Goal: Communication & Community: Participate in discussion

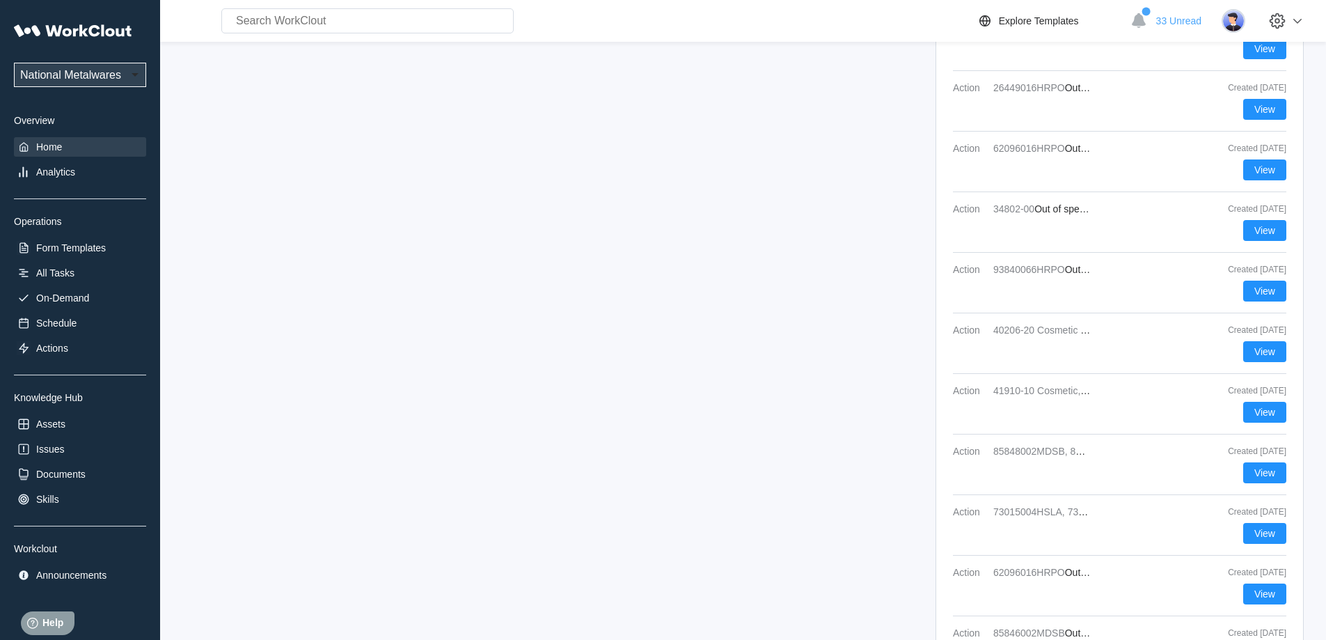
scroll to position [671, 0]
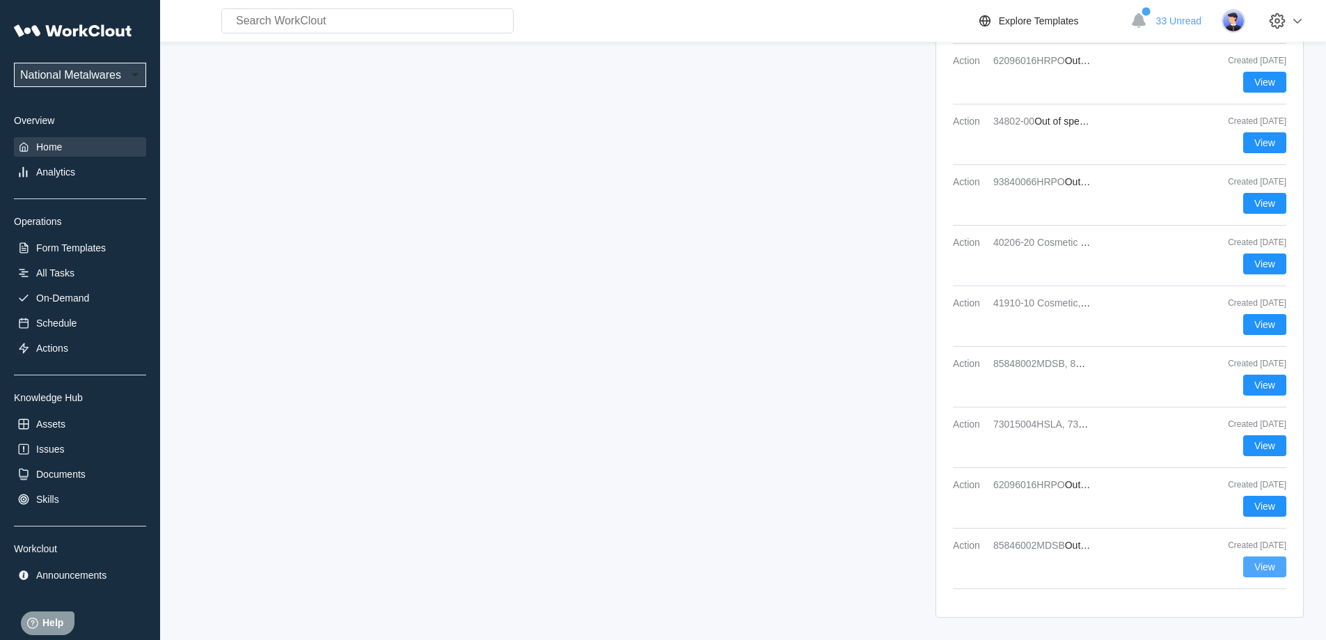
click at [1266, 571] on span "View" at bounding box center [1264, 567] width 21 height 10
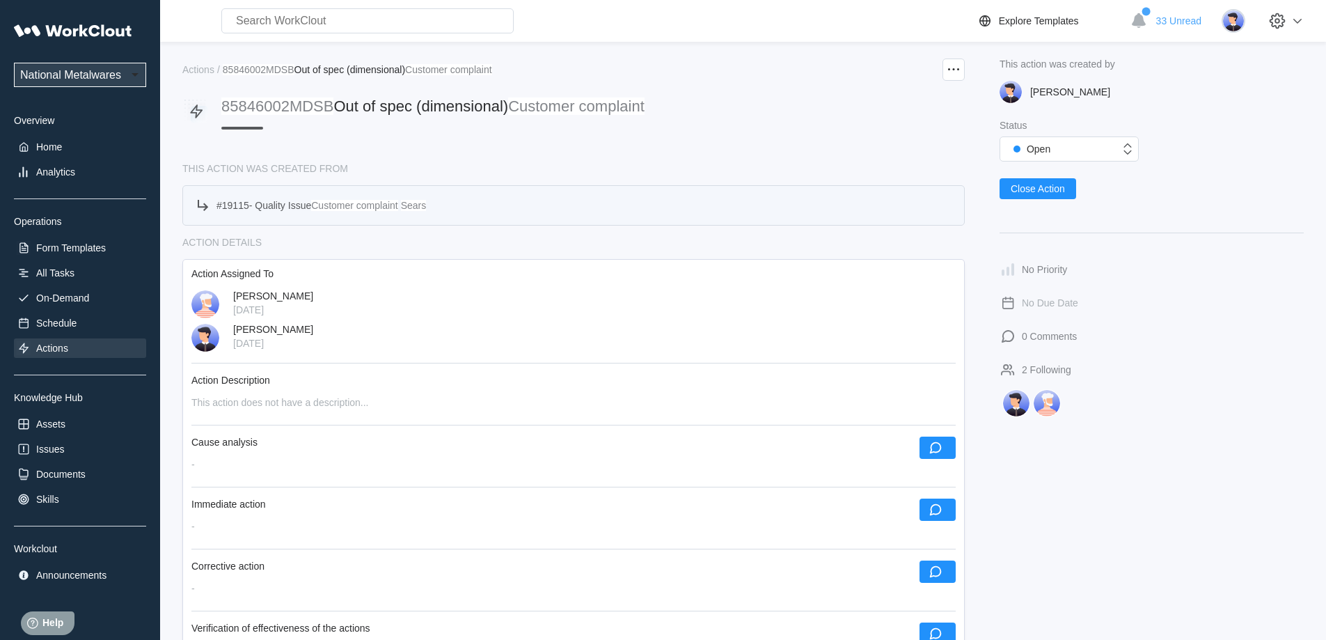
click at [248, 204] on div "# 19115 - Quality Issue Customer complaint Sears" at bounding box center [320, 205] width 209 height 11
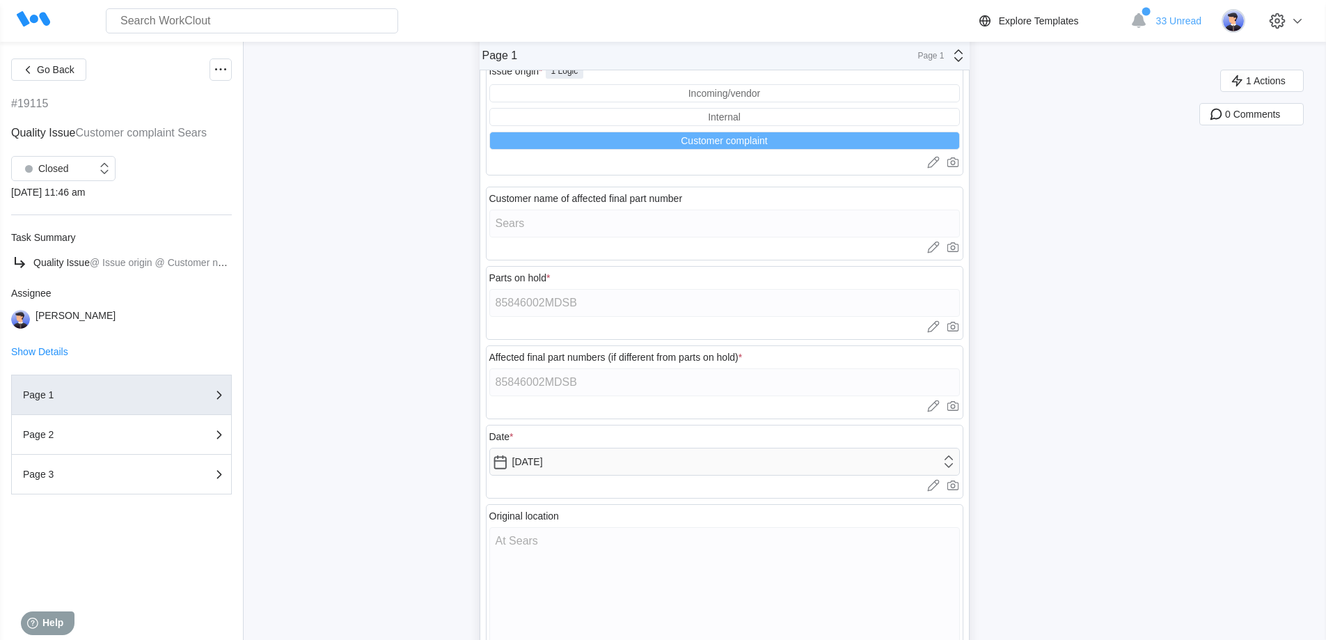
scroll to position [176, 0]
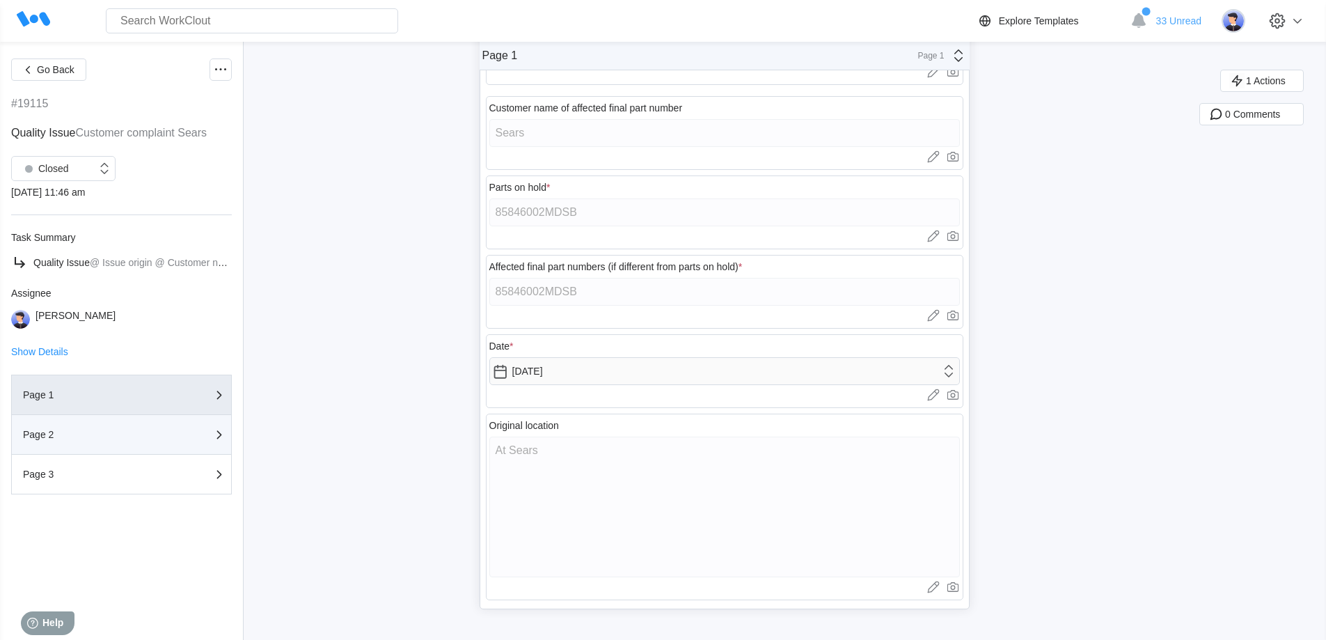
click at [110, 432] on div "Page 2" at bounding box center [92, 434] width 139 height 10
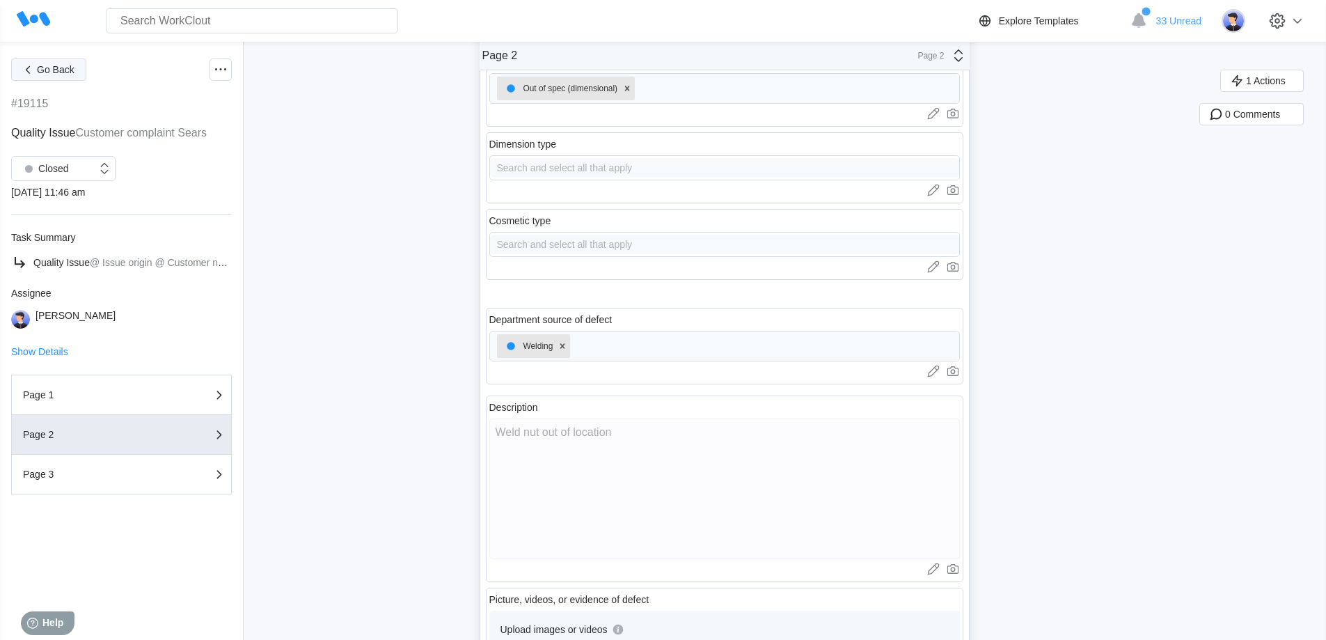
click at [31, 69] on icon "button" at bounding box center [27, 69] width 15 height 15
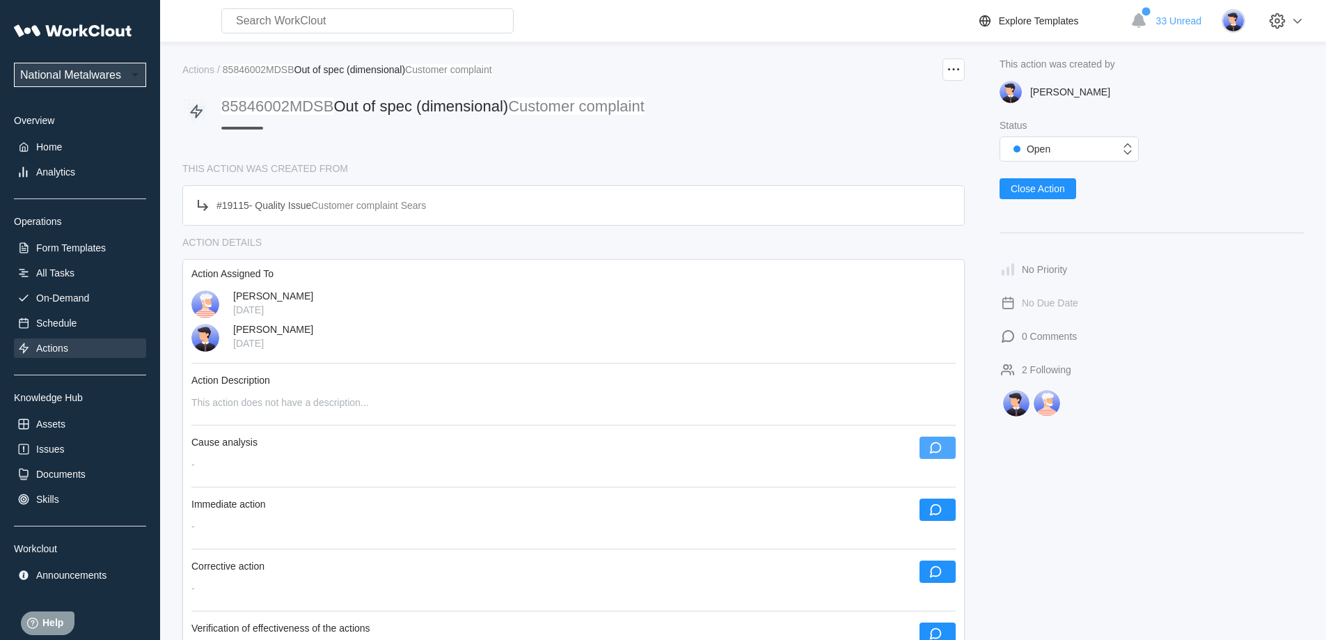
click at [947, 441] on button "button" at bounding box center [937, 447] width 36 height 22
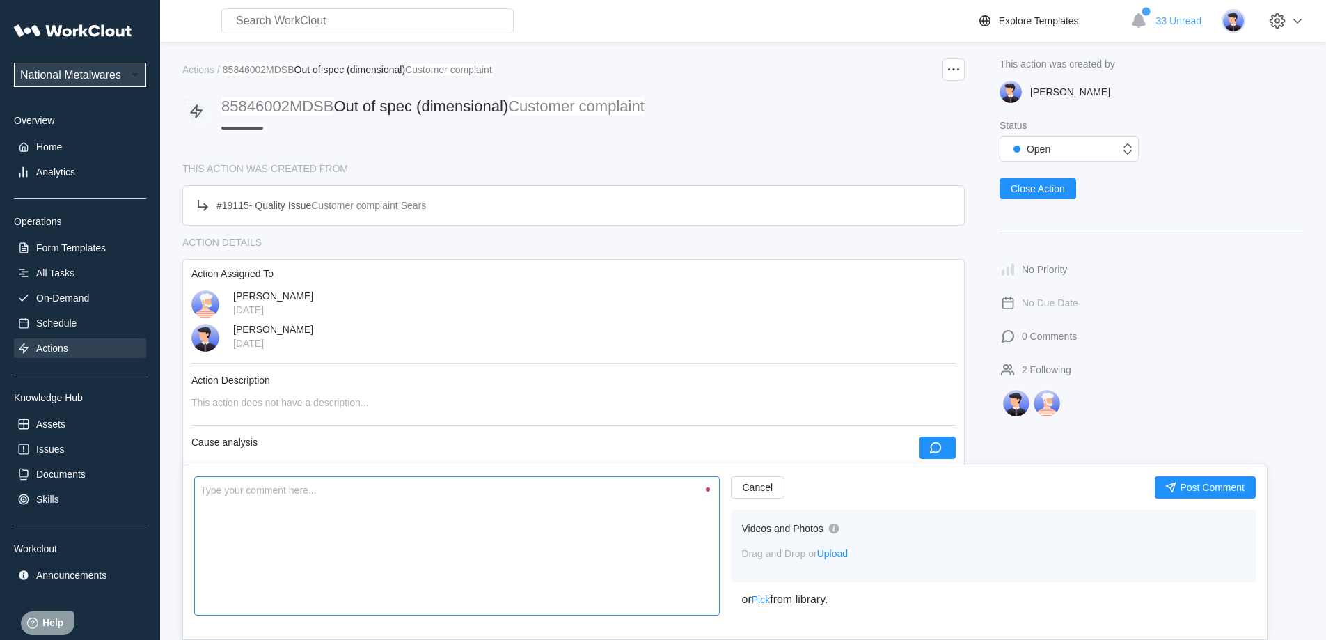
click at [610, 547] on textarea at bounding box center [456, 545] width 525 height 139
type textarea "O"
type textarea "x"
type textarea "Op"
type textarea "x"
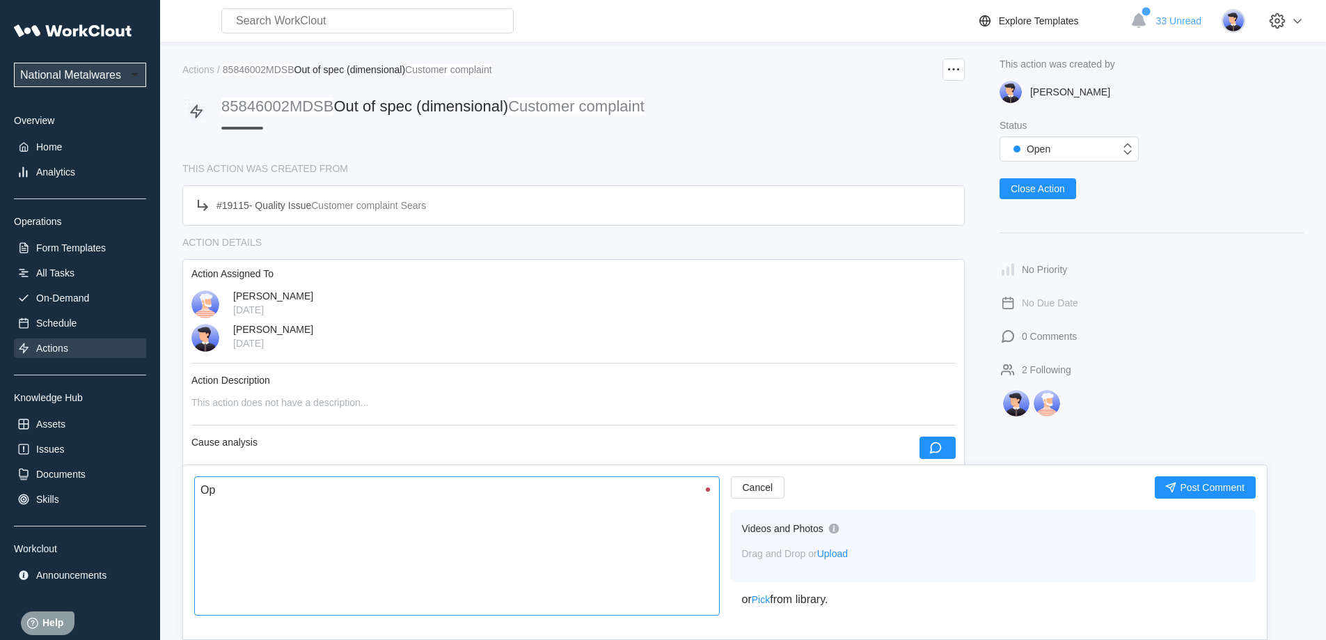
type textarea "Ope"
type textarea "x"
type textarea "Oper"
type textarea "x"
type textarea "Opera"
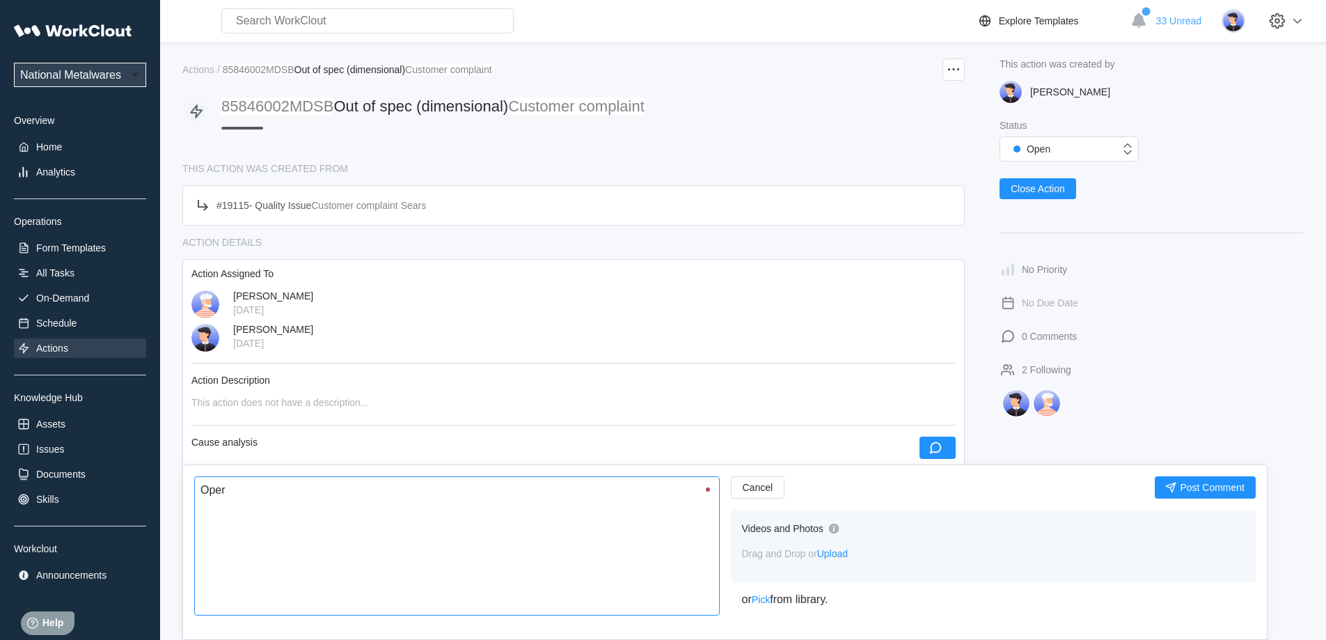
type textarea "x"
type textarea "Operat"
type textarea "x"
type textarea "Operato"
type textarea "x"
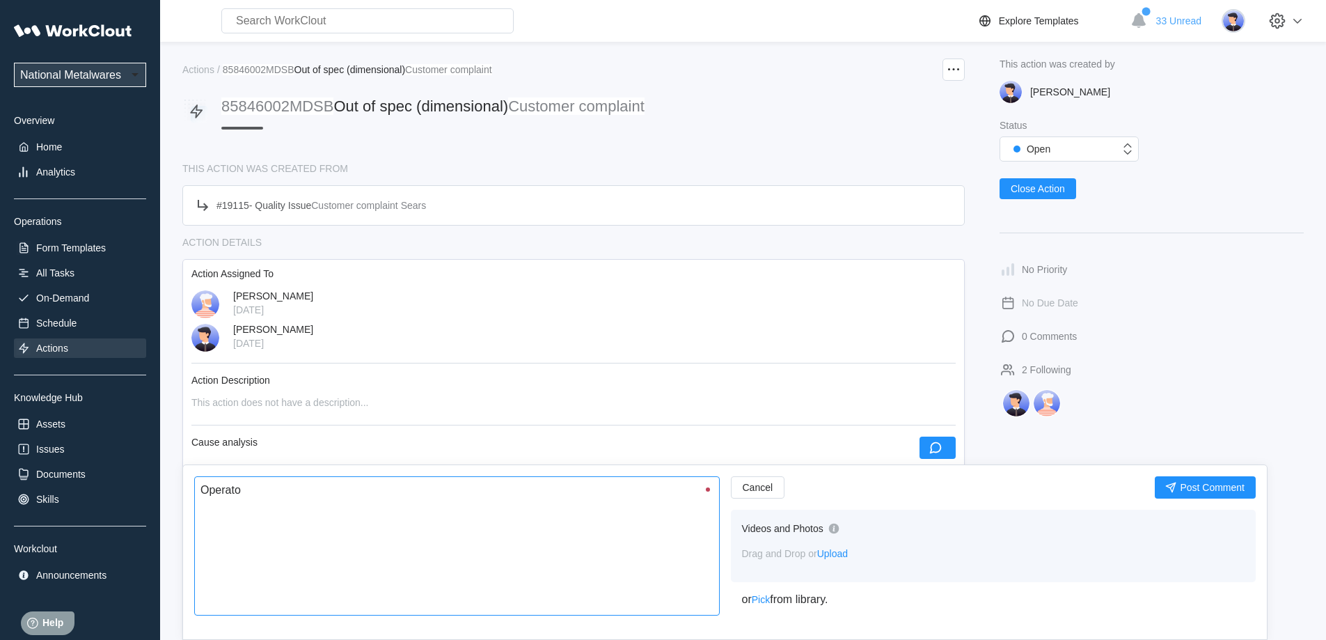
type textarea "Operator"
type textarea "x"
type textarea "Operator"
type textarea "x"
type textarea "Operator d"
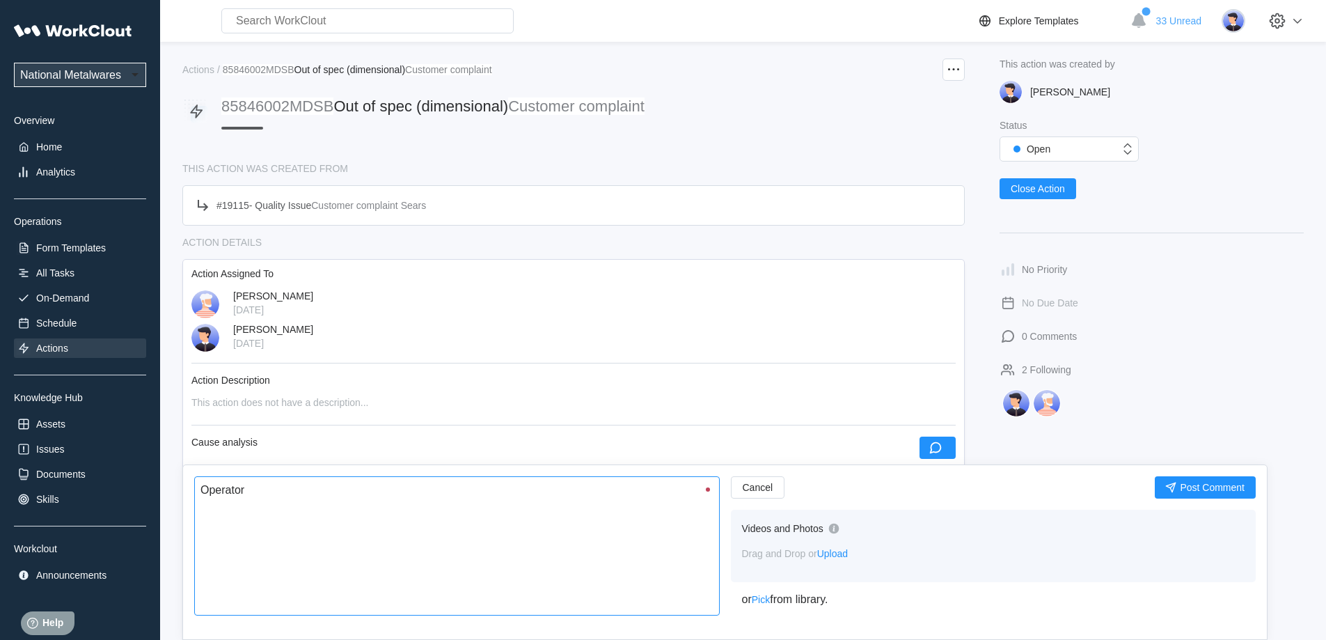
type textarea "x"
type textarea "Operator di"
type textarea "x"
type textarea "Operator did"
type textarea "x"
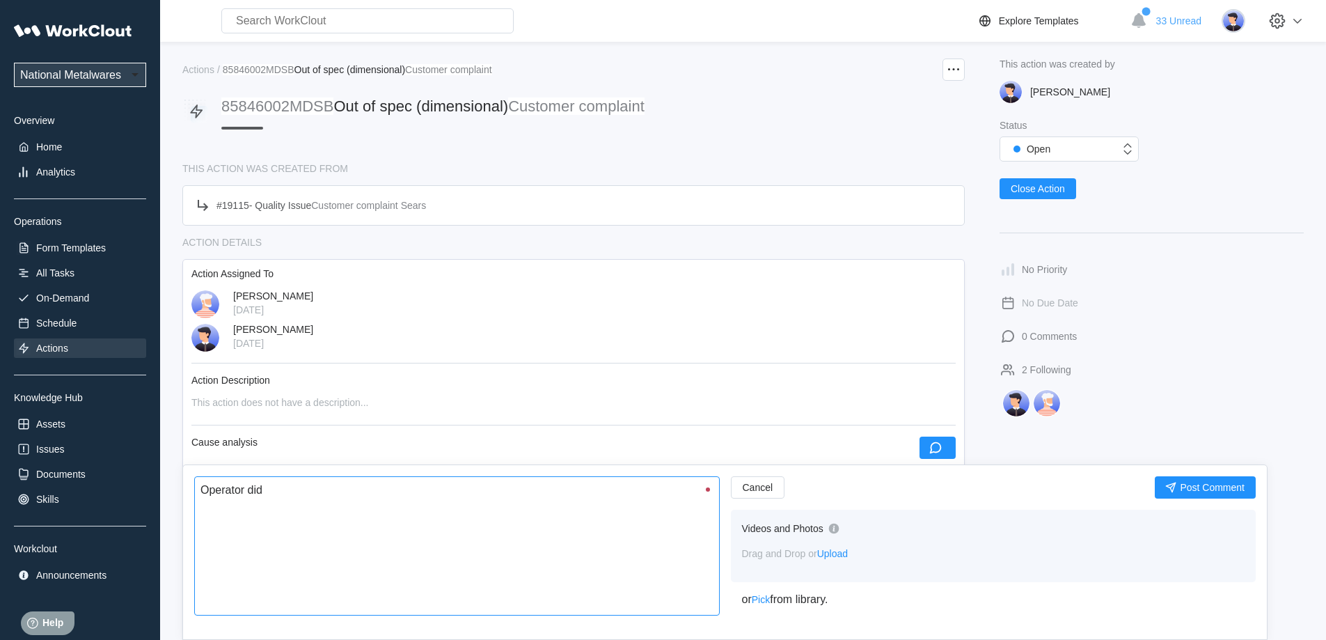
type textarea "Operator did"
type textarea "x"
type textarea "Operator did n"
type textarea "x"
type textarea "Operator did no"
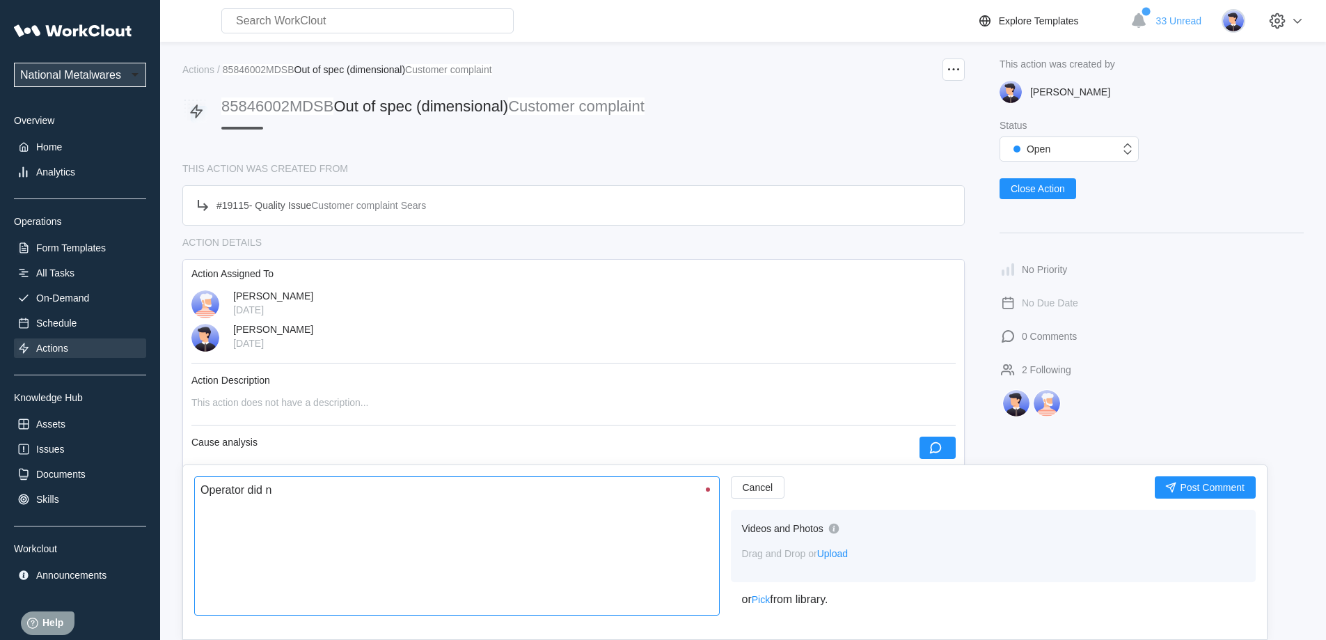
type textarea "x"
type textarea "Operator did not"
type textarea "x"
type textarea "Operator did not"
type textarea "x"
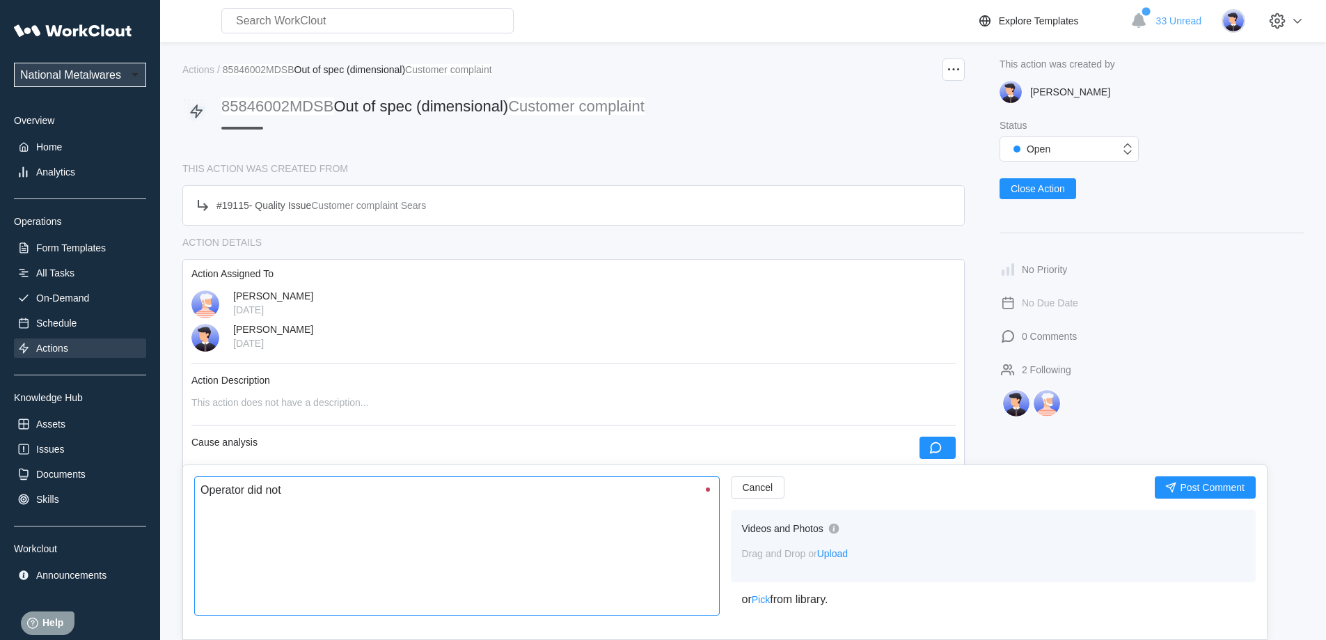
type textarea "Operator did not c"
type textarea "x"
type textarea "Operator did not ce"
type textarea "x"
type textarea "Operator did not cen"
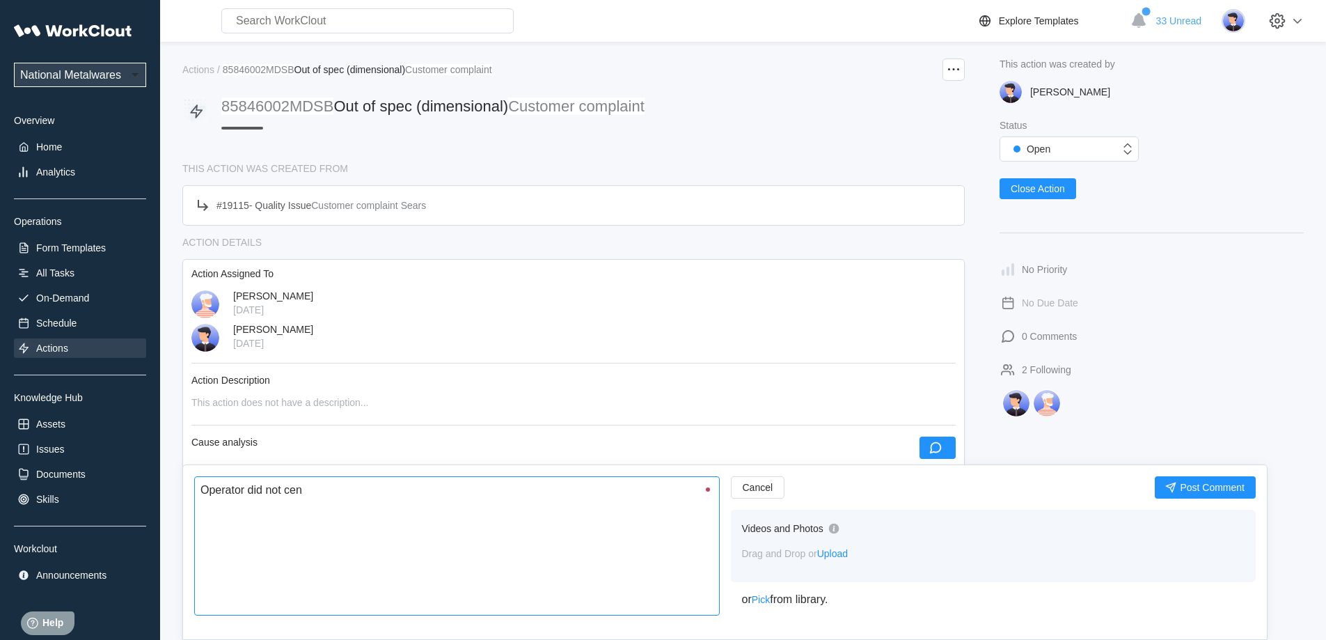
type textarea "x"
type textarea "Operator did not cent"
type textarea "x"
type textarea "Operator did not cente"
type textarea "x"
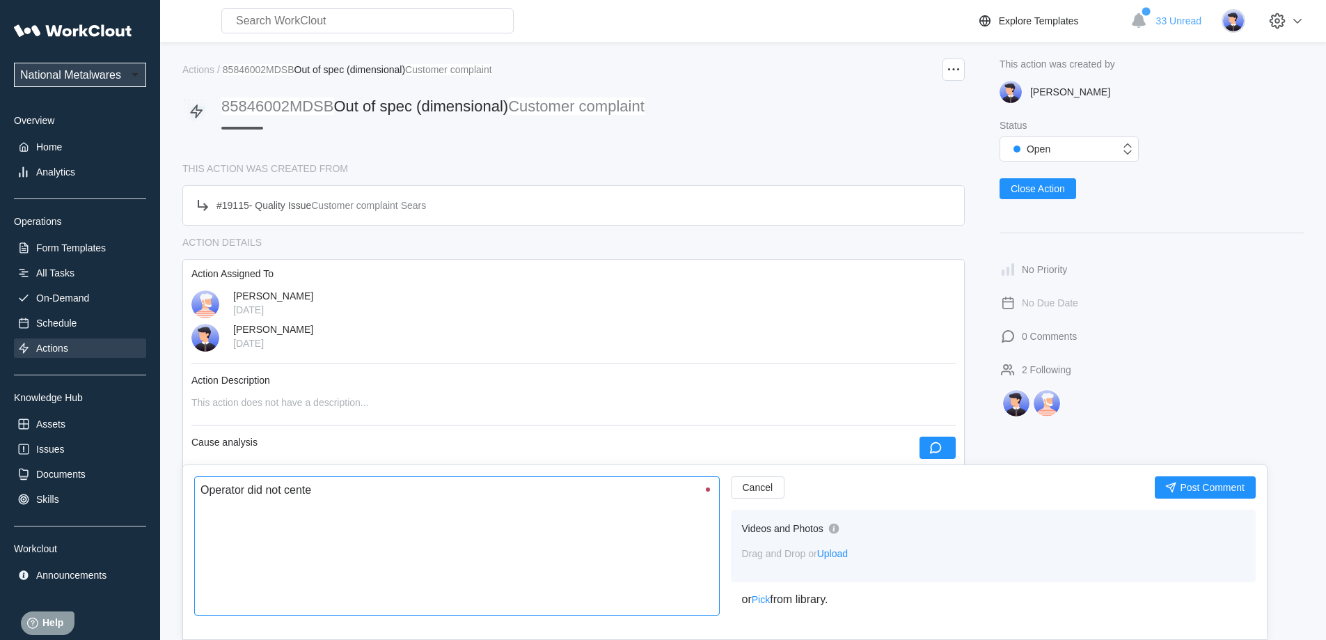
type textarea "Operator did not center"
type textarea "x"
type textarea "Operator did not center"
type textarea "x"
type textarea "Operator did not center w"
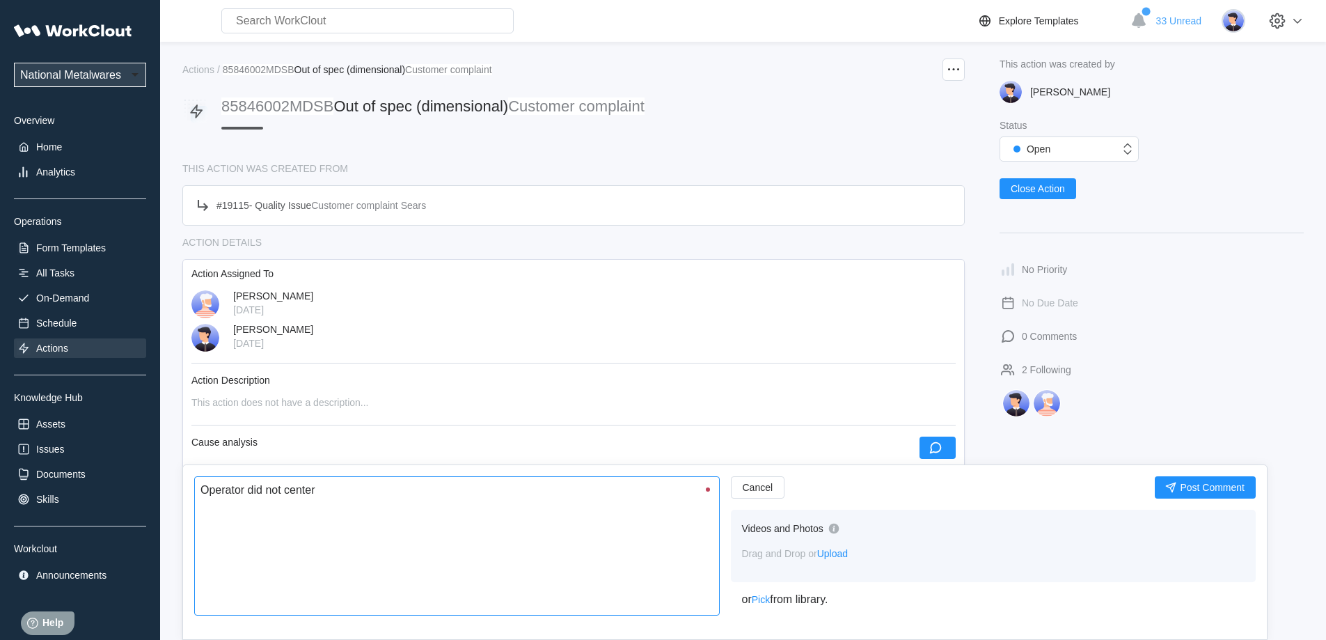
type textarea "x"
type textarea "Operator did not center we"
type textarea "x"
type textarea "Operator did not center wel"
type textarea "x"
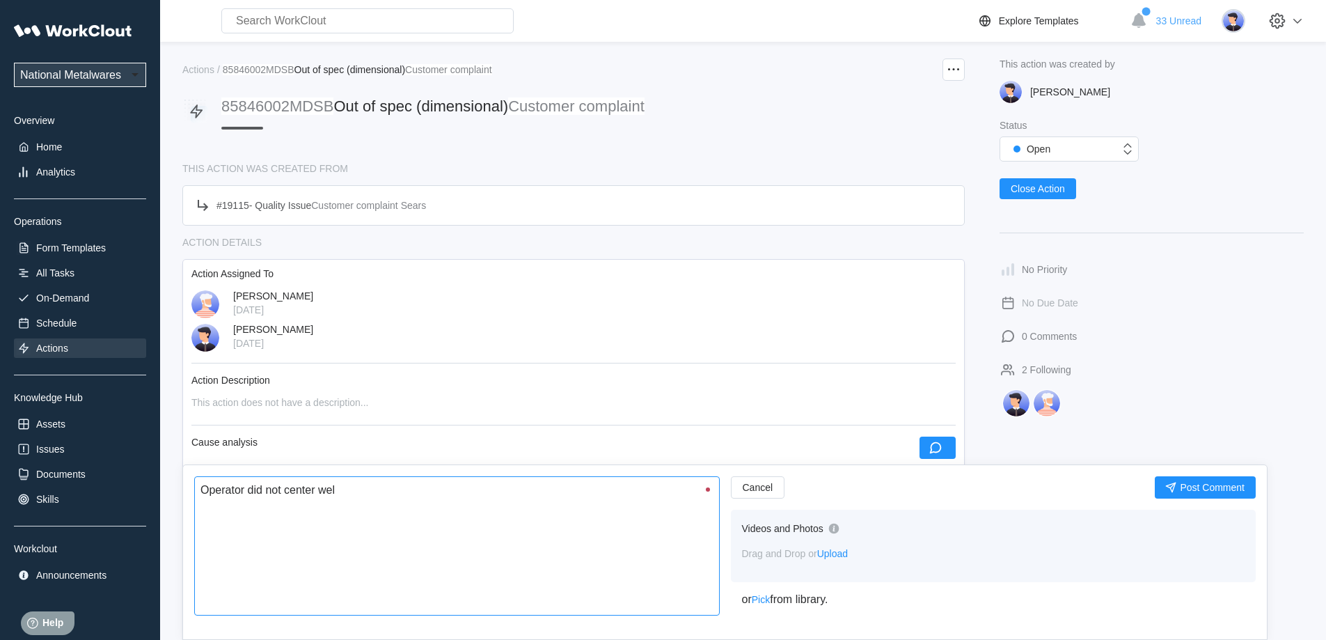
type textarea "Operator did not center weld"
type textarea "x"
type textarea "Operator did not center weldn"
type textarea "x"
type textarea "Operator did not center weldnu"
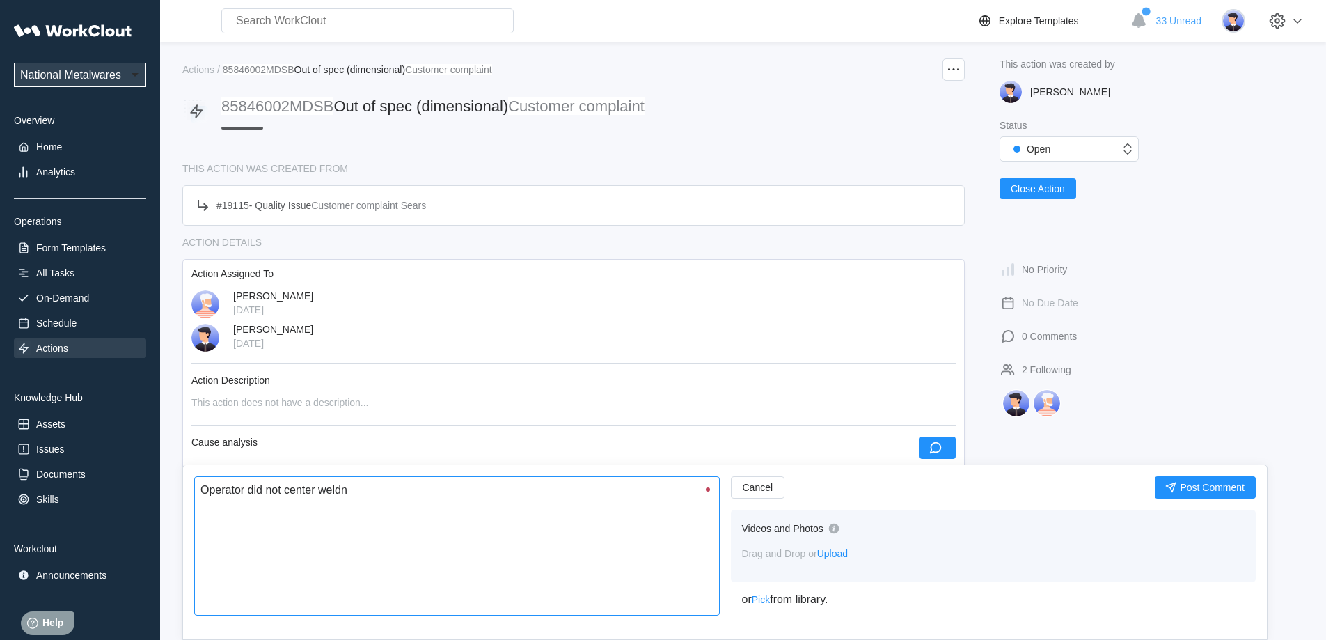
type textarea "x"
type textarea "Operator did not center weldnut"
type textarea "x"
type textarea "Operator did not center weldnut"
type textarea "x"
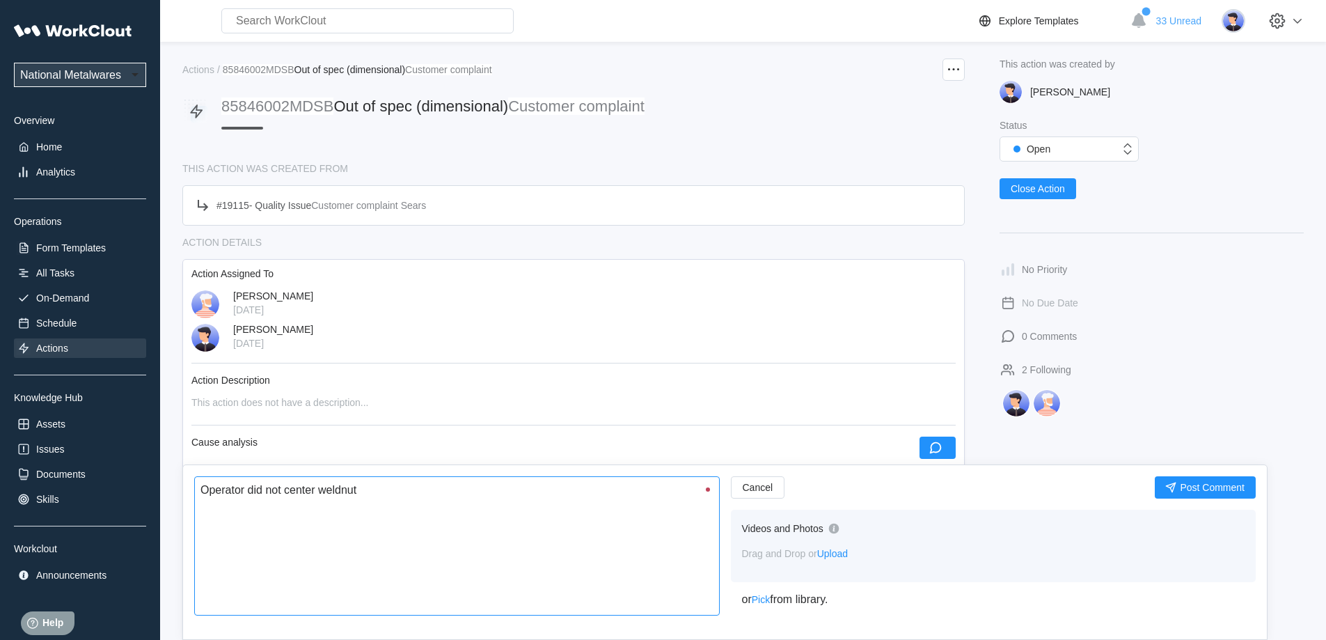
type textarea "Operator did not center weldnut o"
type textarea "x"
type textarea "Operator did not center weldnut on"
type textarea "x"
type textarea "Operator did not center weldnut on"
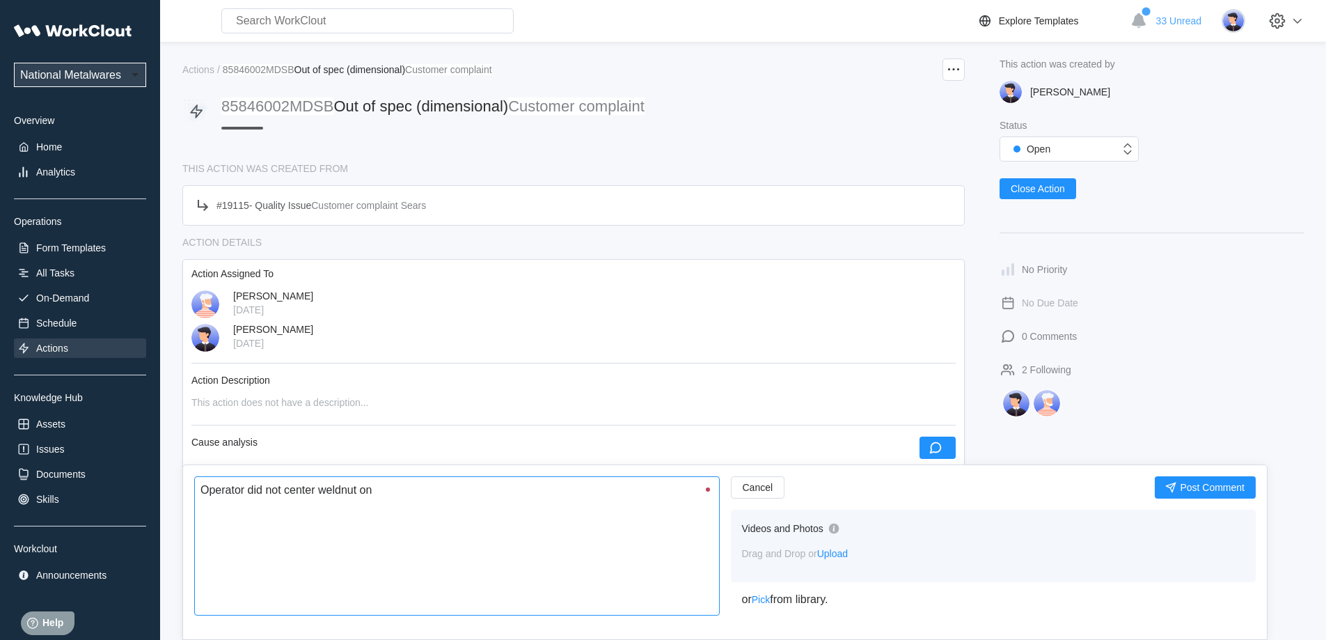
type textarea "x"
type textarea "Operator did not center weldnut on h"
type textarea "x"
type textarea "Operator did not center weldnut on ho"
type textarea "x"
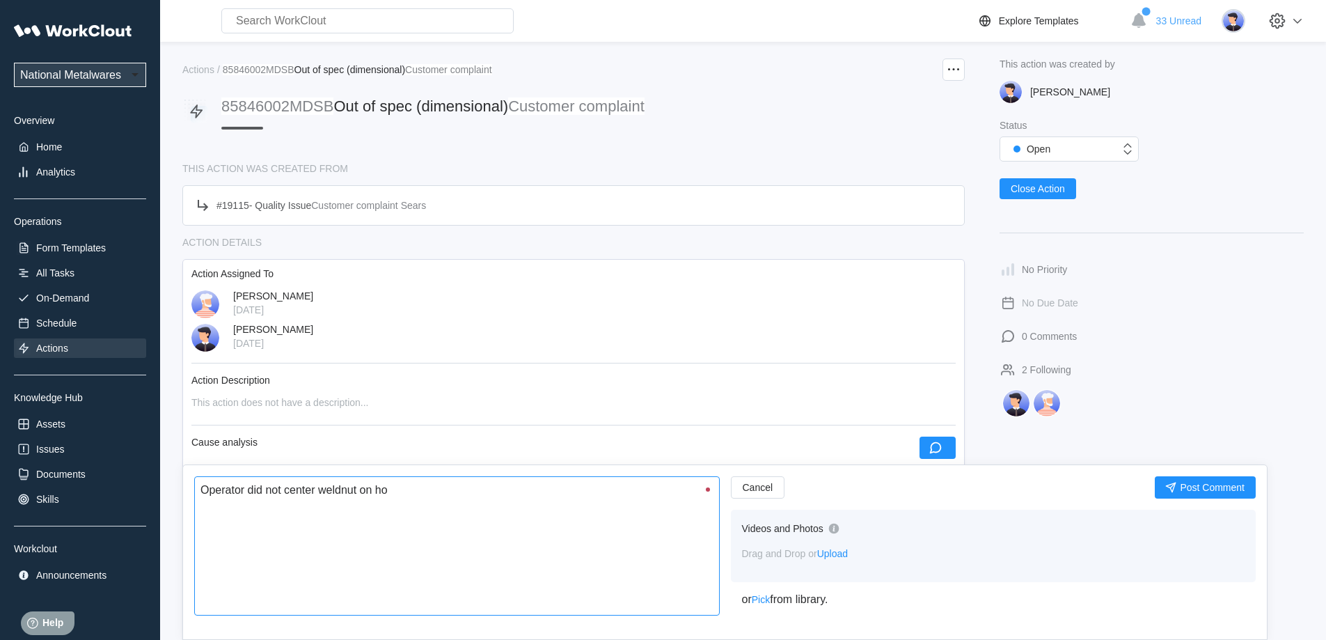
type textarea "Operator did not center weldnut on hol"
type textarea "x"
type textarea "Operator did not center weldnut on hole"
type textarea "x"
type textarea "Operator did not center weldnut on hole"
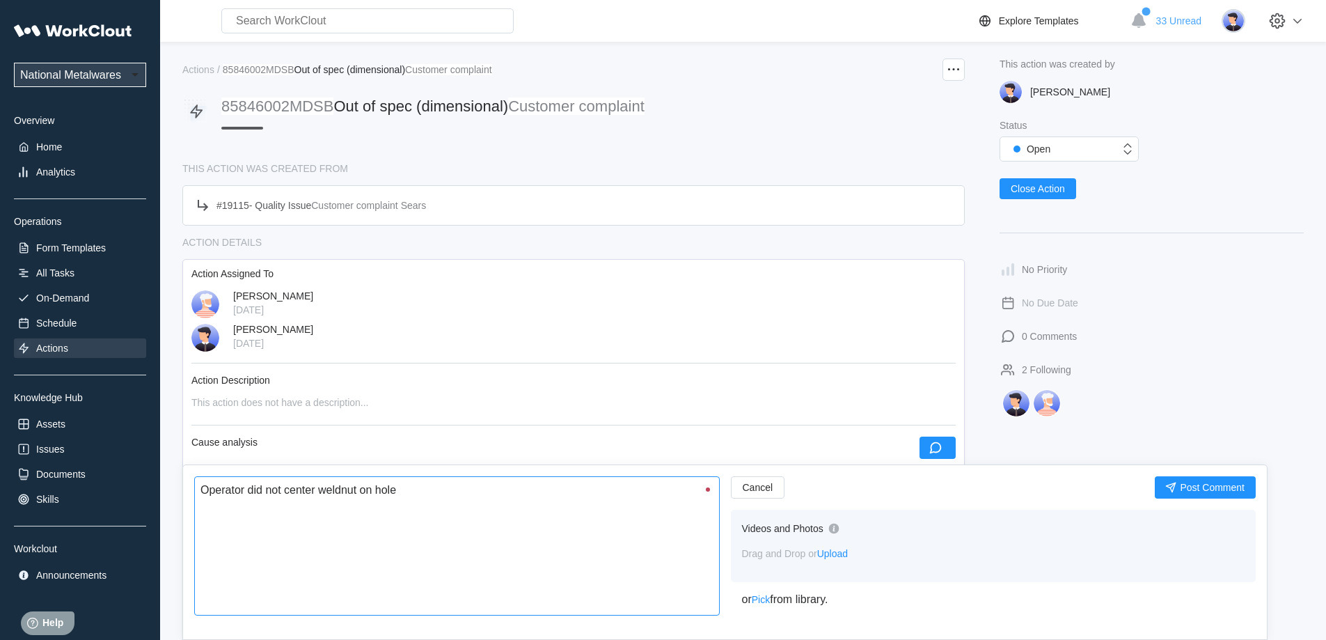
type textarea "x"
type textarea "Operator did not center weldnut on hole d"
type textarea "x"
type textarea "Operator did not center weldnut on hole du"
type textarea "x"
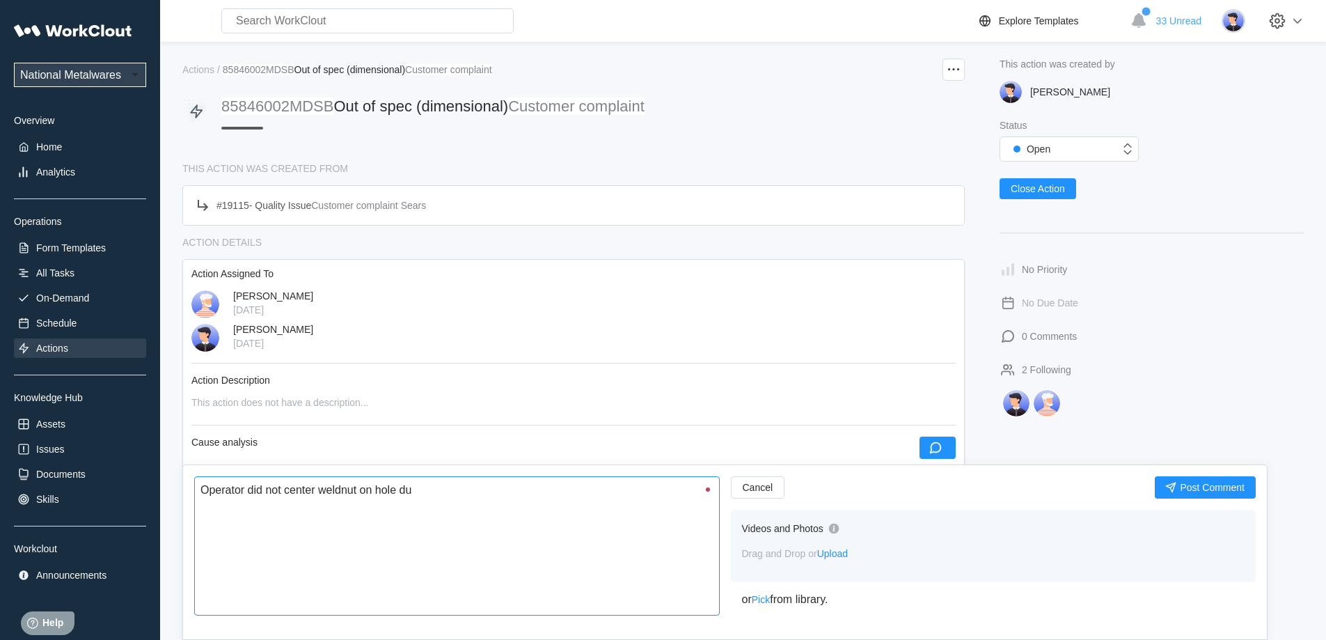
type textarea "Operator did not center weldnut on hole dur"
type textarea "x"
type textarea "Operator did not center weldnut on hole duri"
type textarea "x"
type textarea "Operator did not center weldnut on hole durin"
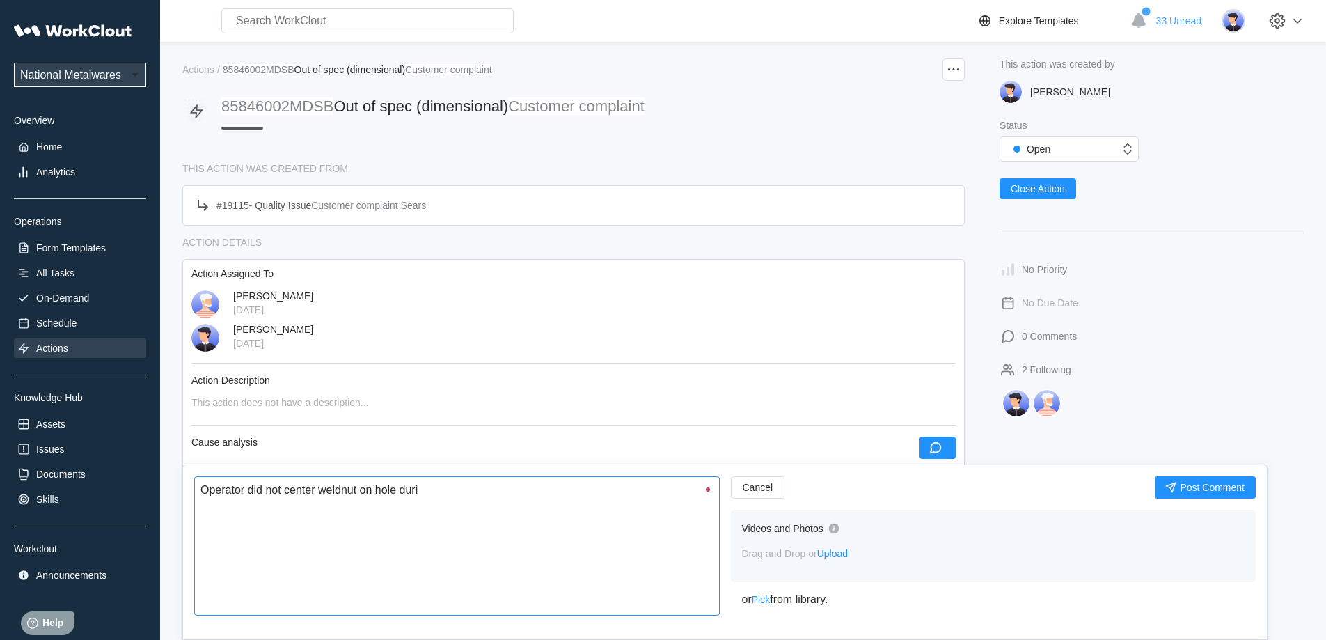
type textarea "x"
type textarea "Operator did not center weldnut on hole during"
type textarea "x"
type textarea "Operator did not center weldnut on hole during"
type textarea "x"
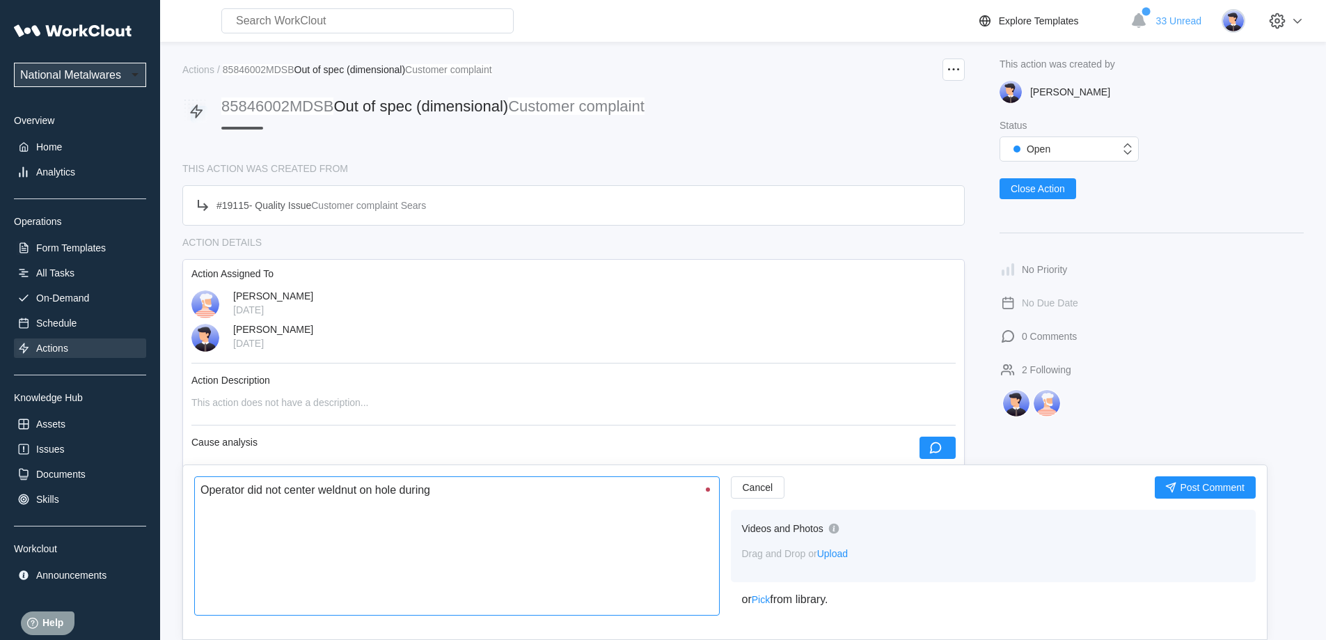
type textarea "Operator did not center weldnut on hole during s"
type textarea "x"
type textarea "Operator did not center weldnut on hole during sp"
type textarea "x"
type textarea "Operator did not center weldnut on hole during spo"
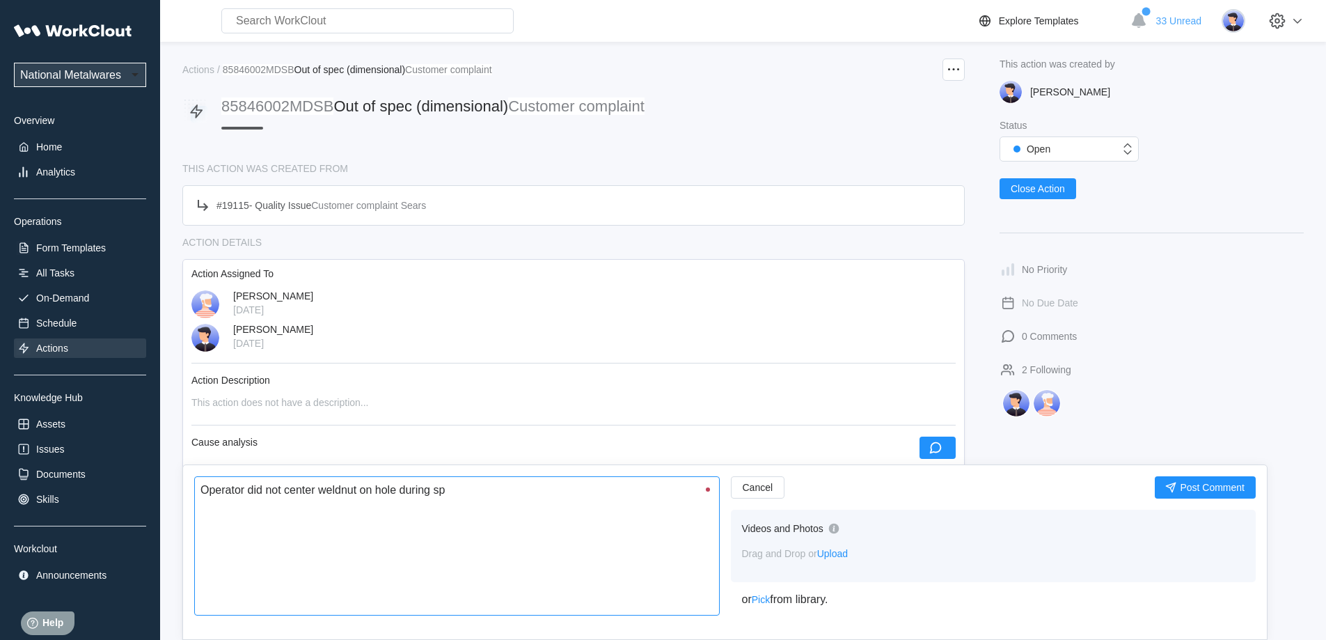
type textarea "x"
type textarea "Operator did not center weldnut on hole during spot"
type textarea "x"
type textarea "Operator did not center weldnut on hole during spotw"
type textarea "x"
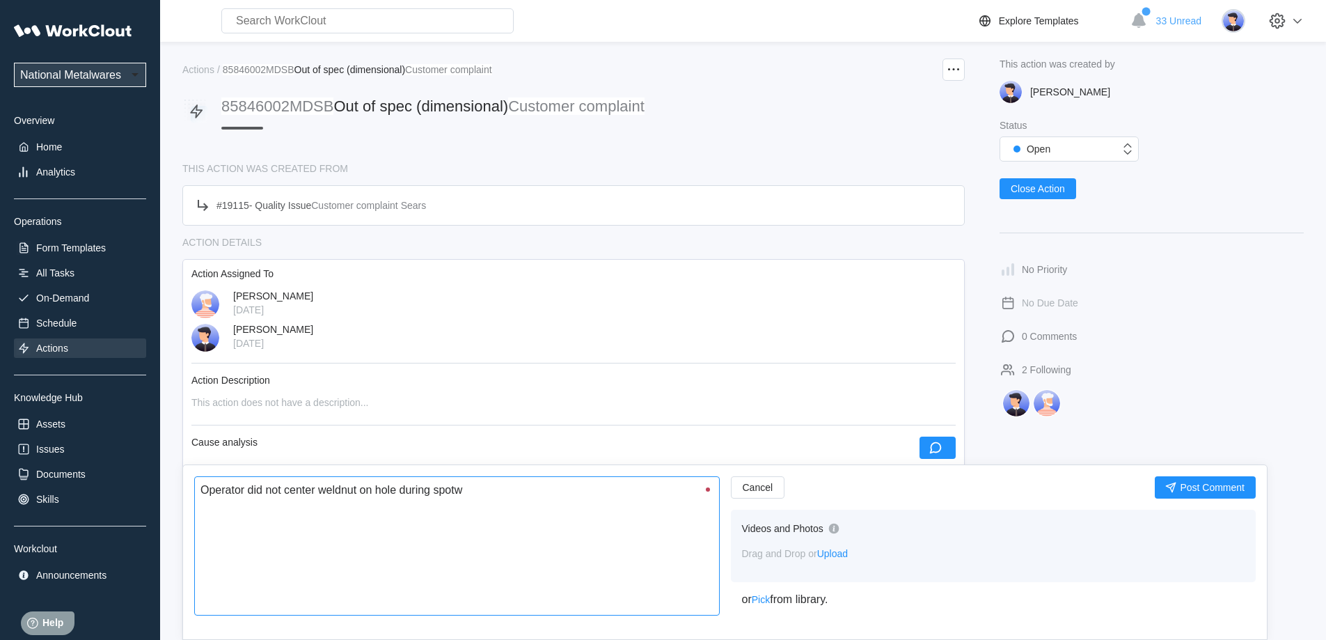
type textarea "Operator did not center weldnut on hole during spotwe"
type textarea "x"
type textarea "Operator did not center weldnut on hole during spotwel"
type textarea "x"
type textarea "Operator did not center weldnut on hole during spotweld"
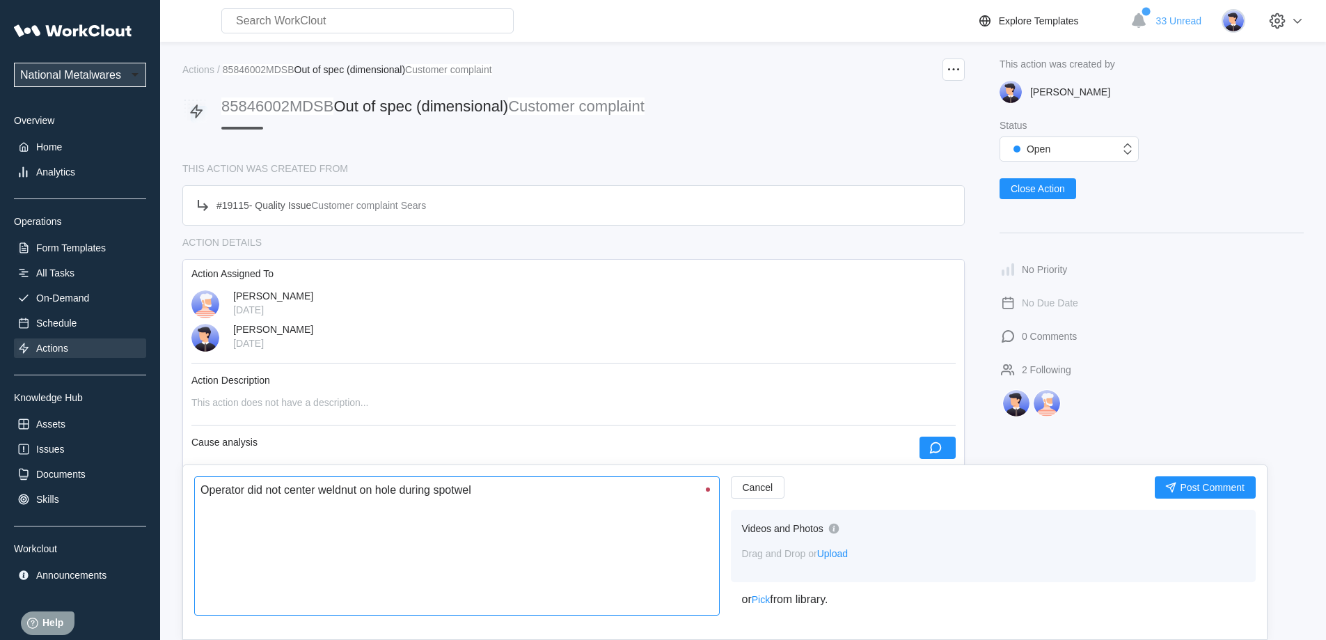
type textarea "x"
type textarea "Operator did not center weldnut on hole during spotweld"
type textarea "x"
type textarea "Operator did not center weldnut on hole during spotweld o"
type textarea "x"
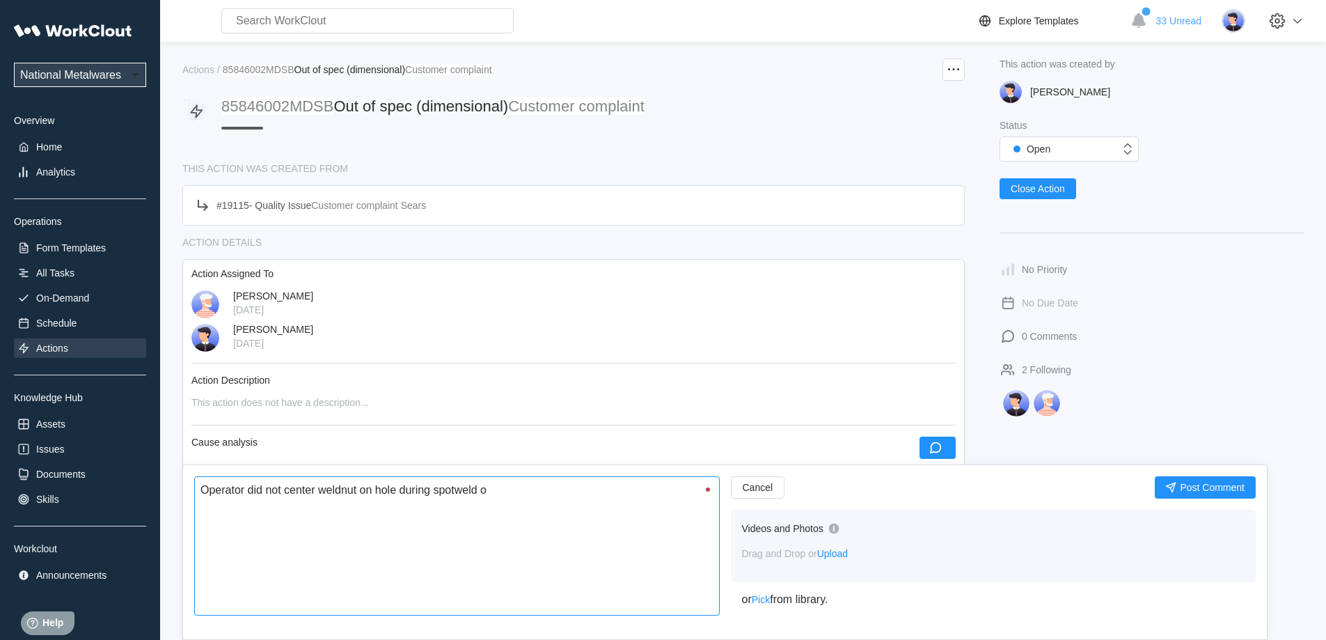
type textarea "Operator did not center weldnut on hole during spotweld op"
type textarea "x"
type textarea "Operator did not center weldnut on hole during spotweld ope"
type textarea "x"
type textarea "Operator did not center weldnut on hole during spotweld oper"
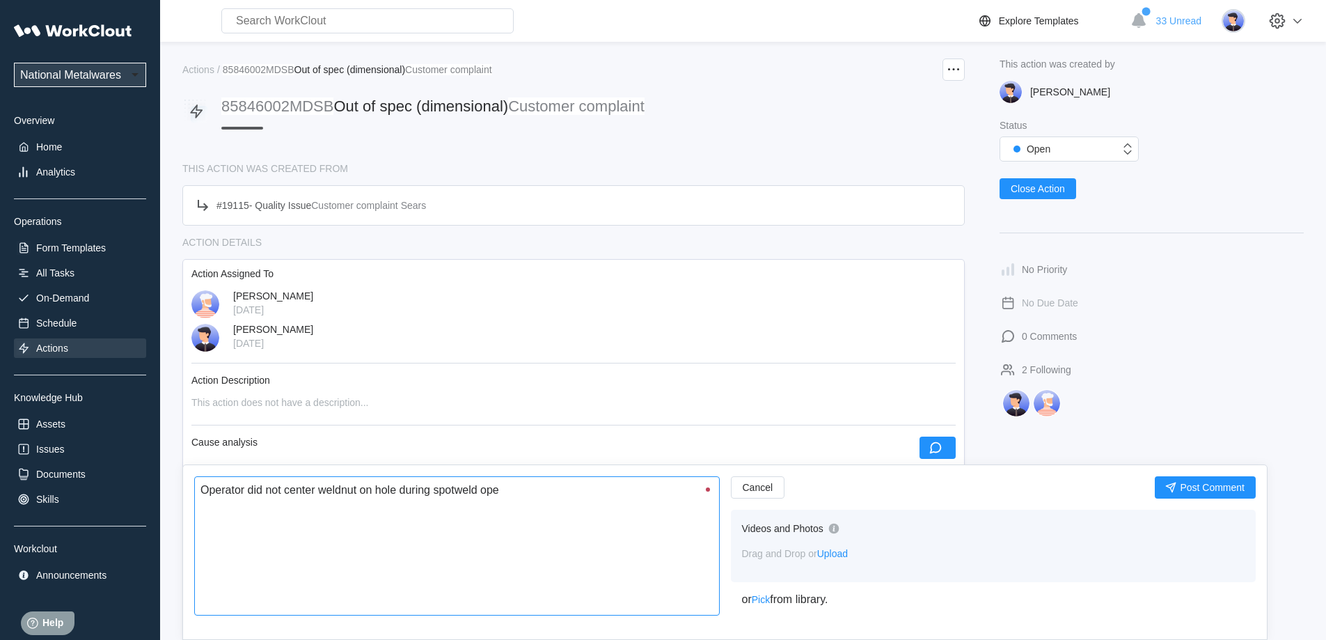
type textarea "x"
type textarea "Operator did not center weldnut on hole during spotweld opera"
type textarea "x"
type textarea "Operator did not center weldnut on hole during spotweld operat"
type textarea "x"
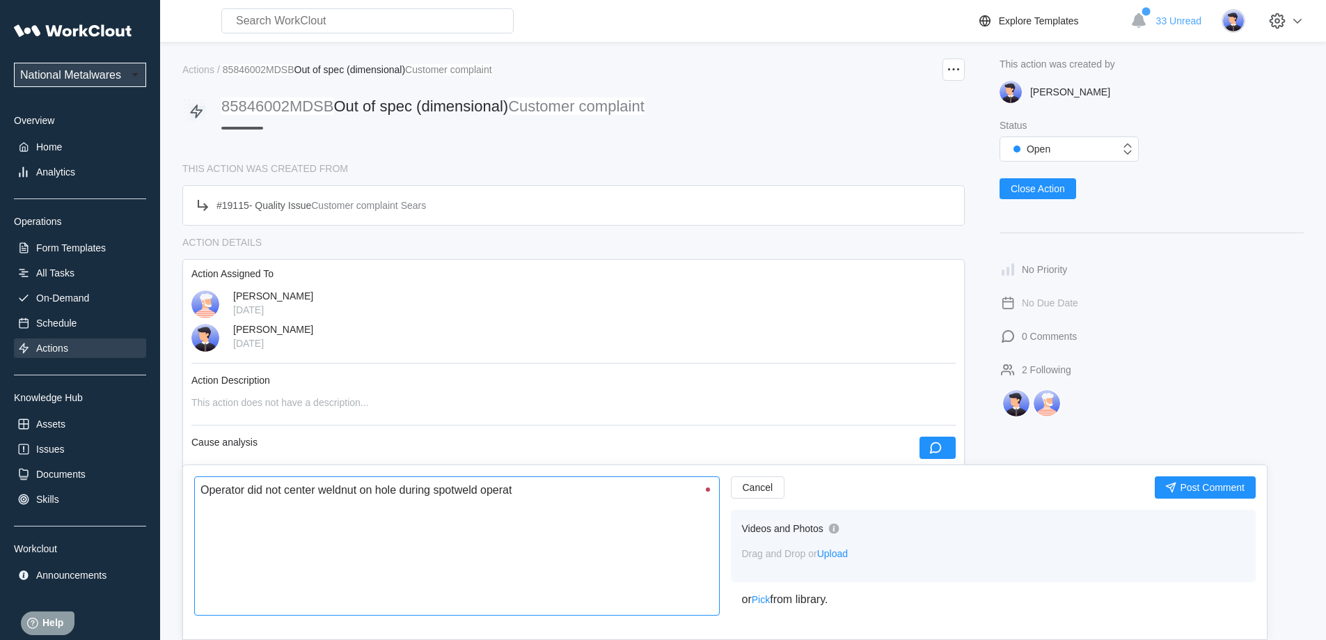
type textarea "Operator did not center weldnut on hole during spotweld operati"
type textarea "x"
type textarea "Operator did not center weldnut on hole during spotweld operatio"
type textarea "x"
type textarea "Operator did not center weldnut on hole during spotweld operation"
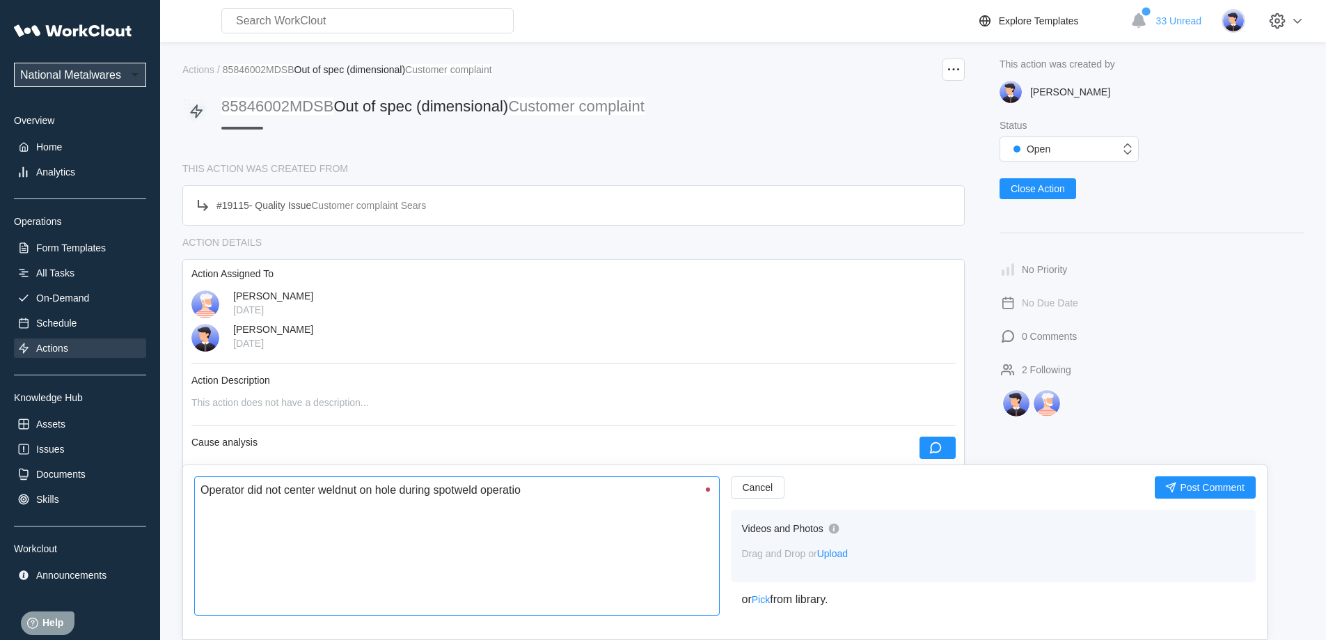
type textarea "x"
type textarea "Operator did not center weldnut on hole during spotweld operation"
click at [1196, 486] on span "Post Comment" at bounding box center [1212, 487] width 65 height 10
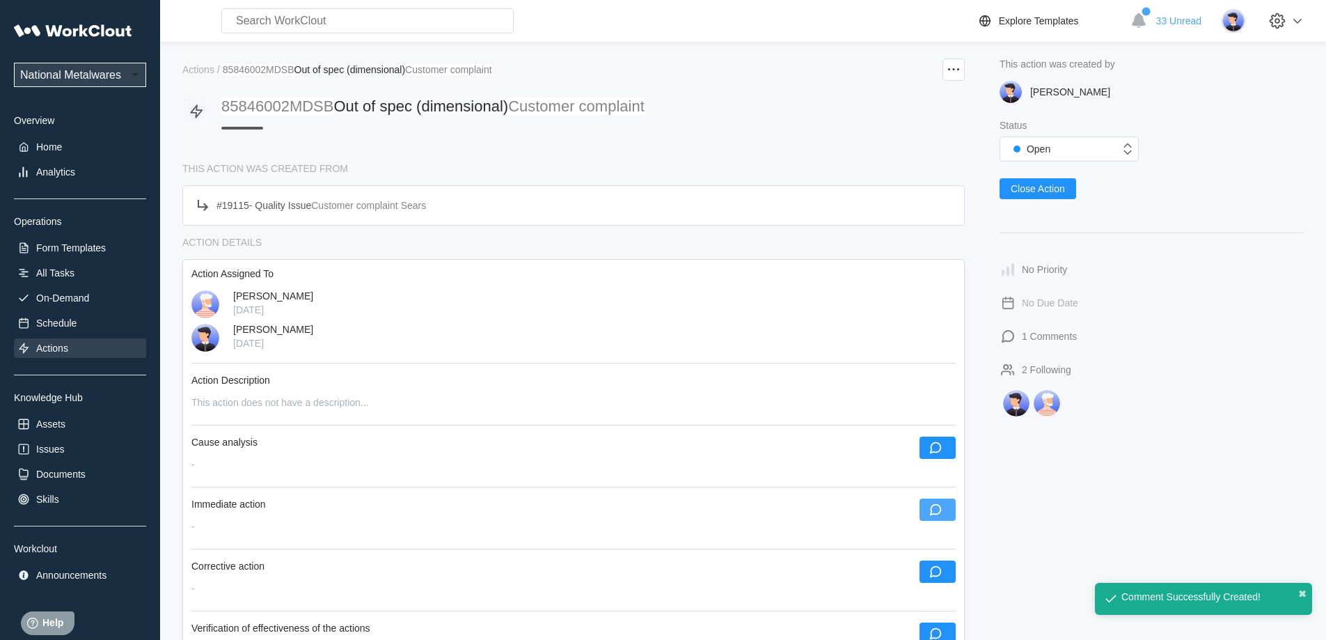
click at [943, 509] on button "button" at bounding box center [937, 509] width 36 height 22
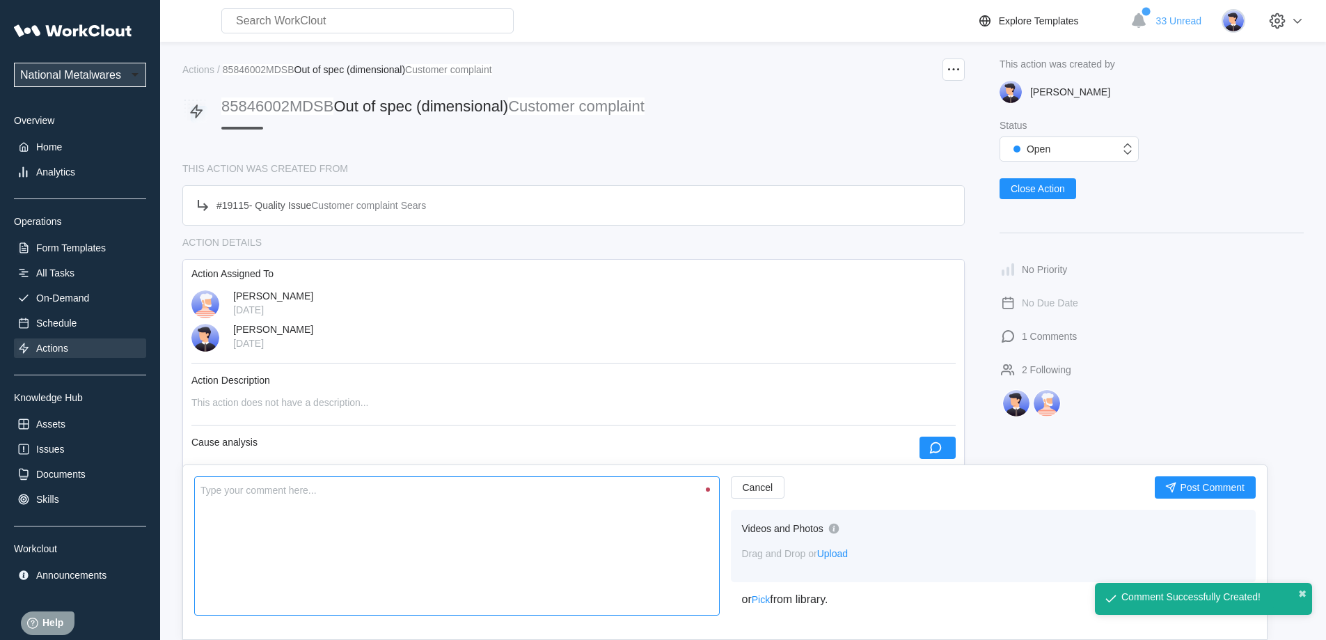
click at [554, 533] on textarea at bounding box center [456, 545] width 525 height 139
type textarea "R"
type textarea "x"
type textarea "Re"
type textarea "x"
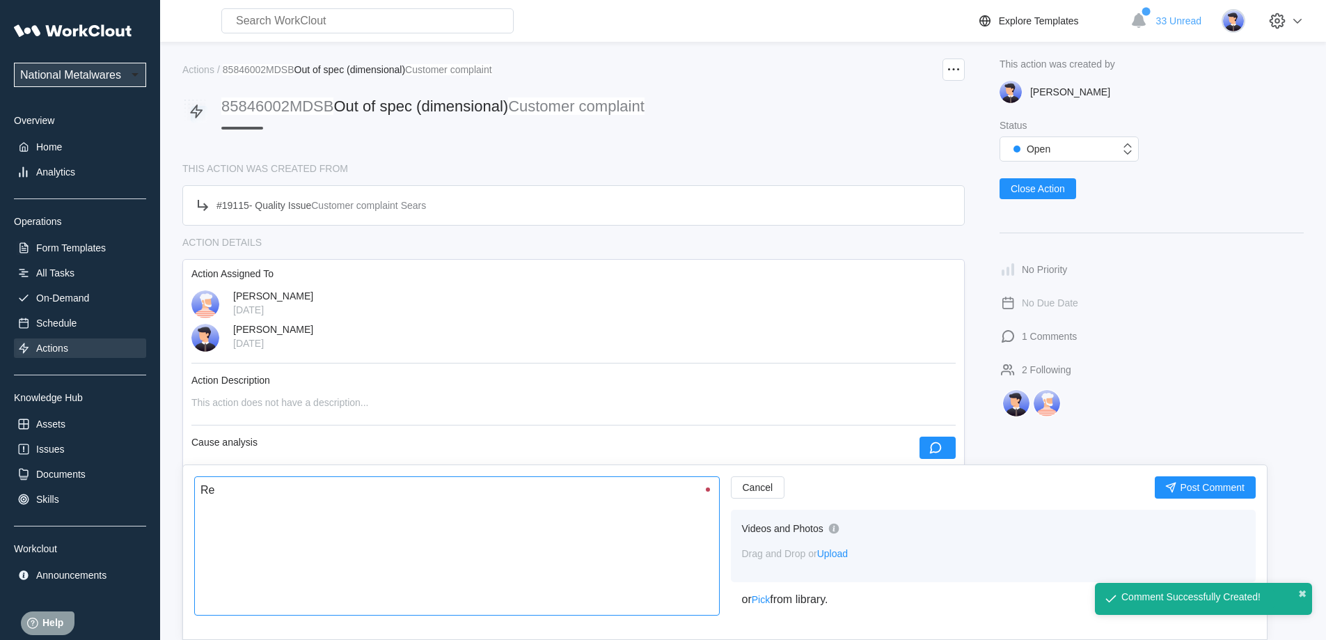
type textarea "Rev"
type textarea "x"
type textarea "Revi"
type textarea "x"
type textarea "Revie"
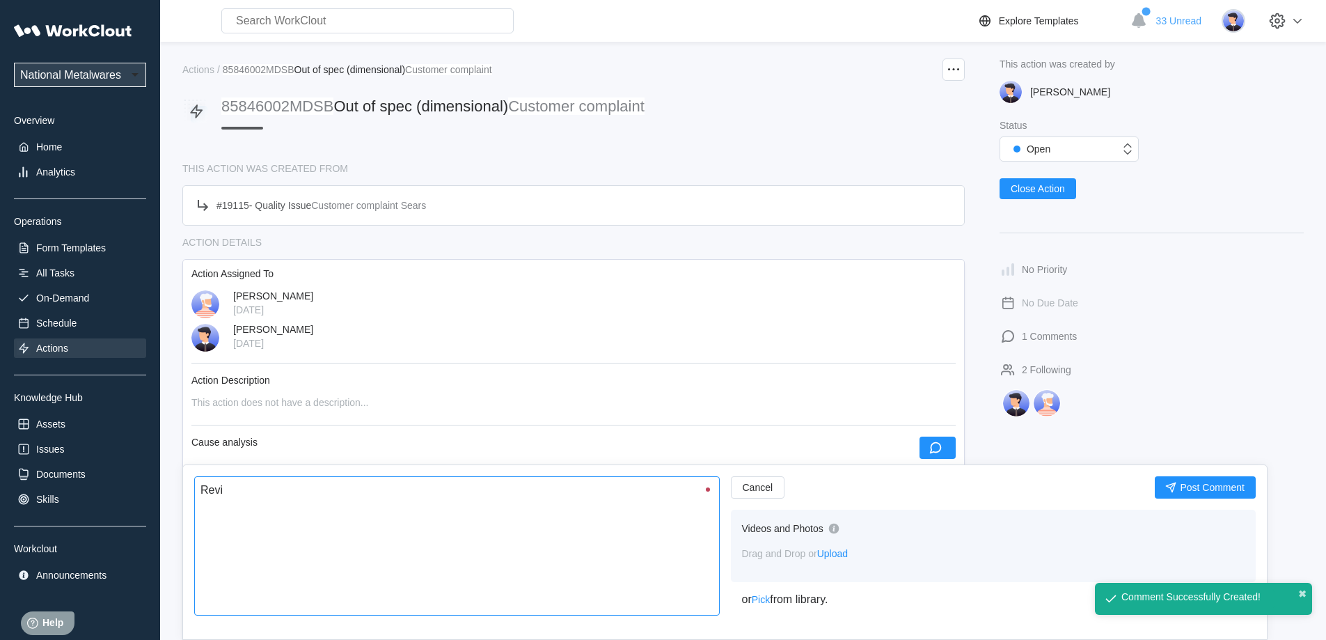
type textarea "x"
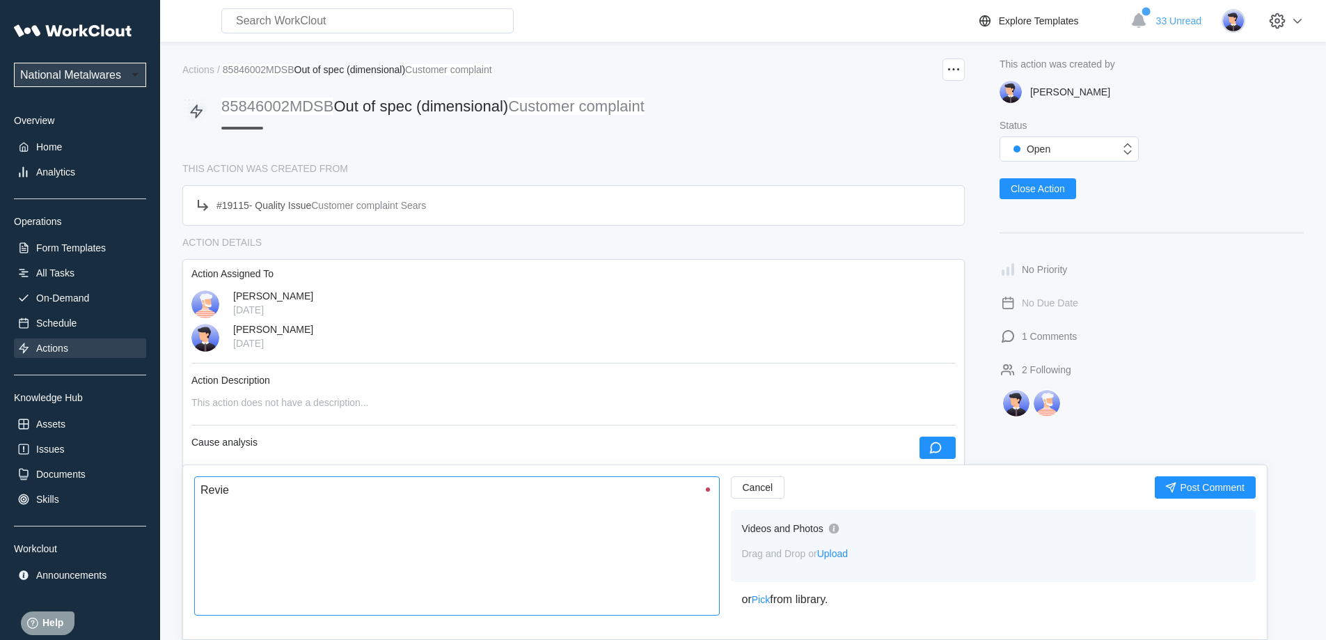
type textarea "Review"
type textarea "x"
type textarea "Reviewe"
type textarea "x"
type textarea "Reviewed"
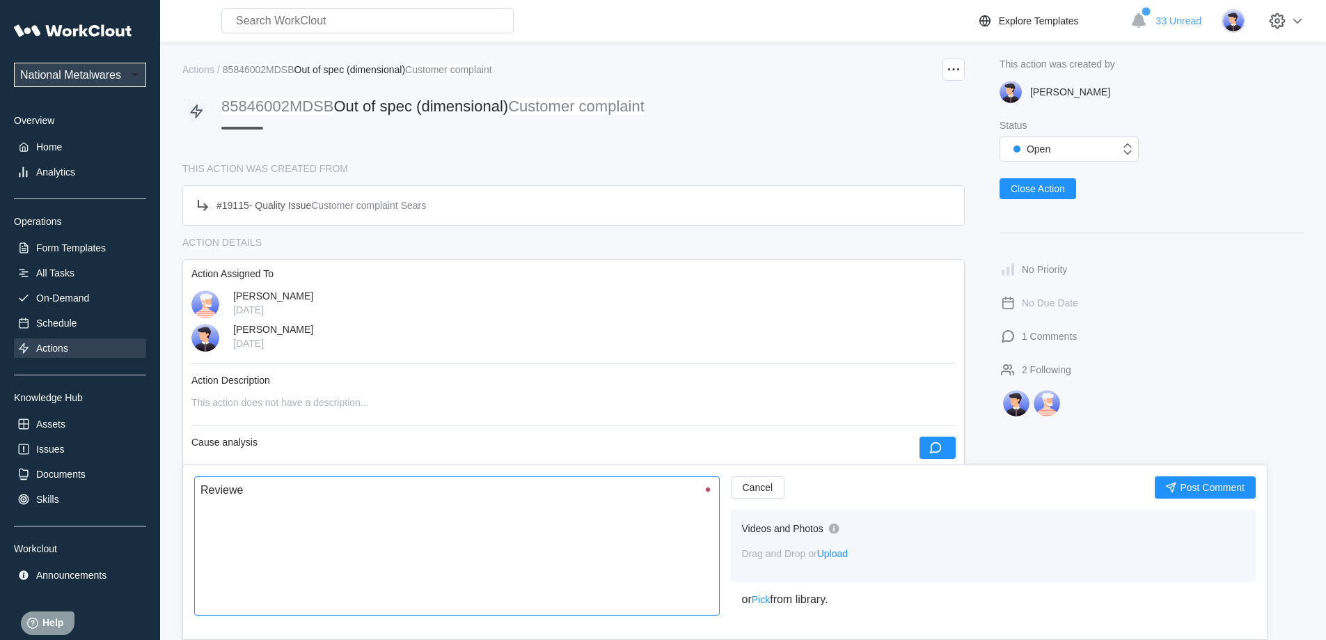
type textarea "x"
type textarea "Reviewed"
type textarea "x"
type textarea "Reviewed f"
type textarea "x"
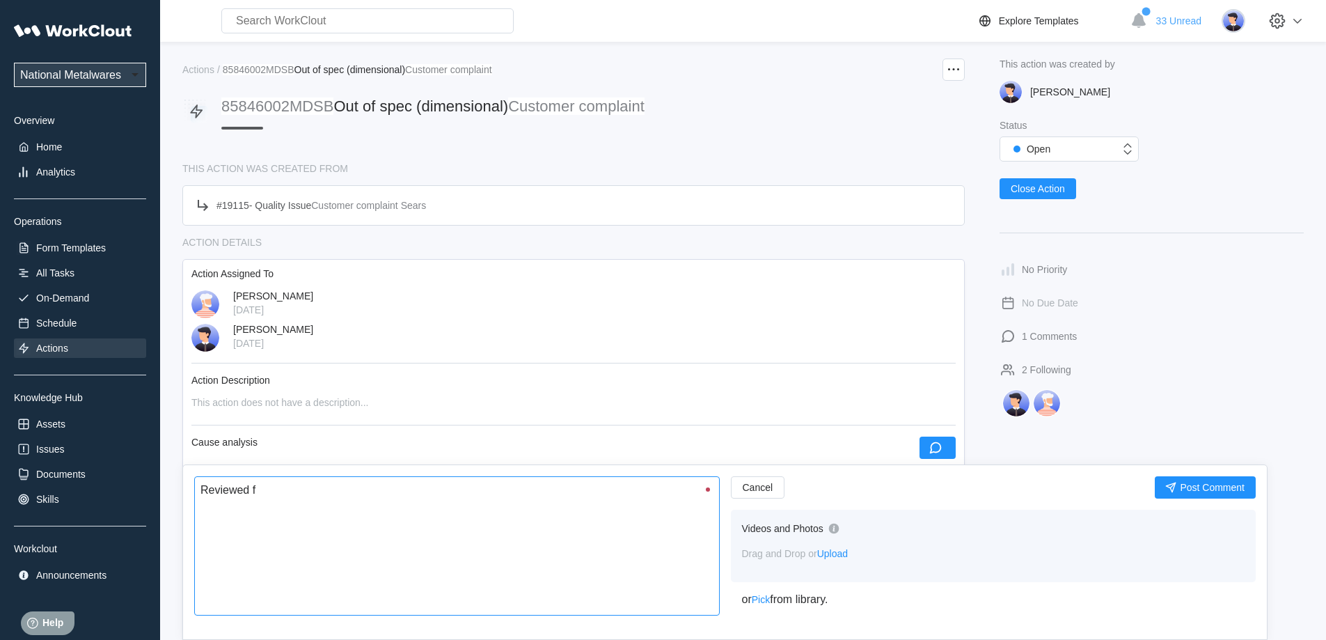
type textarea "Reviewed fi"
type textarea "x"
type textarea "Reviewed fin"
type textarea "x"
type textarea "Reviewed fini"
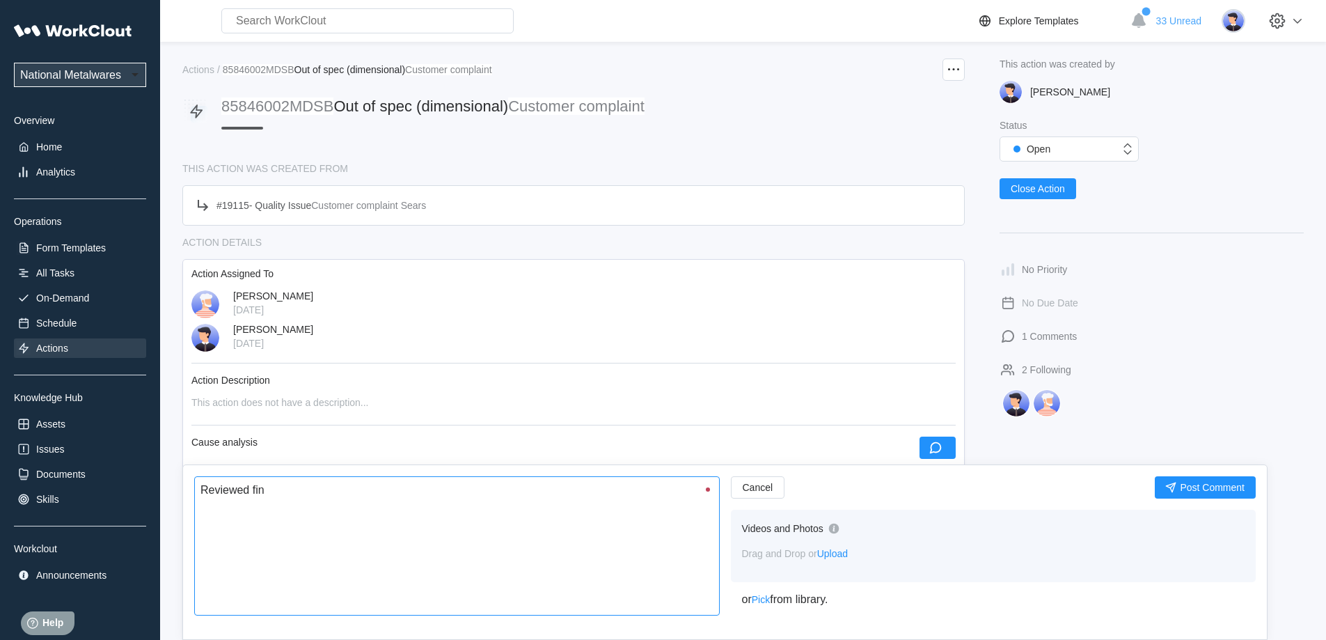
type textarea "x"
type textarea "Reviewed finis"
type textarea "x"
type textarea "Reviewed finish"
type textarea "x"
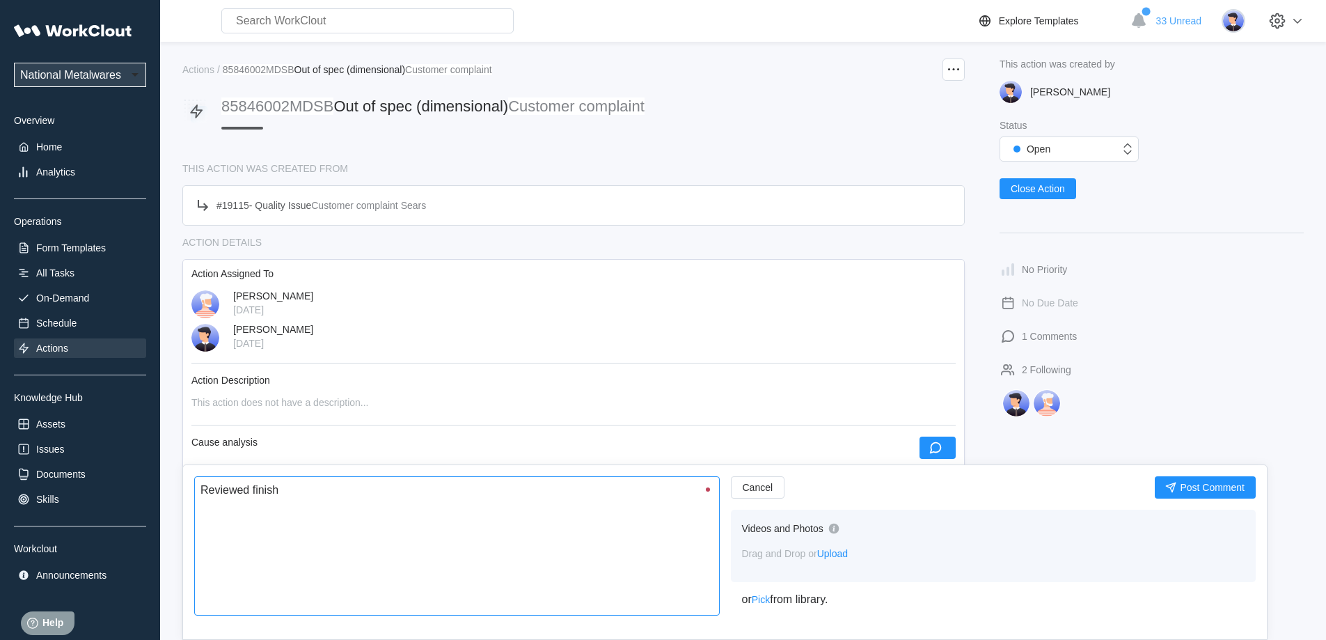
type textarea "Reviewed finishe"
type textarea "x"
type textarea "Reviewed finished"
type textarea "x"
type textarea "Reviewed finished"
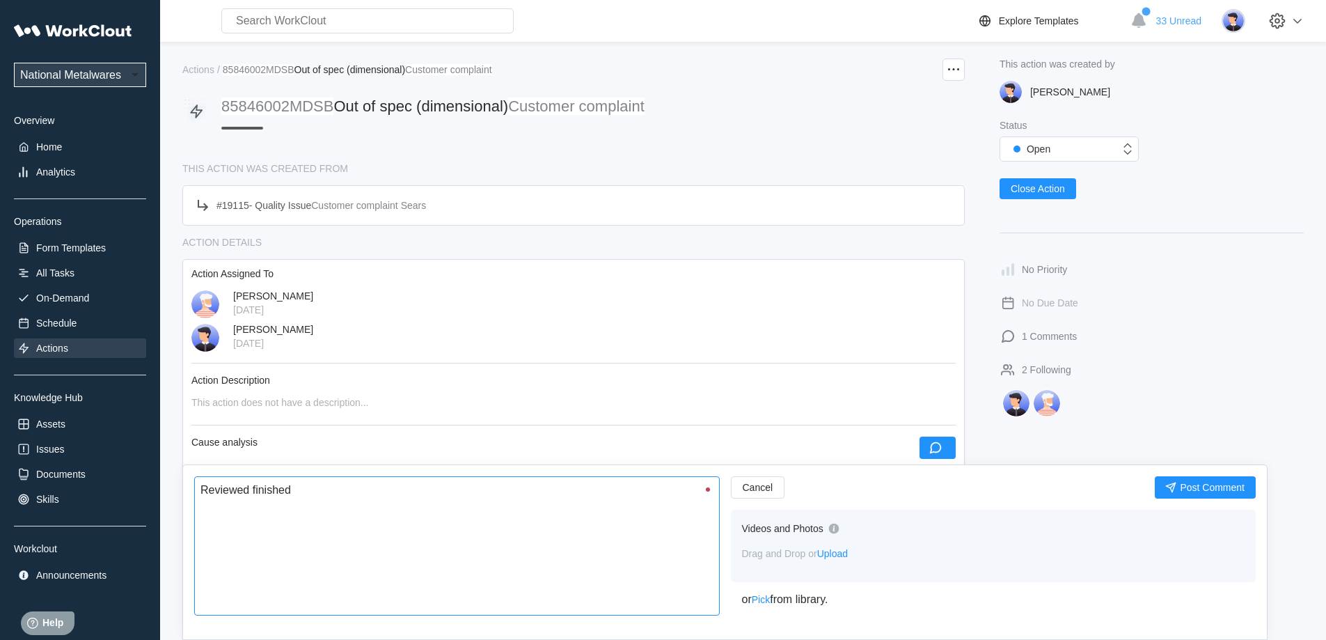
type textarea "x"
type textarea "Reviewed finished g"
type textarea "x"
type textarea "Reviewed finished go"
type textarea "x"
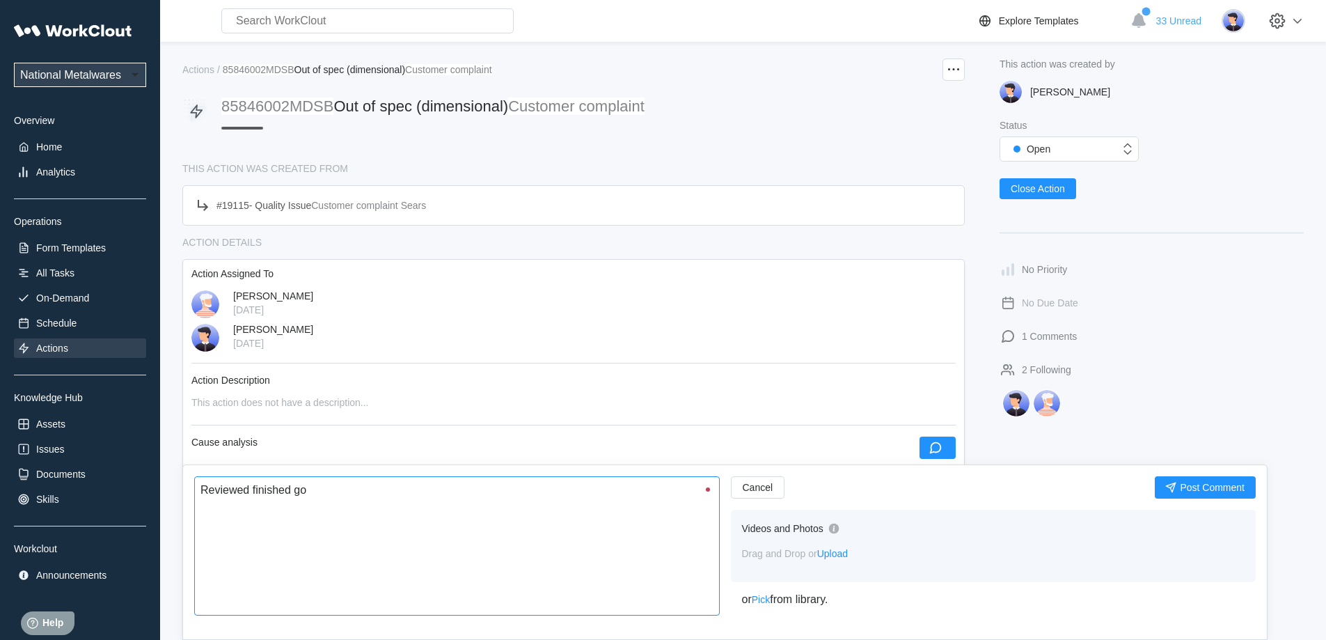
type textarea "Reviewed finished goo"
type textarea "x"
type textarea "Reviewed finished good"
type textarea "x"
type textarea "Reviewed finished good"
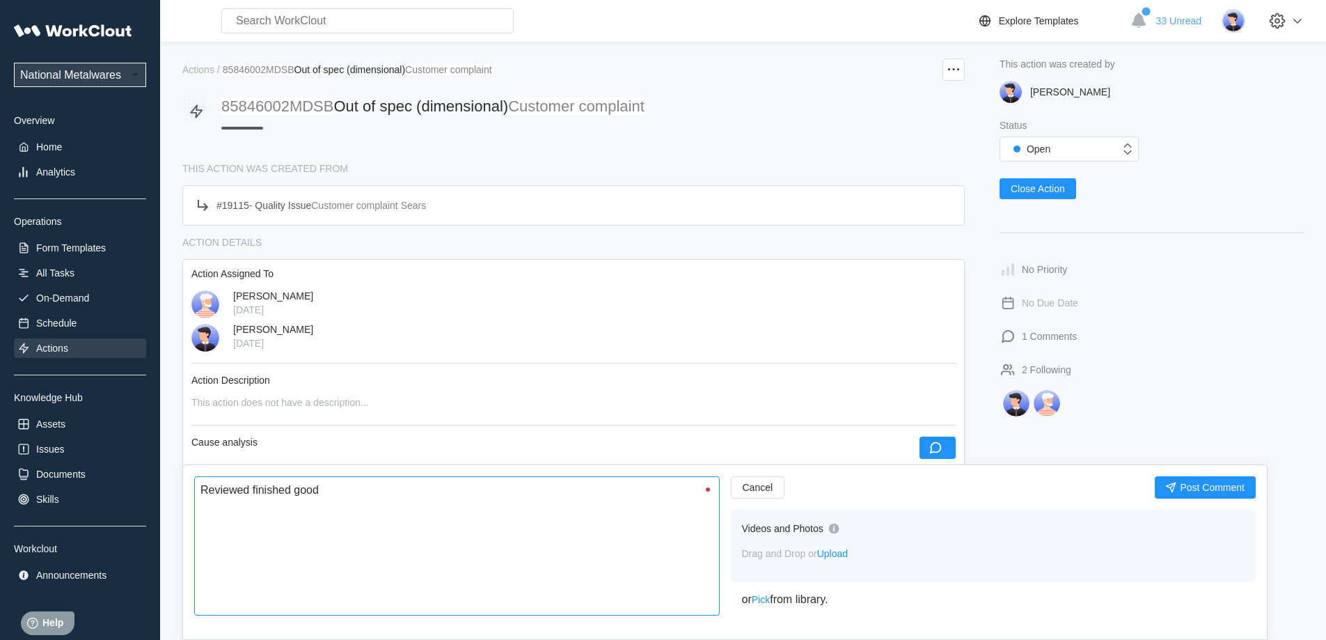
type textarea "x"
type textarea "Reviewed finished good s"
type textarea "x"
type textarea "Reviewed finished good st"
type textarea "x"
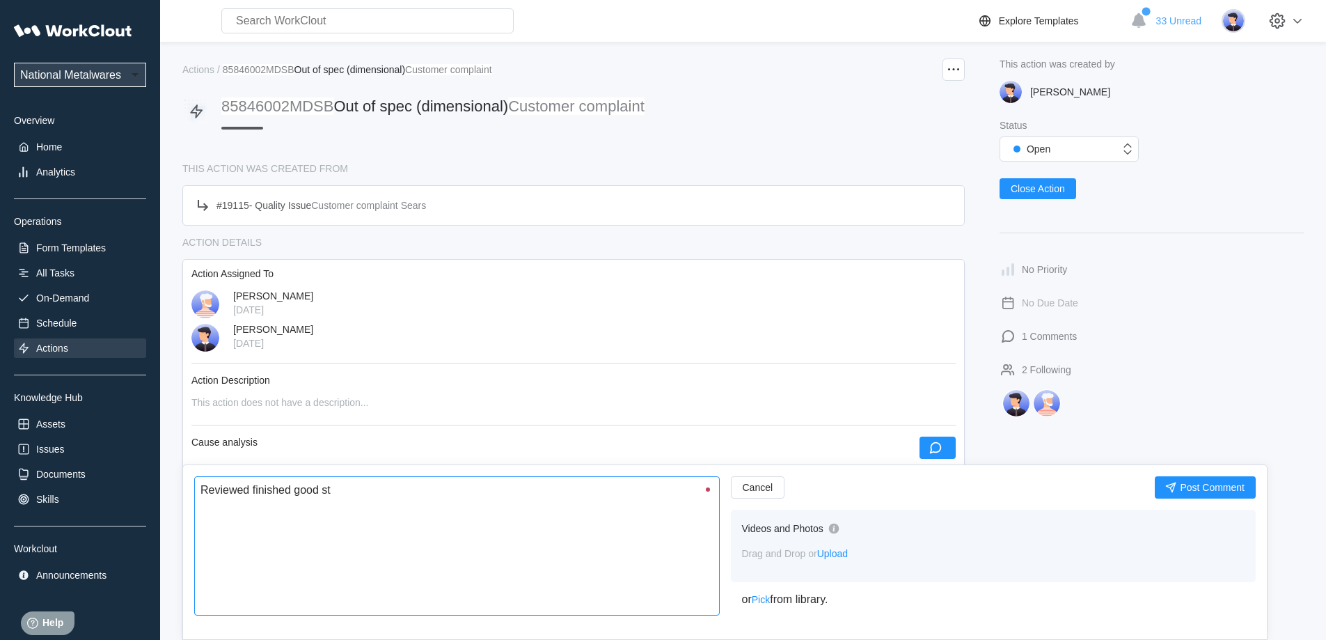
type textarea "Reviewed finished good sto"
type textarea "x"
type textarea "Reviewed finished good stoc"
type textarea "x"
type textarea "Reviewed finished good stock"
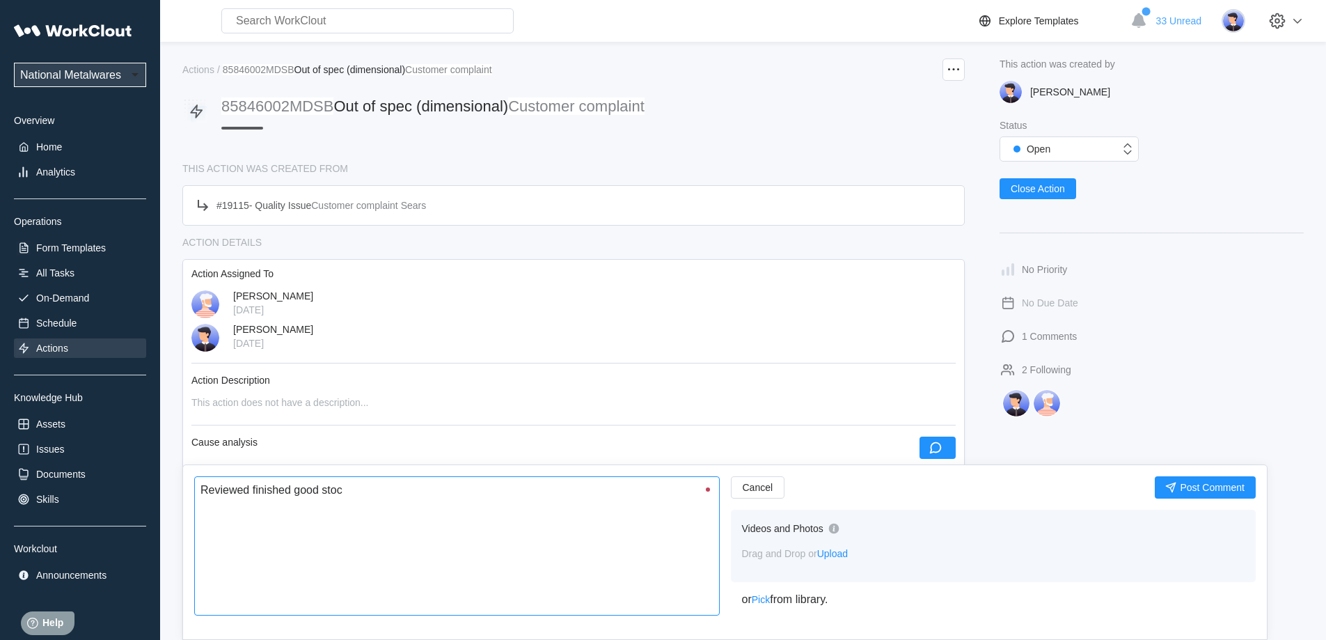
type textarea "x"
type textarea "Reviewed finished good stock"
type textarea "x"
type textarea "Reviewed finished good stock f"
type textarea "x"
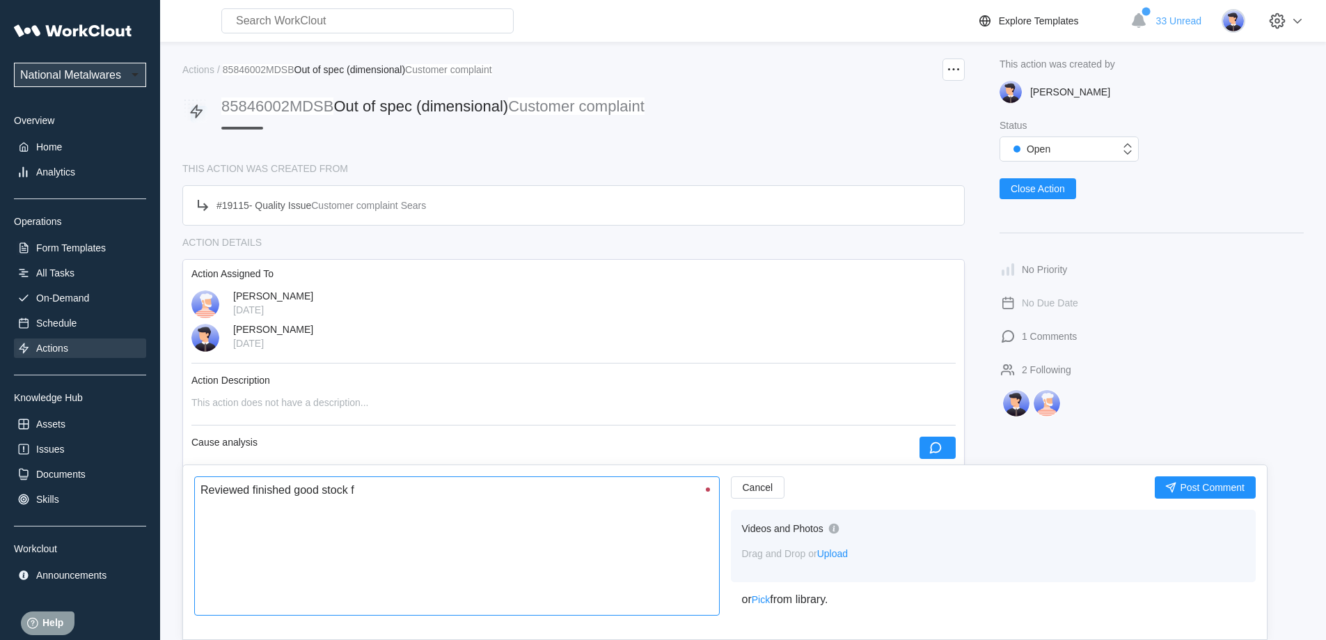
type textarea "Reviewed finished good stock fo"
type textarea "x"
type textarea "Reviewed finished good stock for"
type textarea "x"
type textarea "Reviewed finished good stock for"
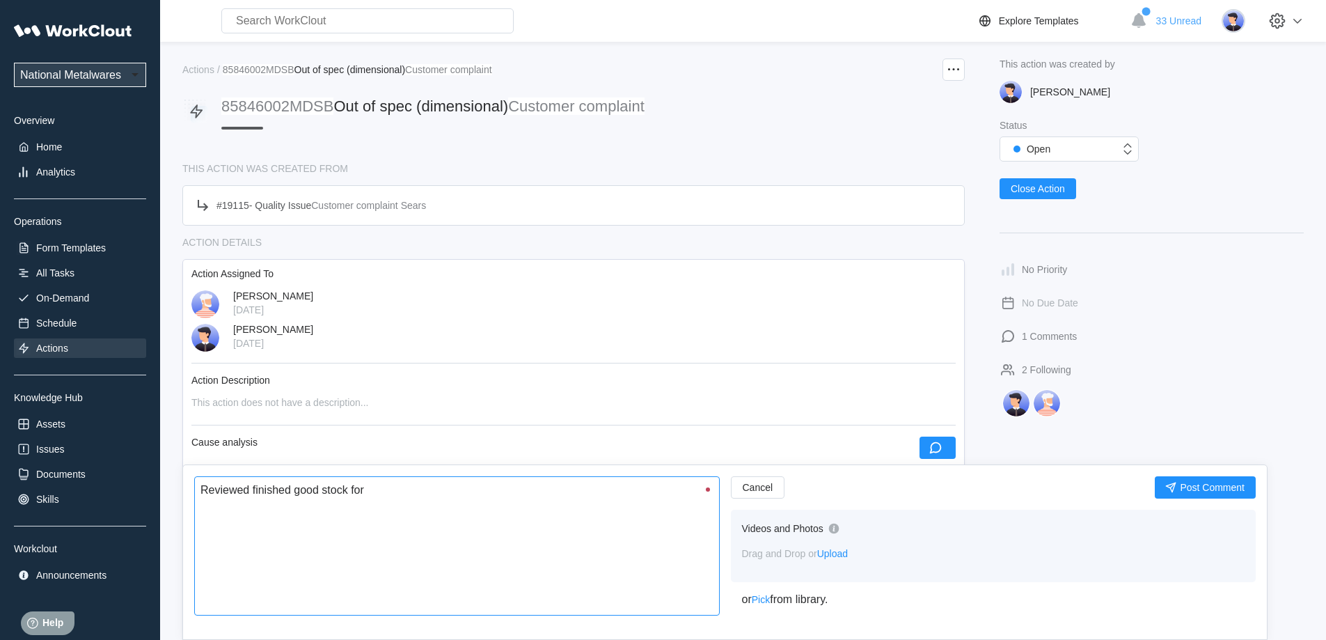
type textarea "x"
type textarea "Reviewed finished good stock for n"
type textarea "x"
type textarea "Reviewed finished good stock for no"
click at [1218, 487] on span "Post Comment" at bounding box center [1212, 487] width 65 height 10
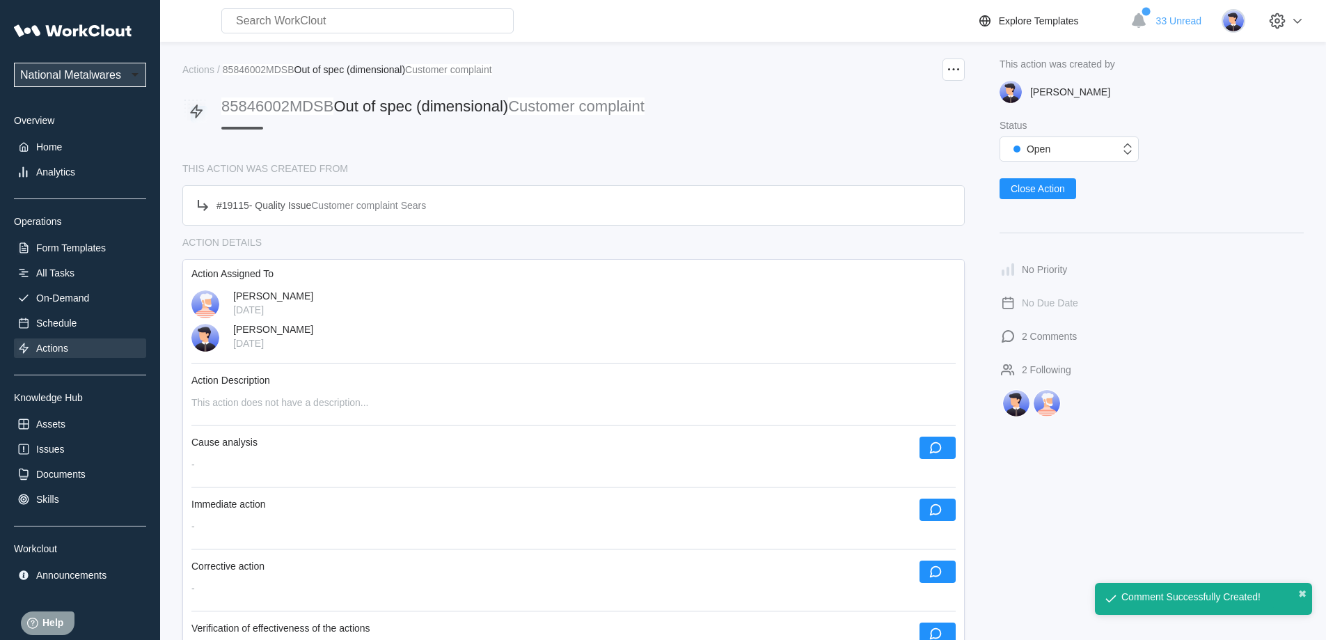
scroll to position [70, 0]
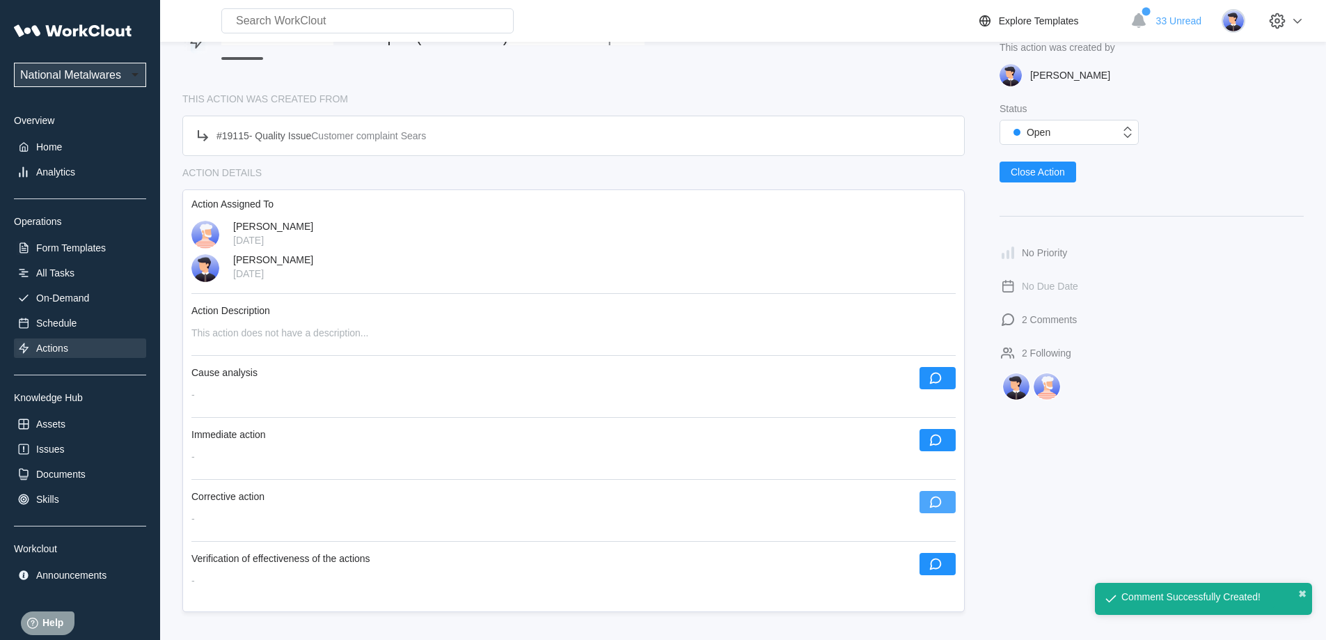
click at [922, 501] on button "button" at bounding box center [937, 502] width 36 height 22
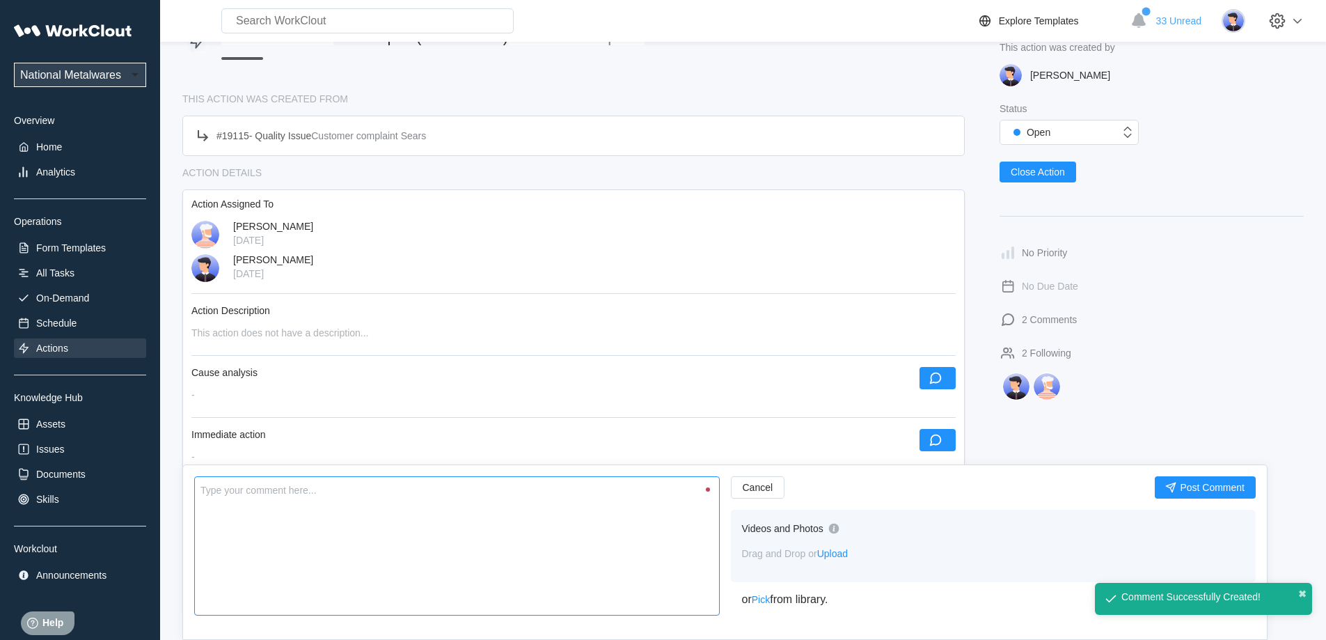
click at [339, 541] on textarea at bounding box center [456, 545] width 525 height 139
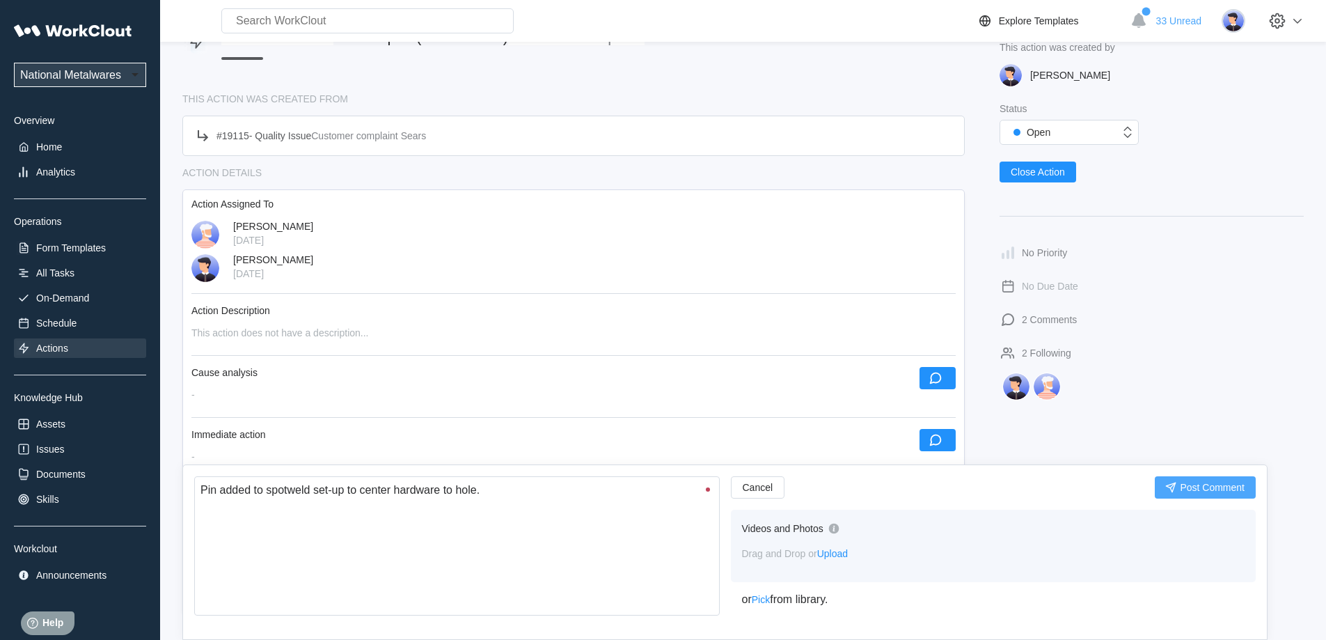
drag, startPoint x: 339, startPoint y: 542, endPoint x: 1214, endPoint y: 490, distance: 876.3
click at [1214, 490] on span "Post Comment" at bounding box center [1212, 487] width 65 height 10
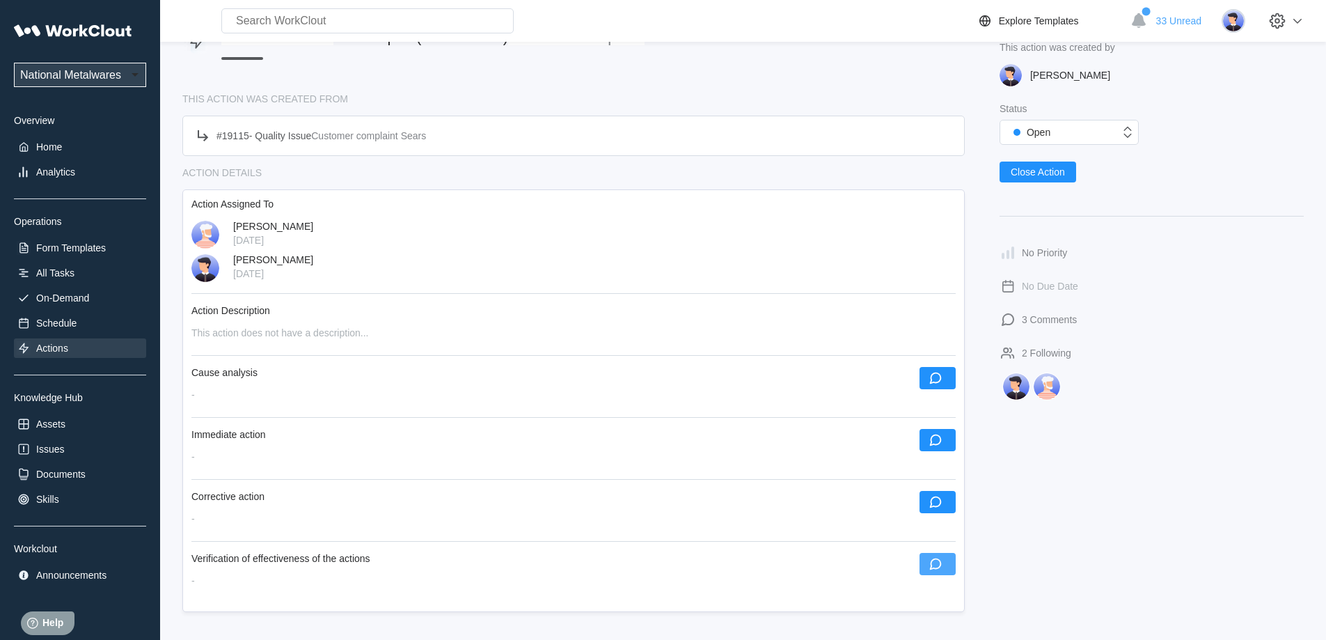
click at [932, 562] on icon "button" at bounding box center [935, 563] width 15 height 15
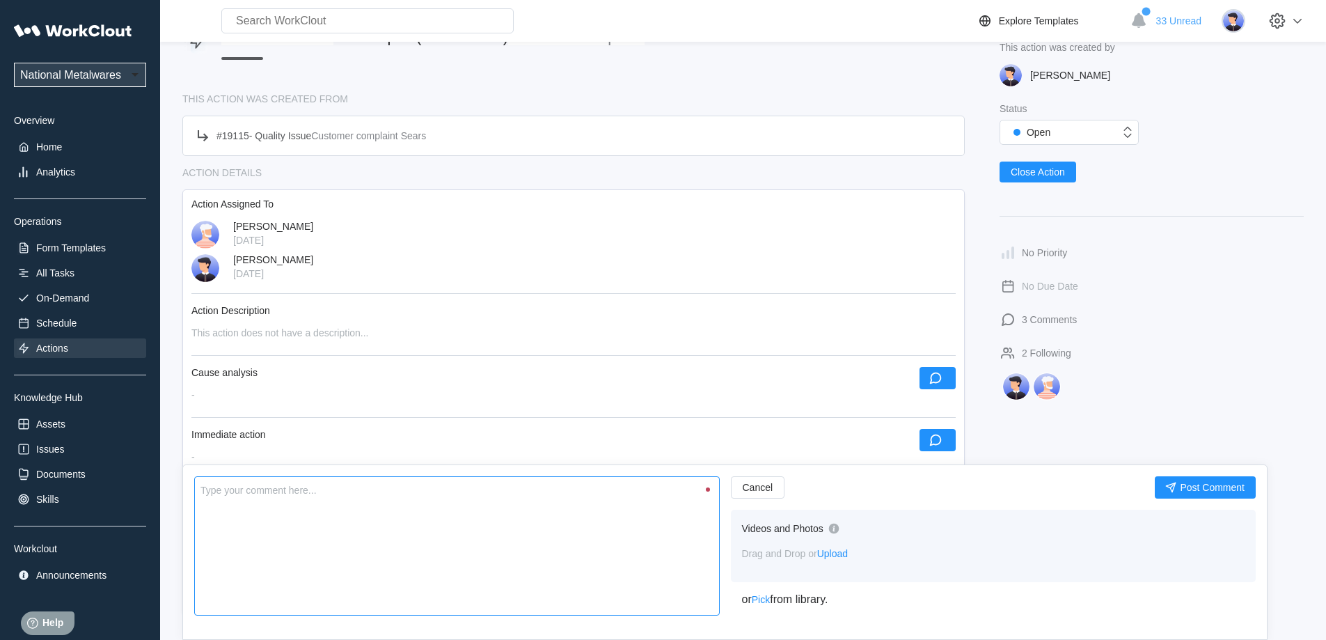
click at [462, 537] on textarea at bounding box center [456, 545] width 525 height 139
click at [1227, 493] on button "Post Comment" at bounding box center [1204, 487] width 101 height 22
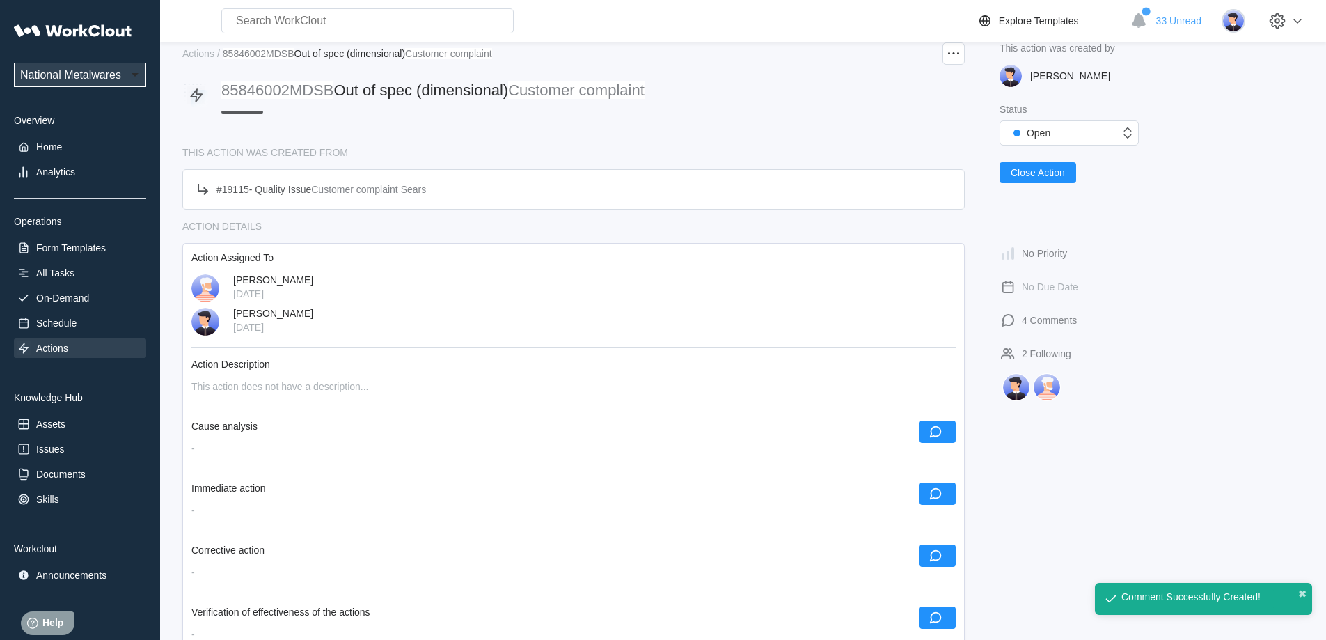
scroll to position [0, 0]
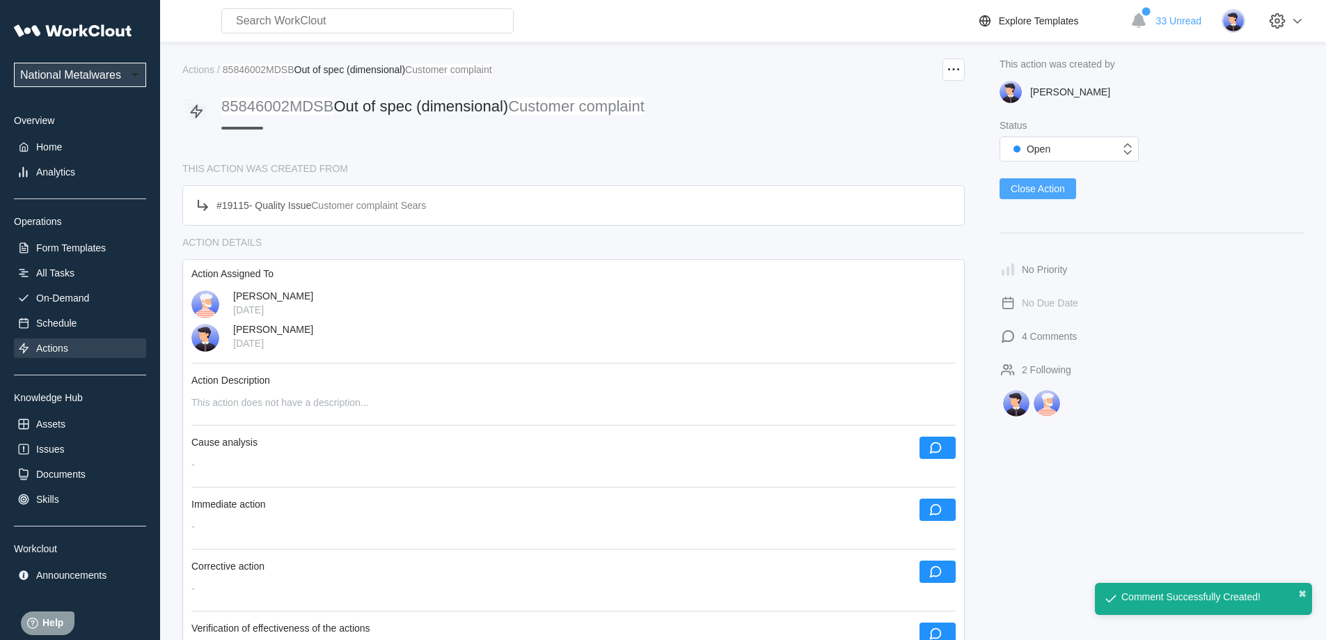
click at [1023, 186] on span "Close Action" at bounding box center [1037, 189] width 54 height 10
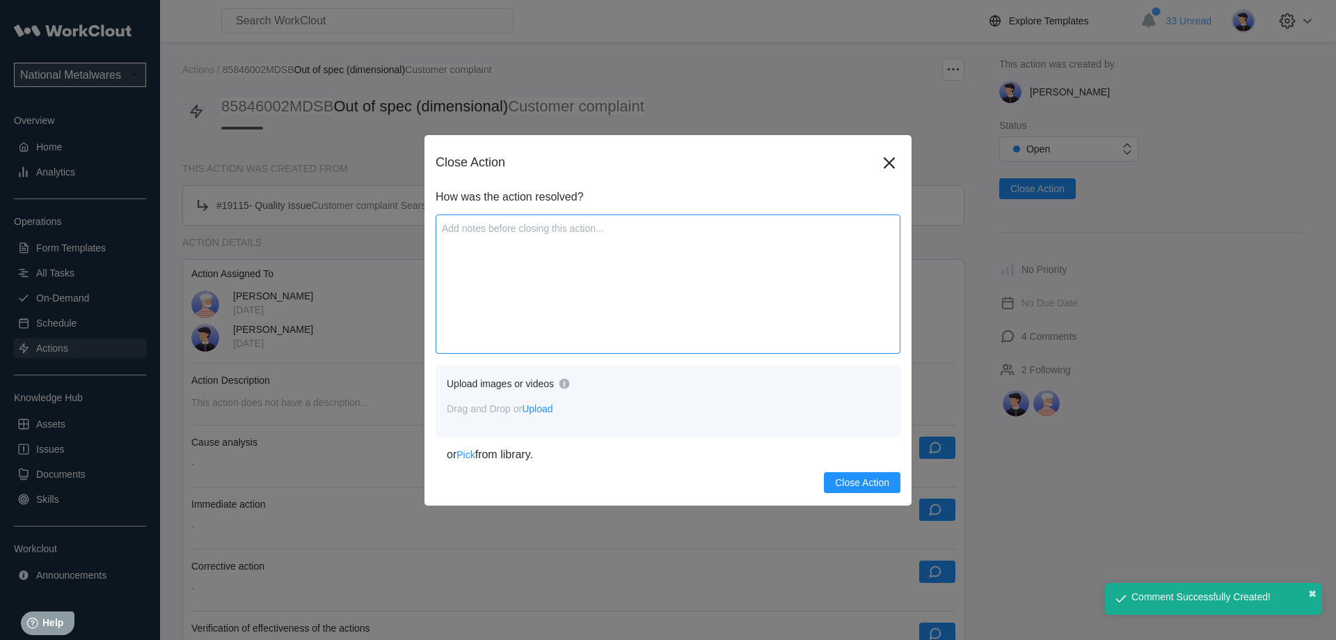
click at [568, 292] on textarea at bounding box center [668, 283] width 465 height 139
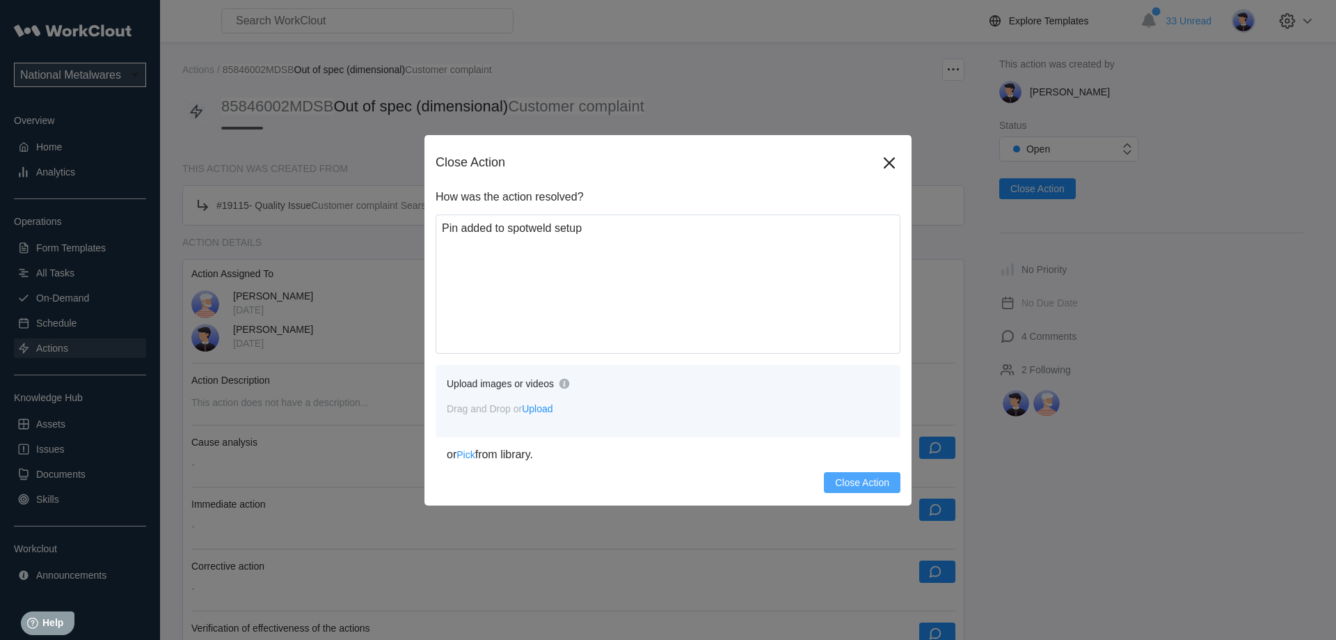
click at [841, 478] on span "Close Action" at bounding box center [862, 482] width 54 height 10
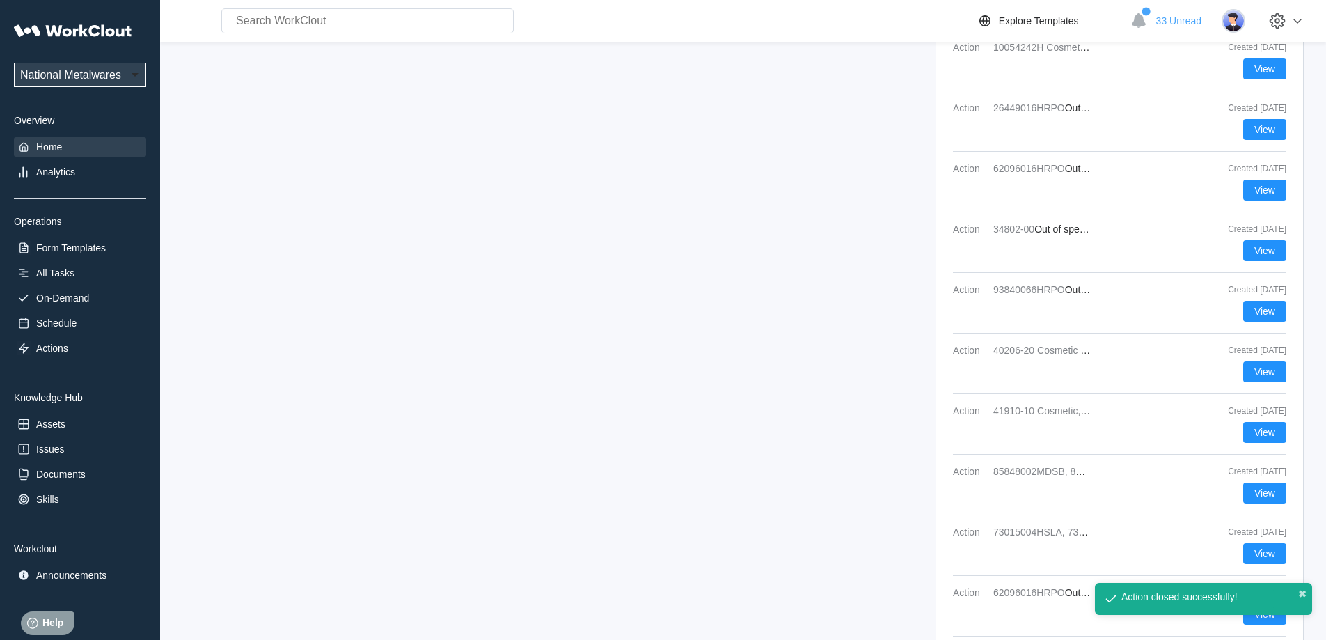
scroll to position [610, 0]
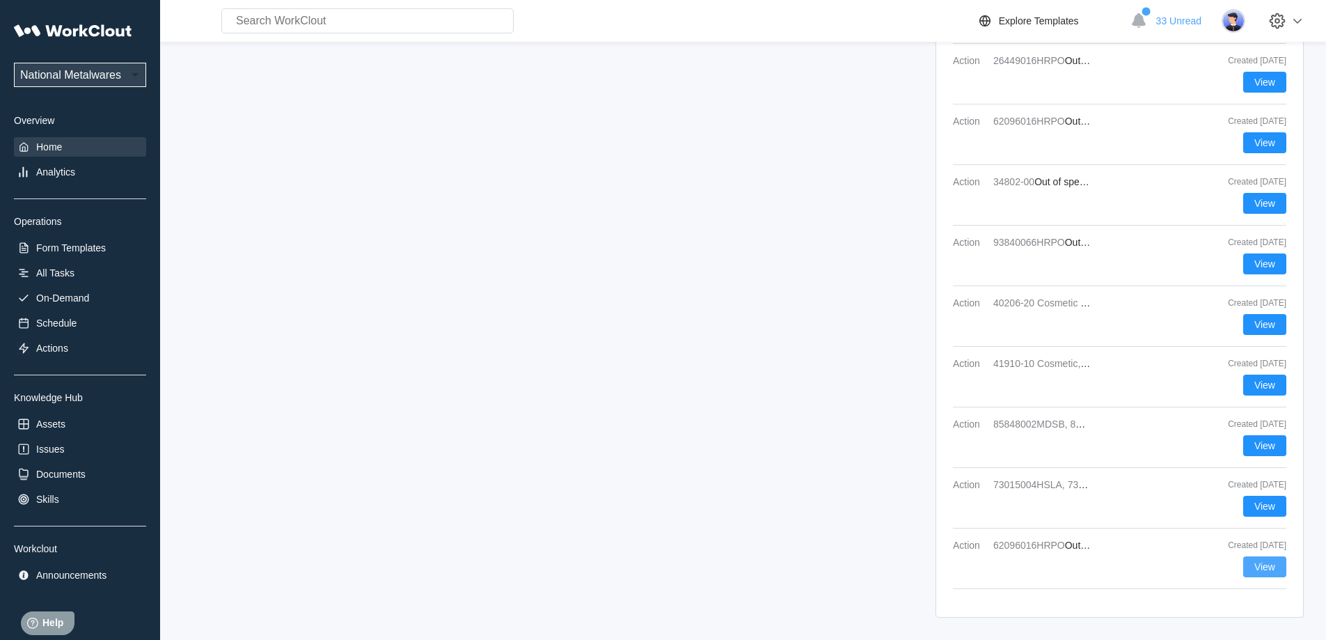
click at [1264, 566] on span "View" at bounding box center [1264, 567] width 21 height 10
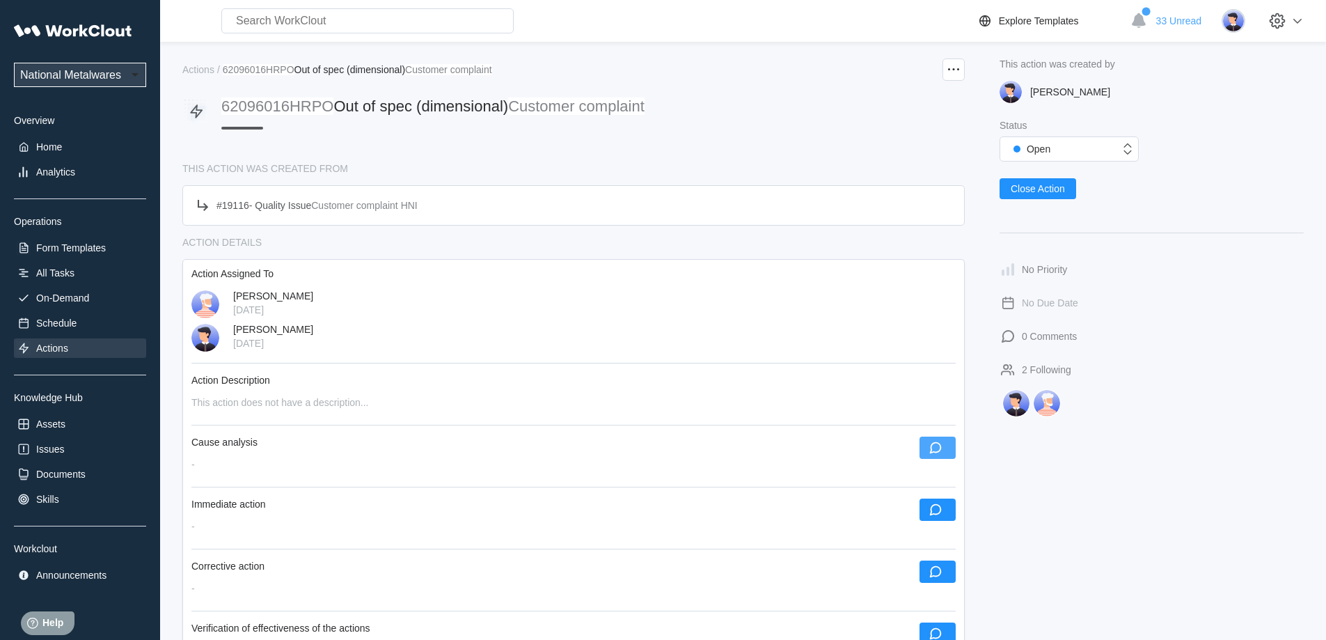
click at [947, 452] on button "button" at bounding box center [937, 447] width 36 height 22
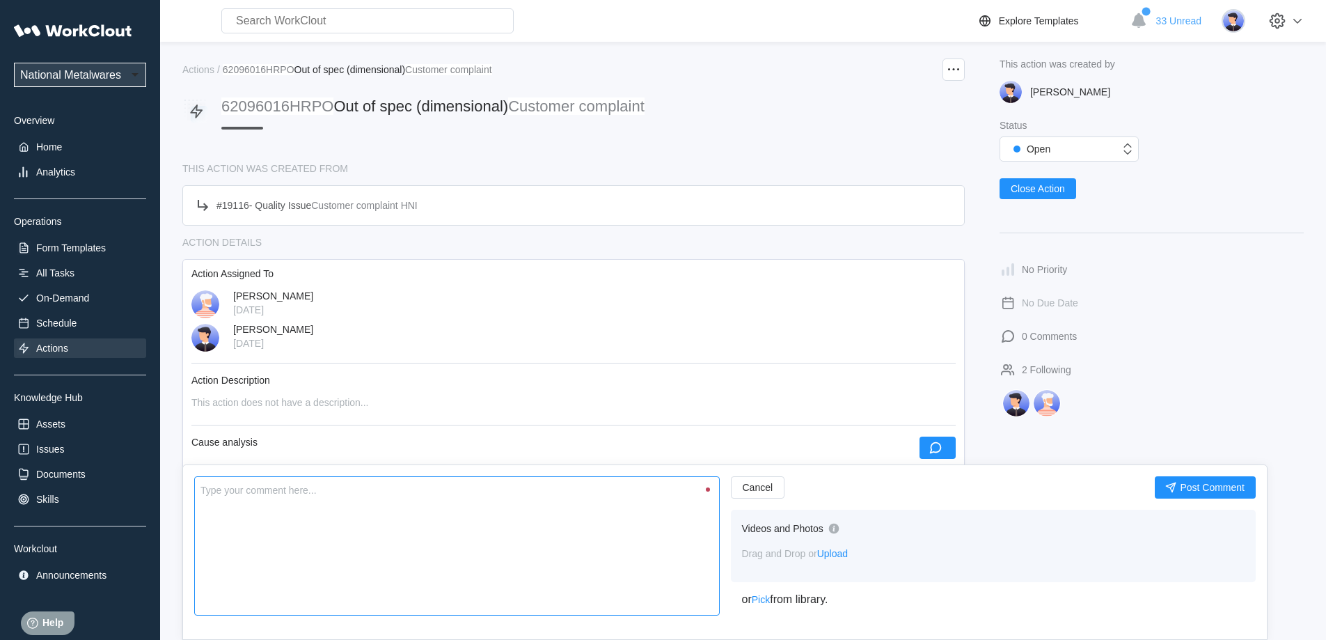
click at [443, 536] on textarea at bounding box center [456, 545] width 525 height 139
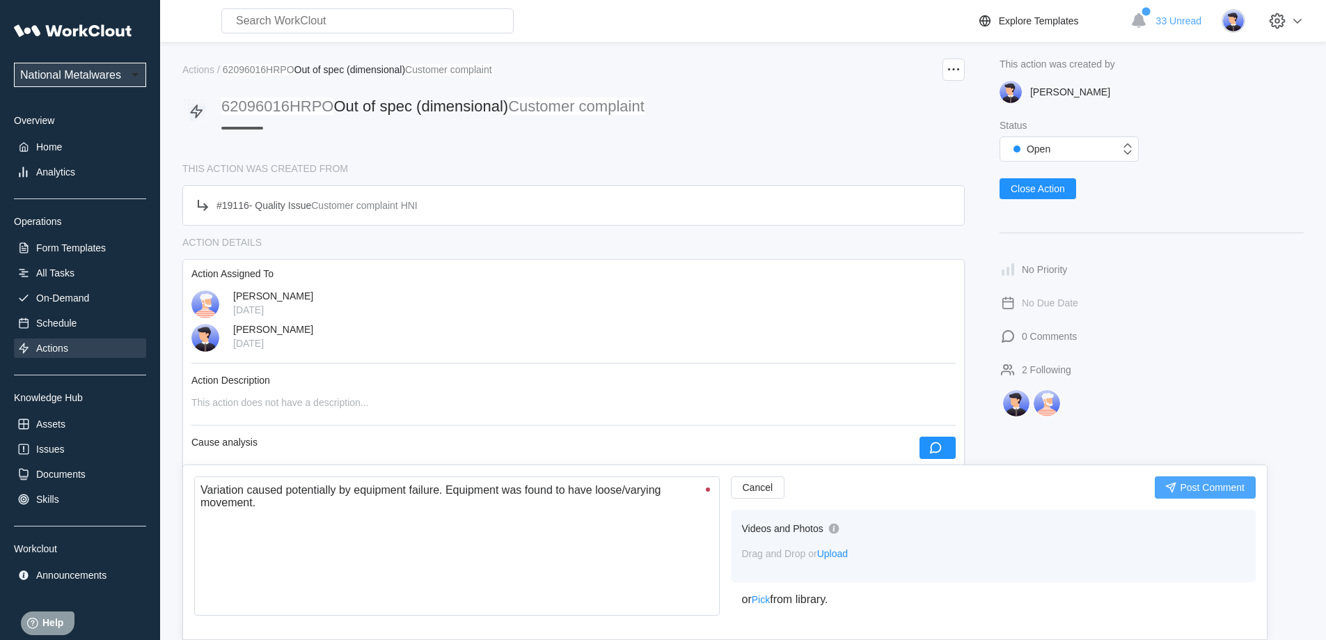
click at [1193, 487] on span "Post Comment" at bounding box center [1212, 487] width 65 height 10
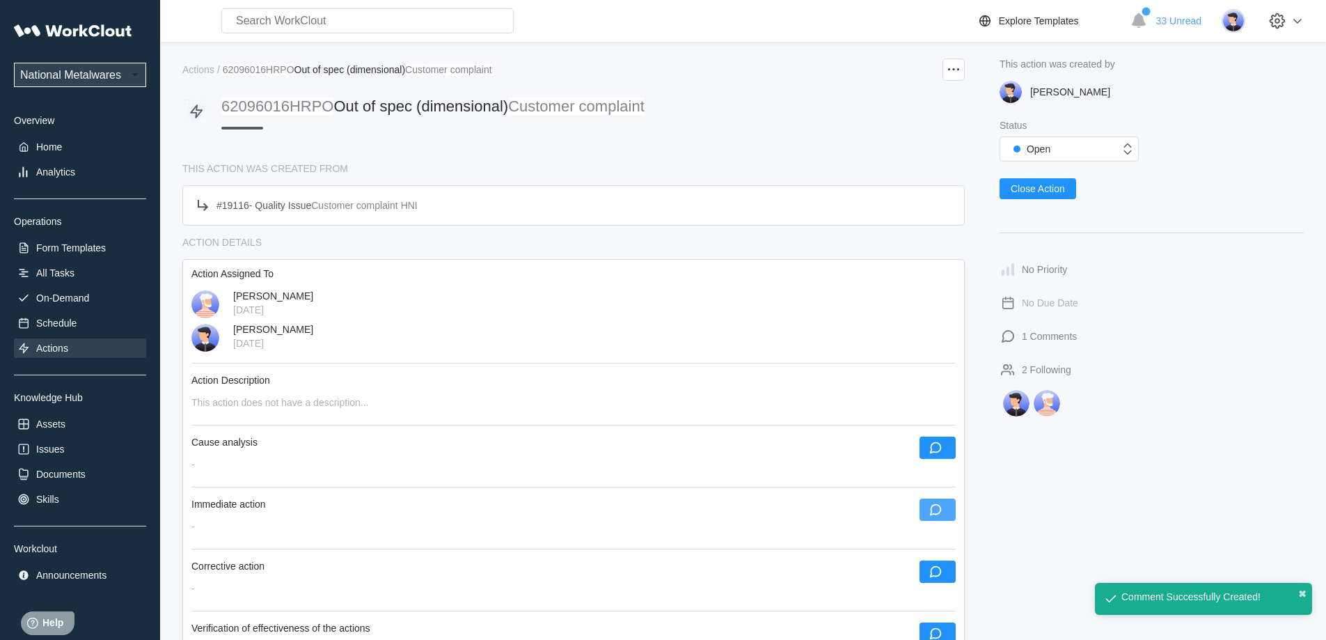
click at [944, 508] on button "button" at bounding box center [937, 509] width 36 height 22
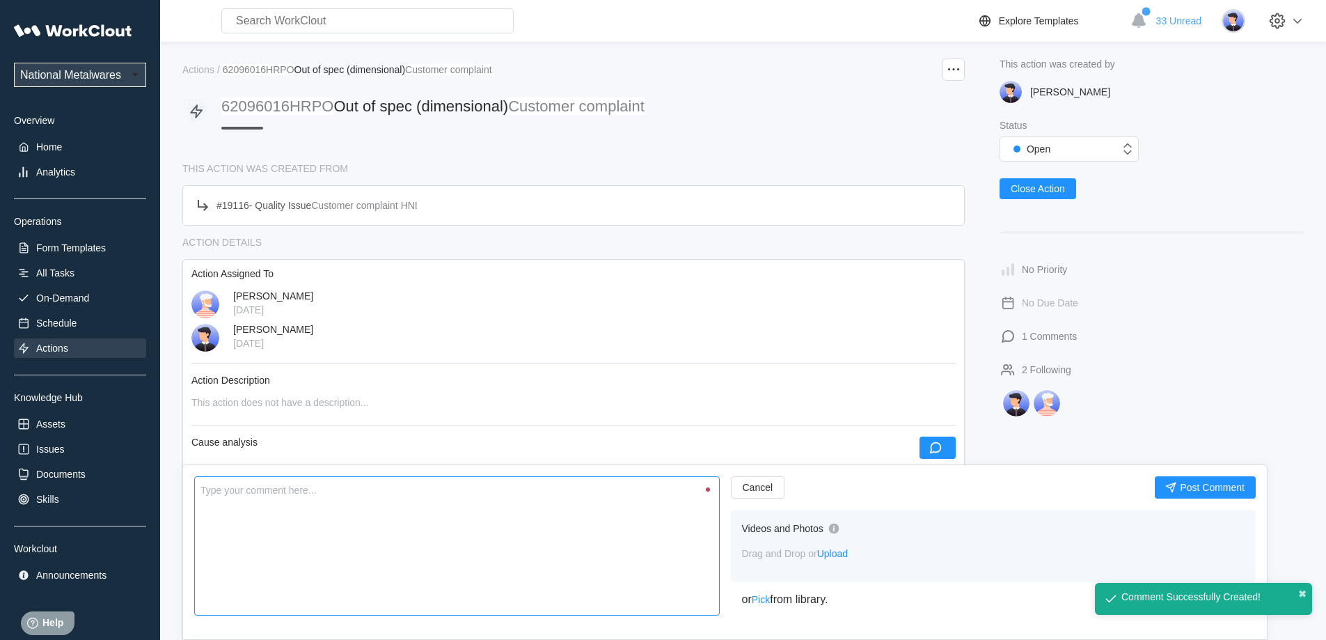
click at [445, 566] on textarea at bounding box center [456, 545] width 525 height 139
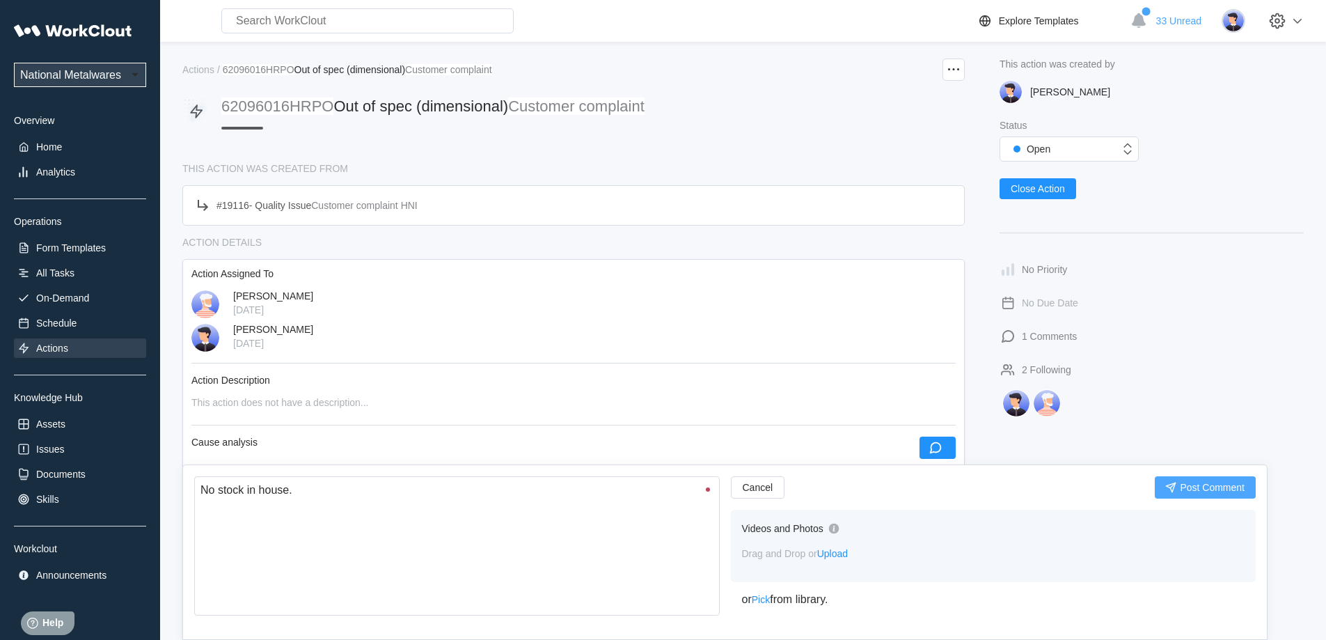
click at [1207, 489] on span "Post Comment" at bounding box center [1212, 487] width 65 height 10
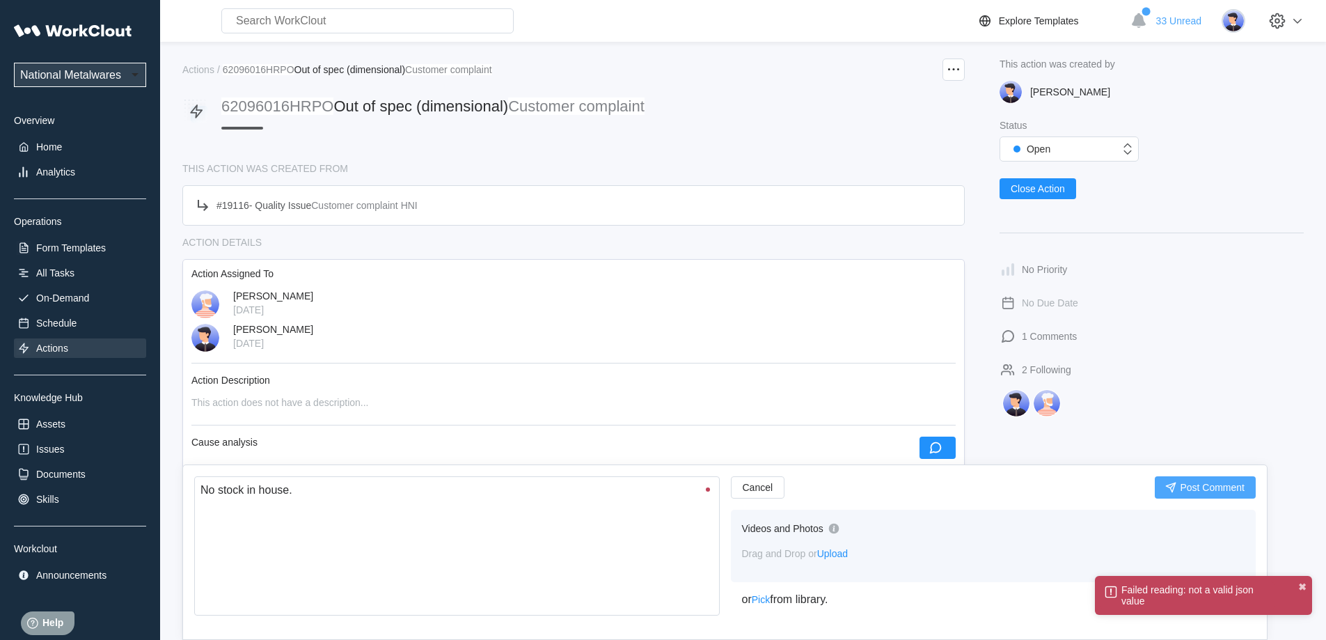
click at [1184, 486] on span "Post Comment" at bounding box center [1212, 487] width 65 height 10
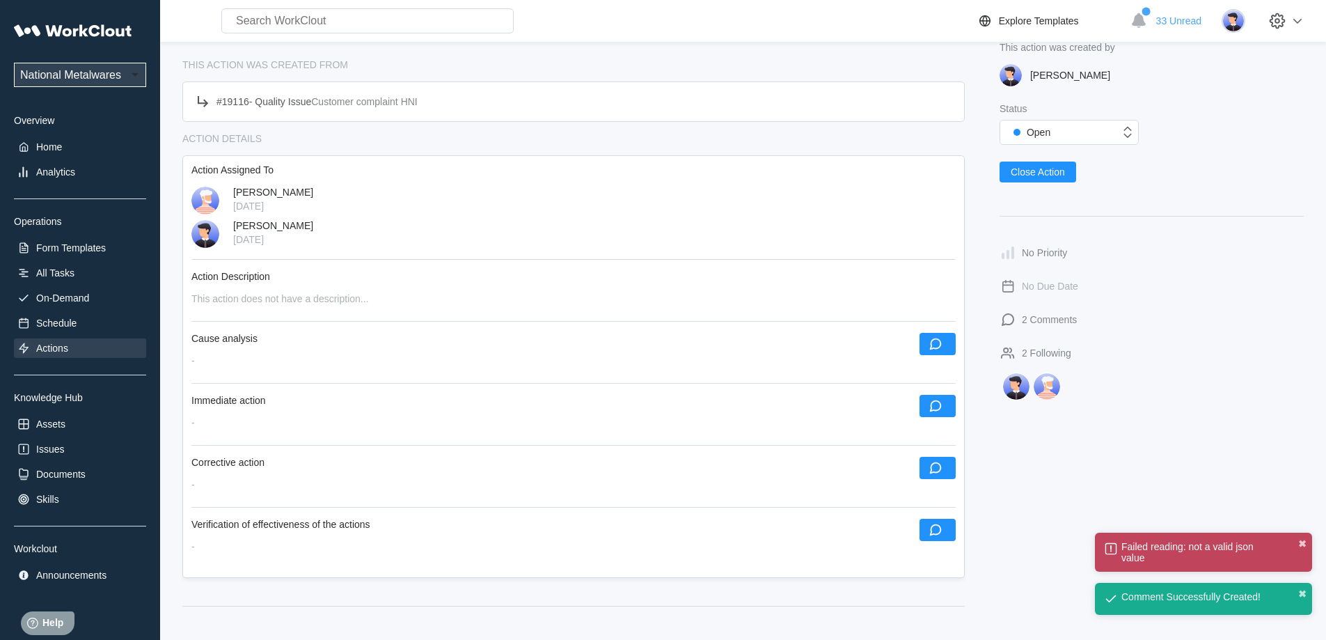
scroll to position [278, 0]
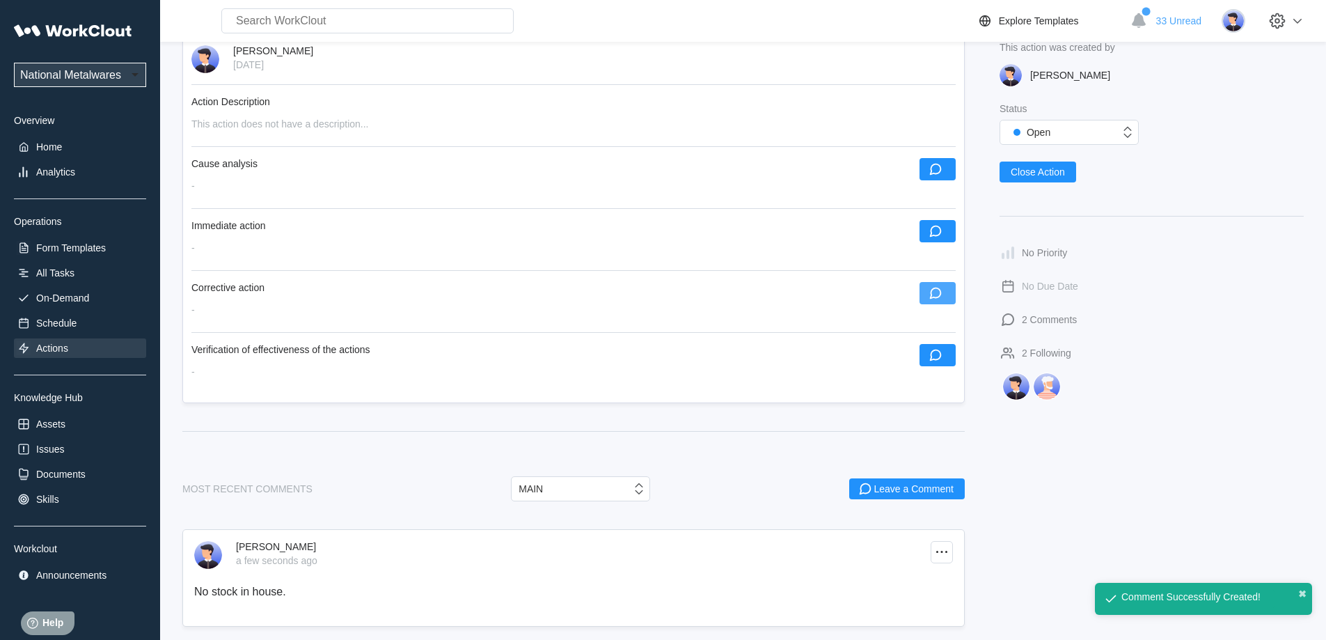
drag, startPoint x: 942, startPoint y: 294, endPoint x: 929, endPoint y: 301, distance: 14.9
click at [942, 293] on icon "button" at bounding box center [935, 292] width 15 height 15
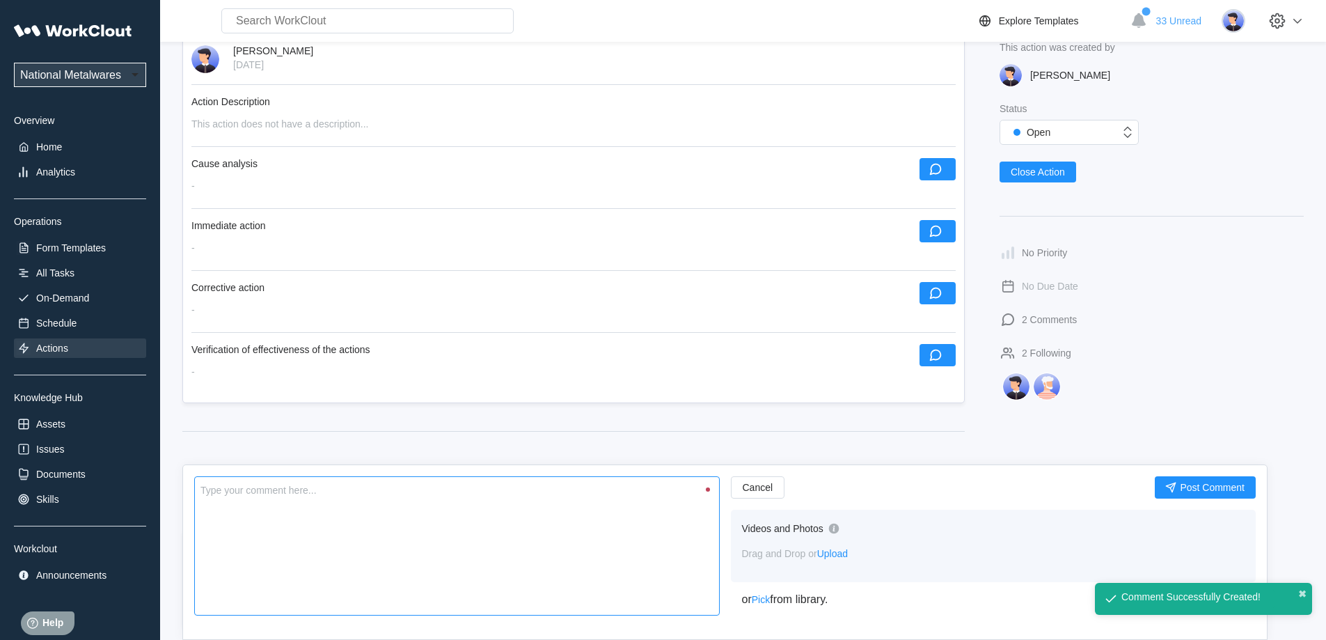
click at [467, 569] on textarea at bounding box center [456, 545] width 525 height 139
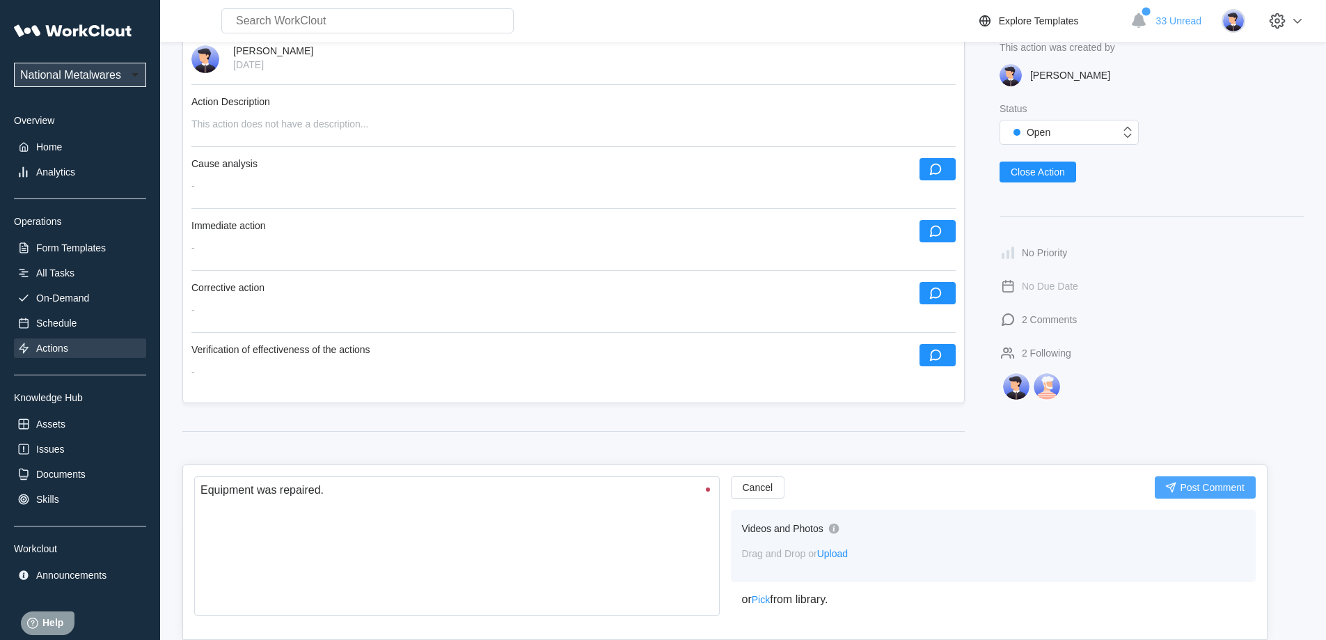
click at [1206, 485] on span "Post Comment" at bounding box center [1212, 487] width 65 height 10
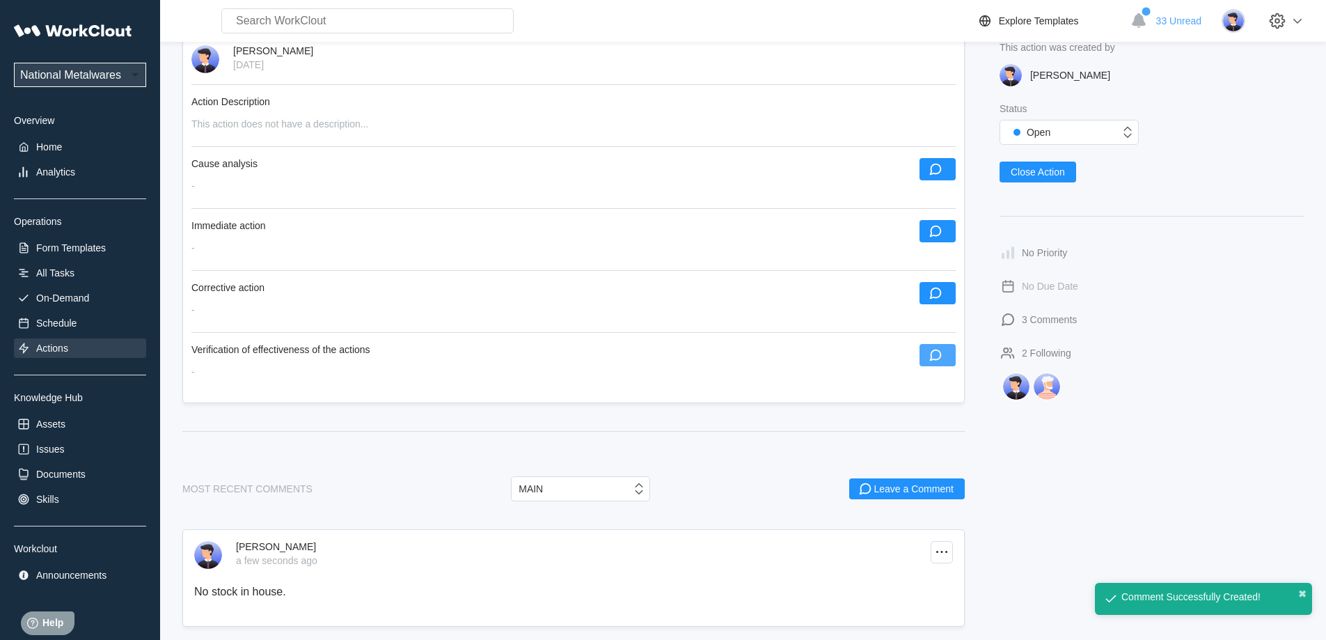
click at [945, 356] on button "button" at bounding box center [937, 355] width 36 height 22
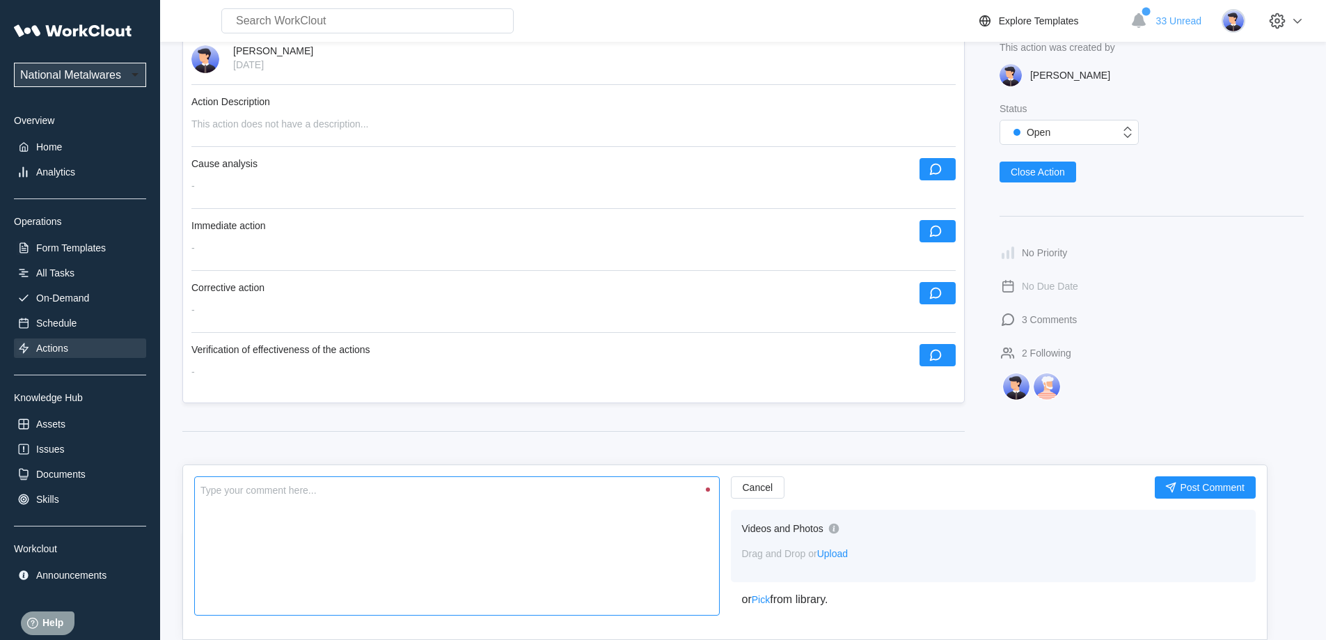
click at [456, 541] on textarea at bounding box center [456, 545] width 525 height 139
click at [1214, 489] on span "Post Comment" at bounding box center [1212, 487] width 65 height 10
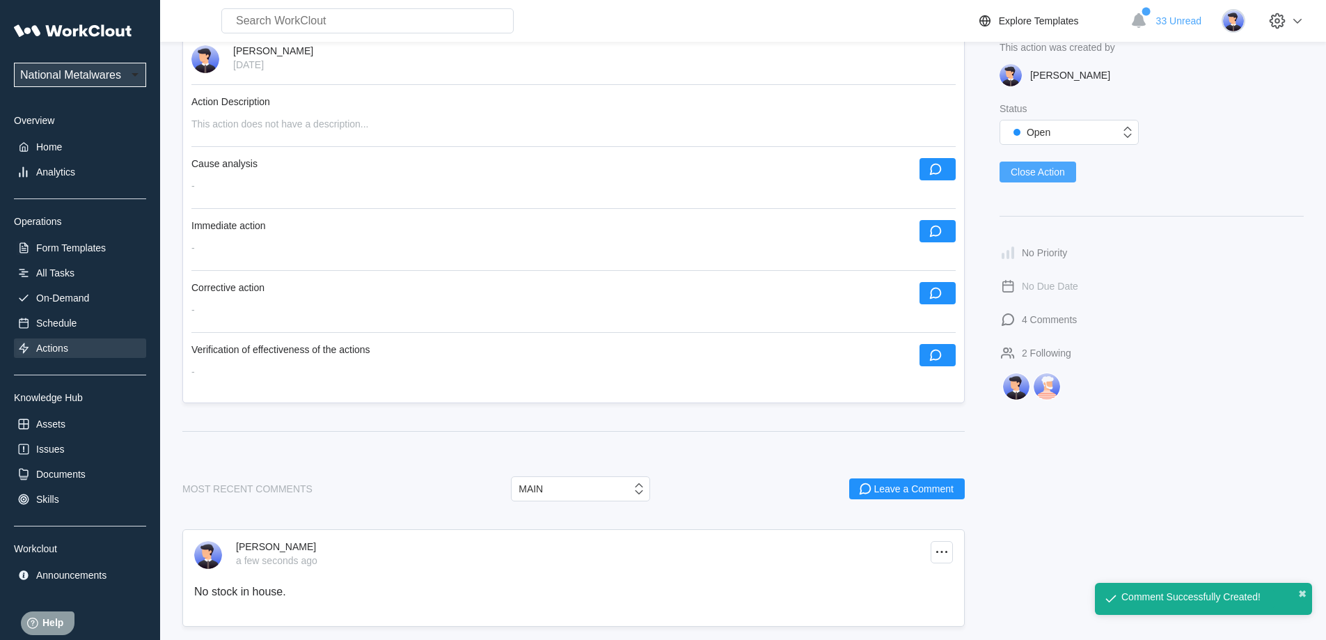
click at [1051, 167] on span "Close Action" at bounding box center [1037, 172] width 54 height 10
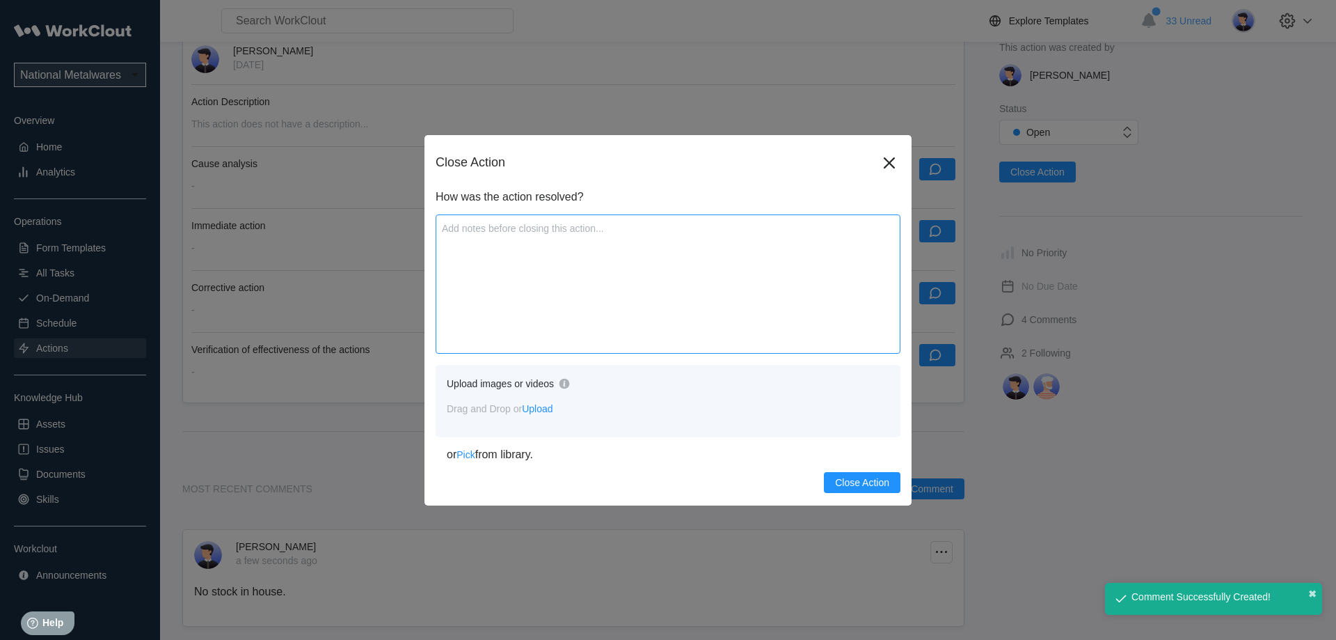
click at [629, 300] on textarea at bounding box center [668, 283] width 465 height 139
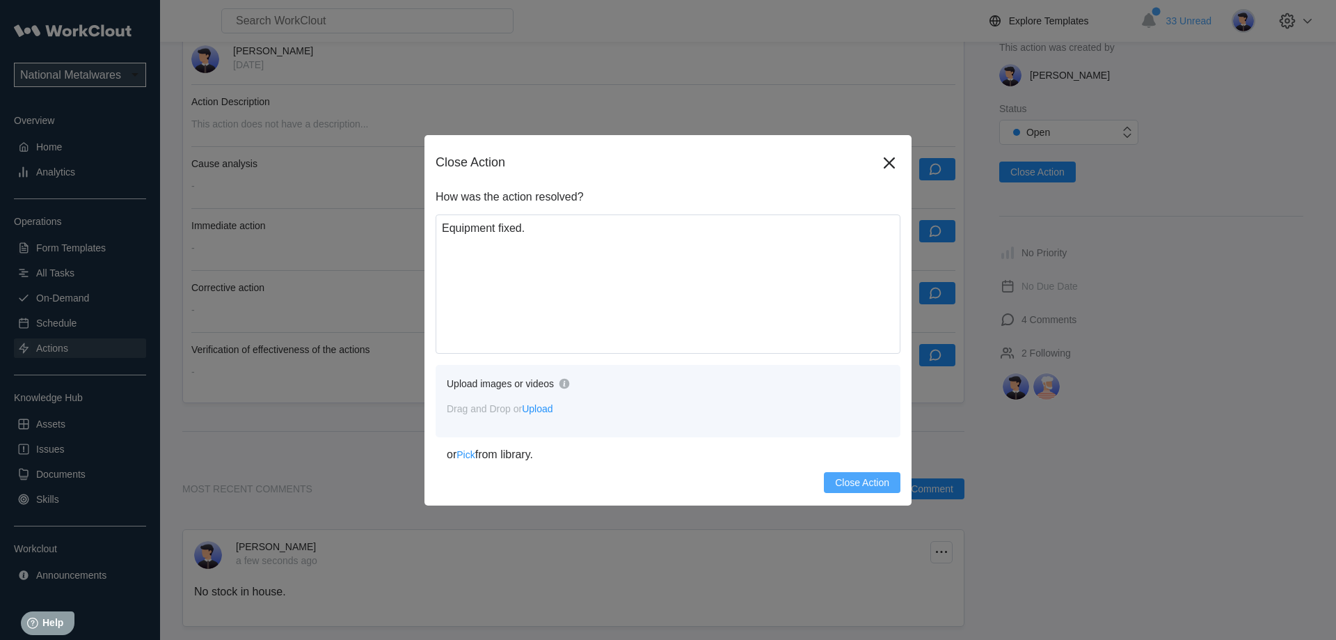
click at [843, 484] on span "Close Action" at bounding box center [862, 482] width 54 height 10
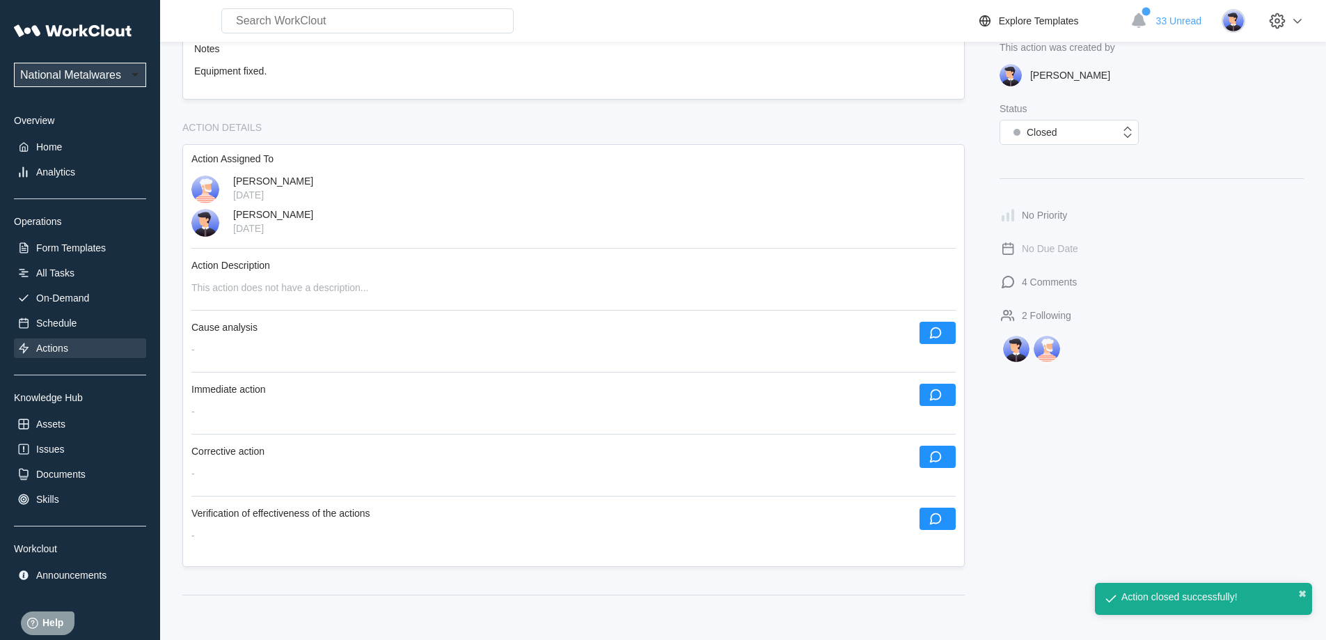
scroll to position [442, 0]
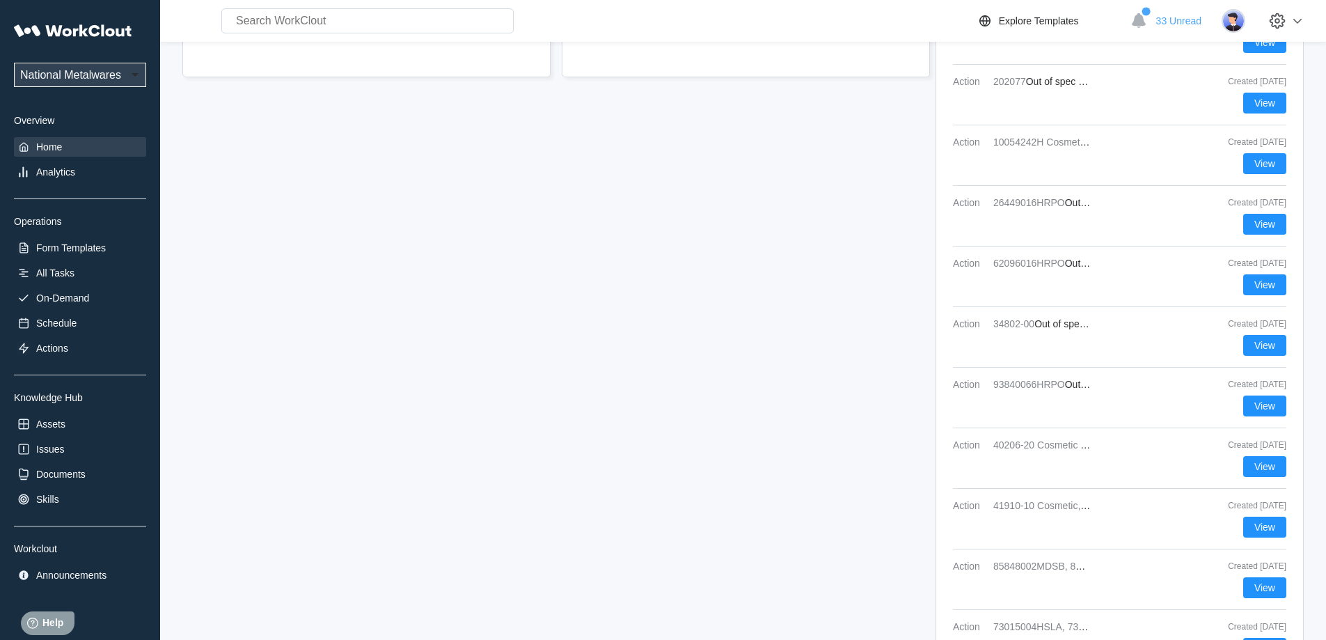
scroll to position [550, 0]
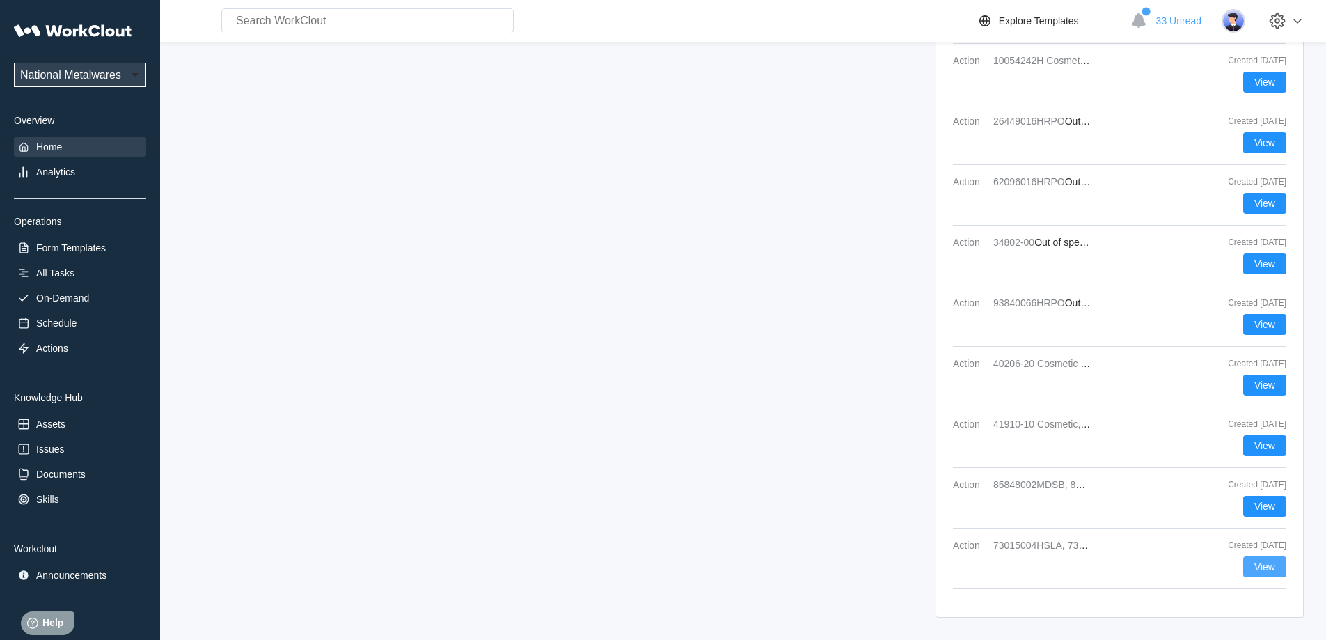
click at [1255, 566] on span "View" at bounding box center [1264, 567] width 21 height 10
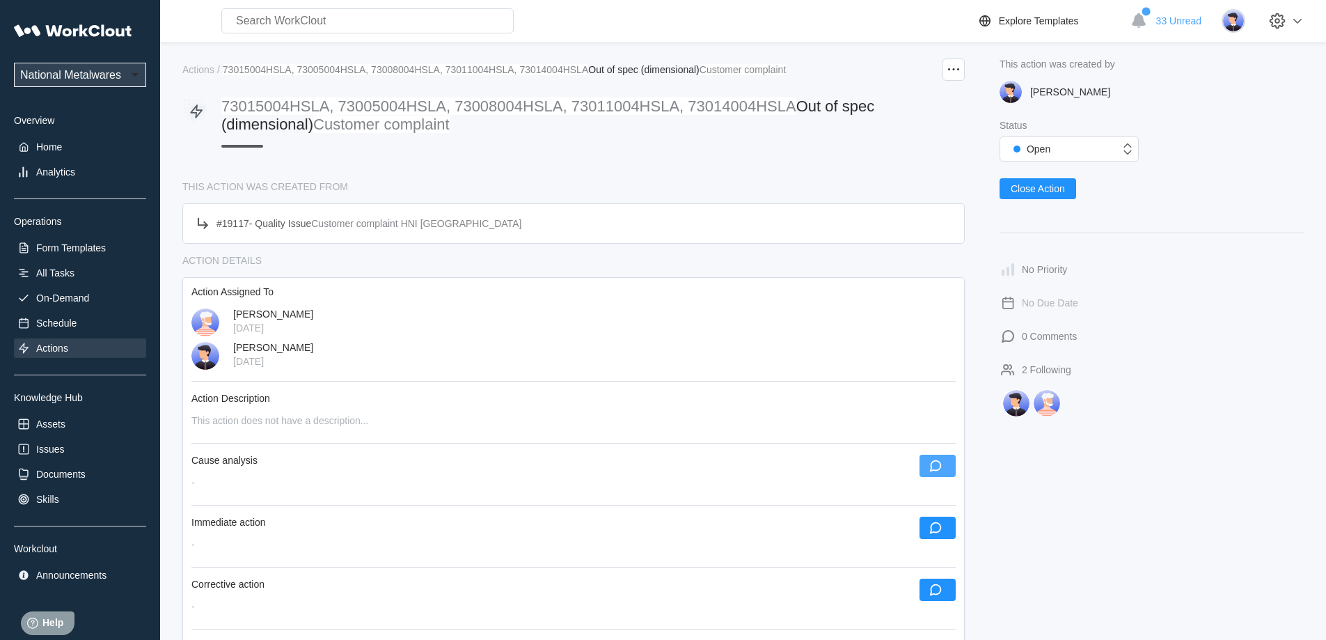
click at [938, 459] on icon "button" at bounding box center [935, 465] width 15 height 15
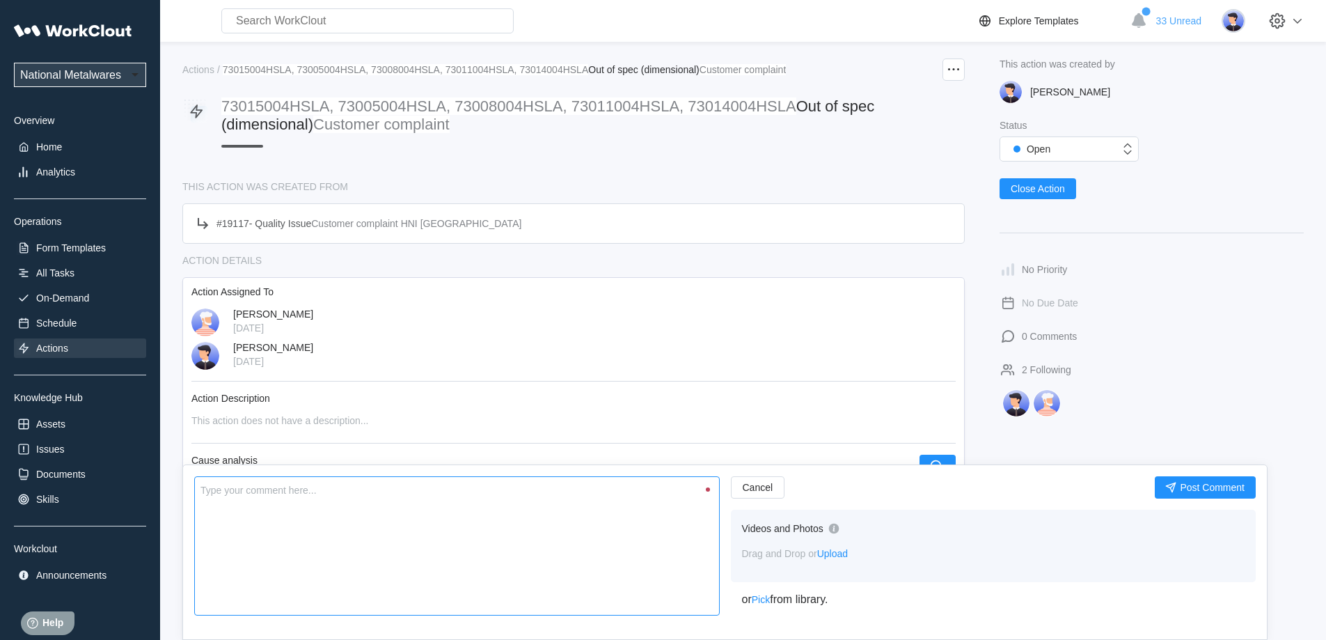
click at [435, 525] on textarea at bounding box center [456, 545] width 525 height 139
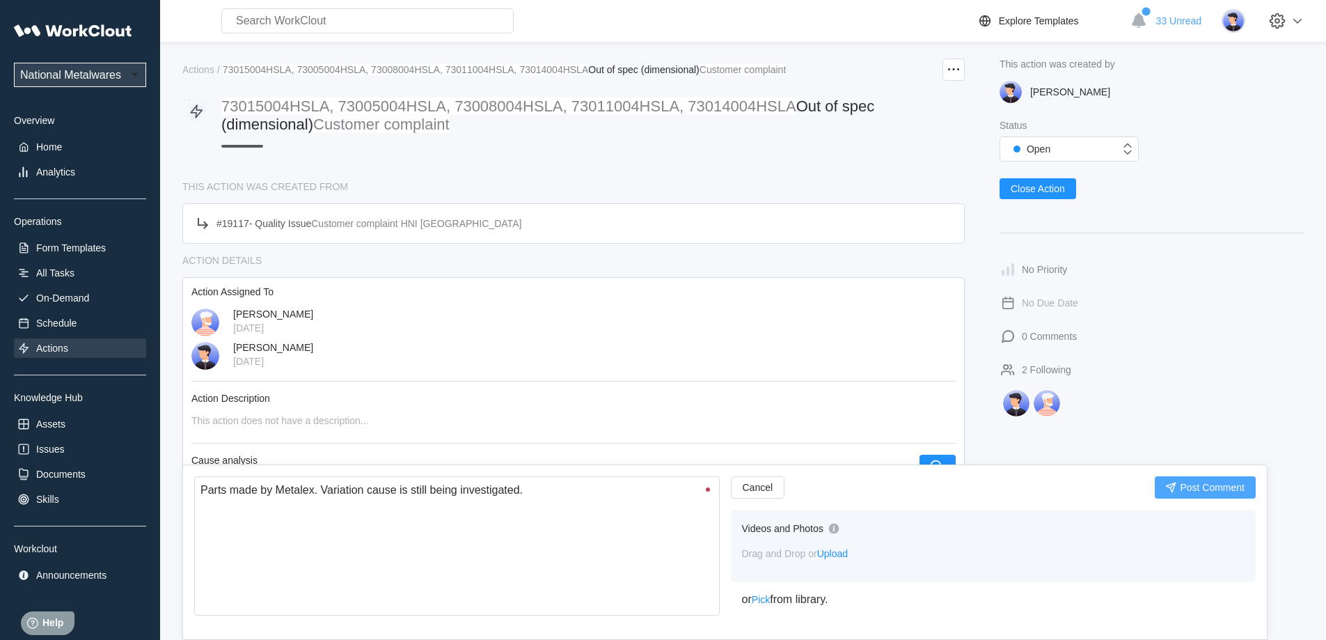
click at [1215, 487] on span "Post Comment" at bounding box center [1212, 487] width 65 height 10
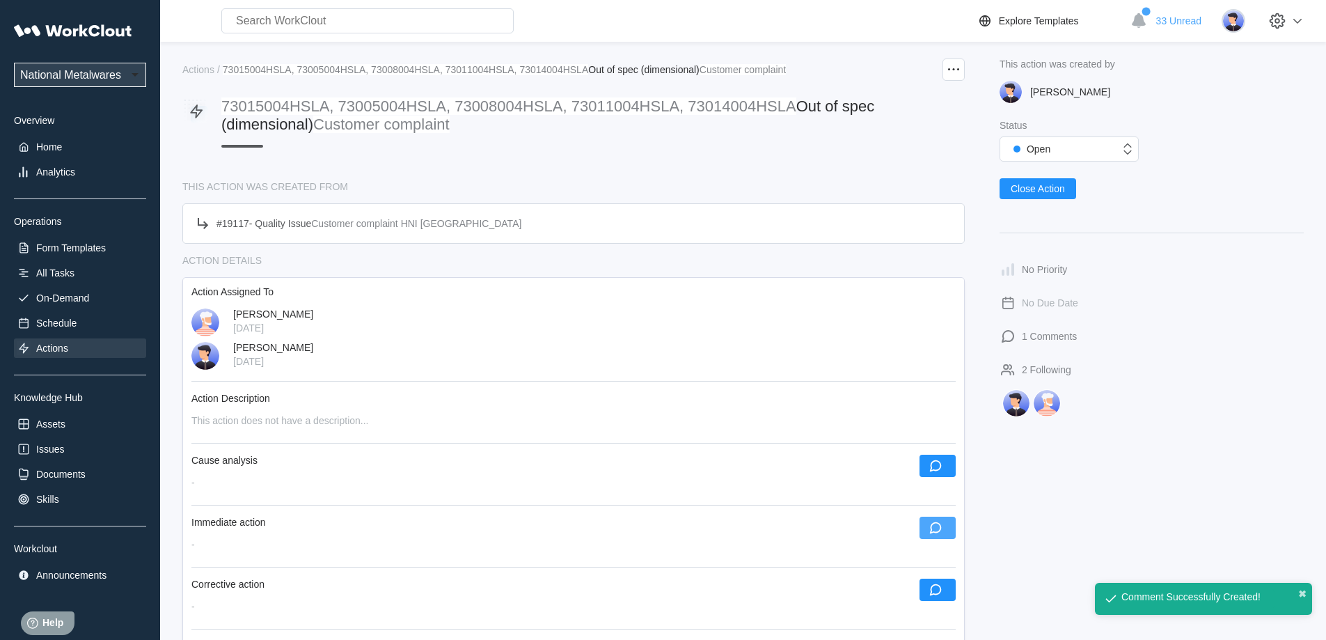
click at [943, 531] on button "button" at bounding box center [937, 527] width 36 height 22
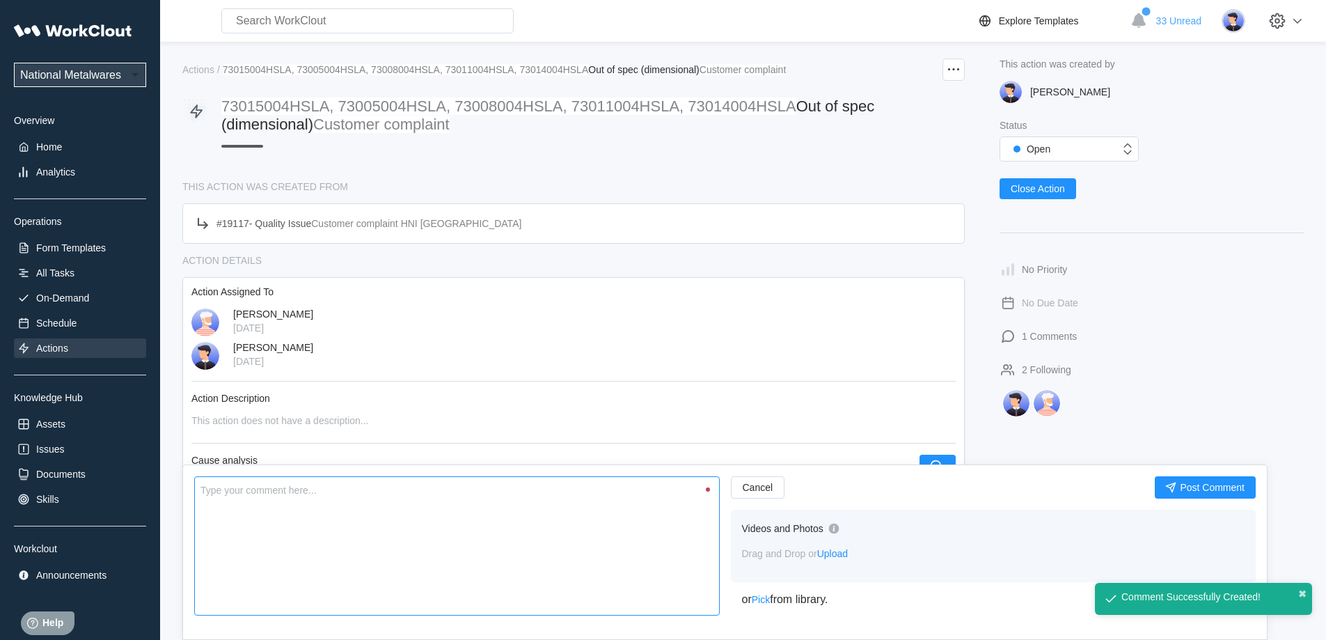
click at [477, 548] on textarea at bounding box center [456, 545] width 525 height 139
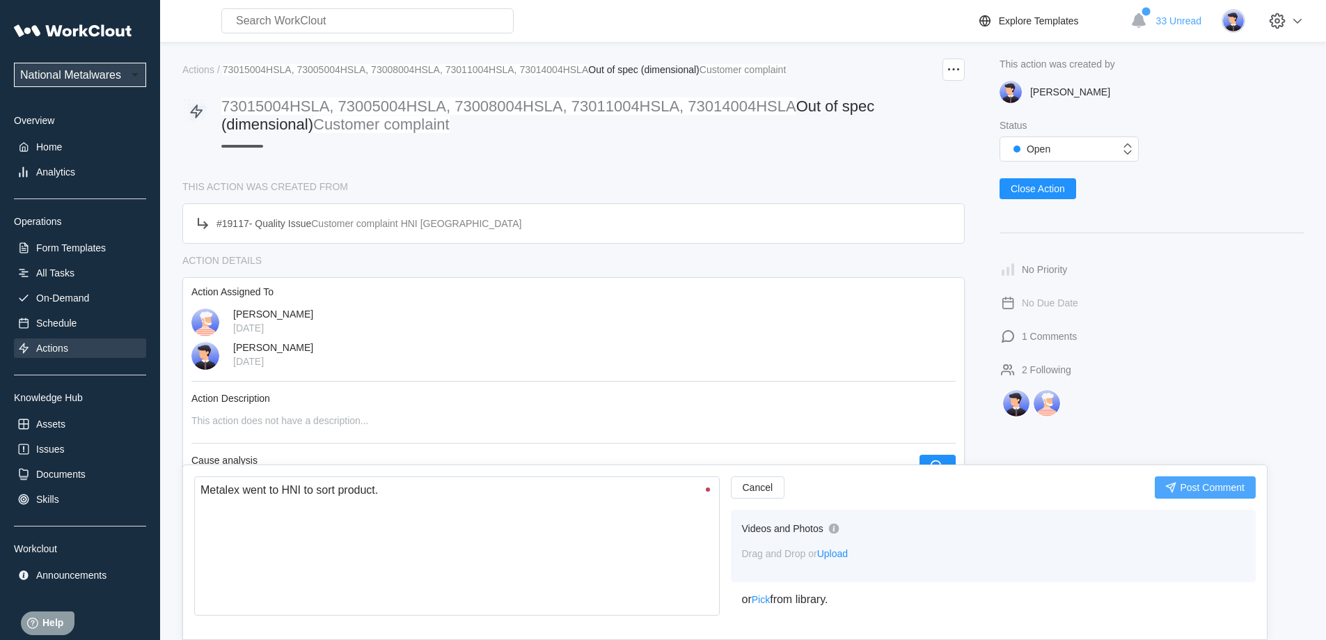
click at [1182, 482] on span "Post Comment" at bounding box center [1212, 487] width 65 height 10
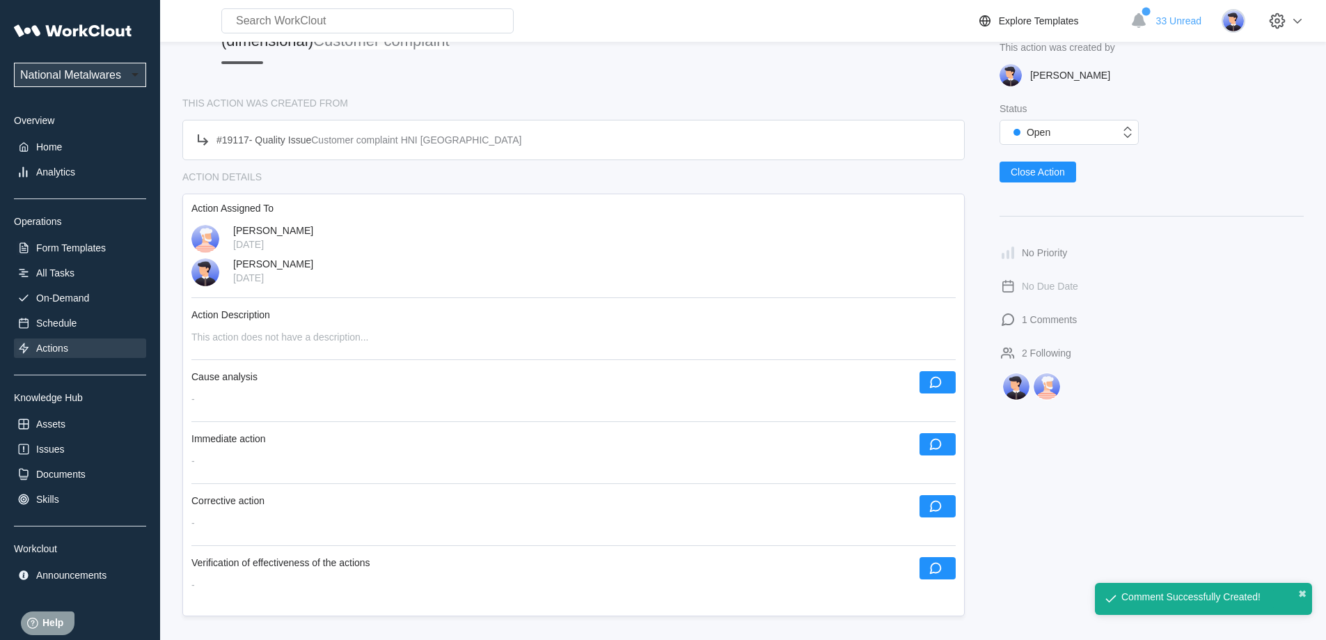
scroll to position [209, 0]
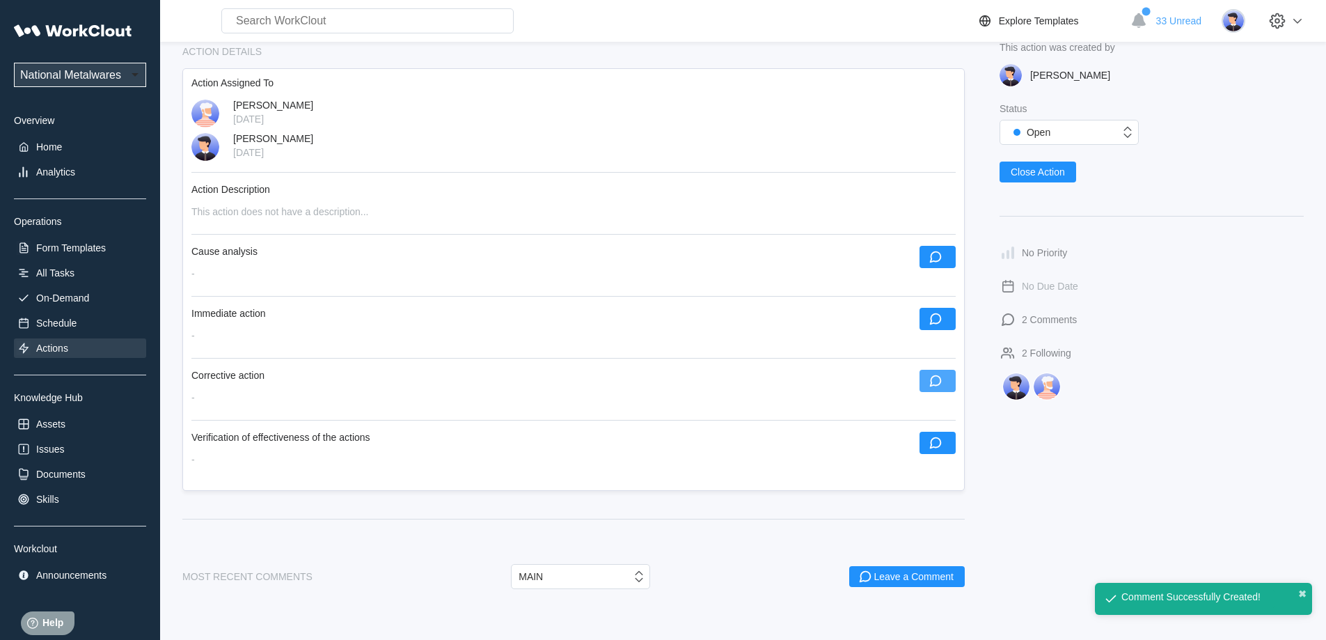
click at [940, 377] on icon "button" at bounding box center [935, 380] width 15 height 15
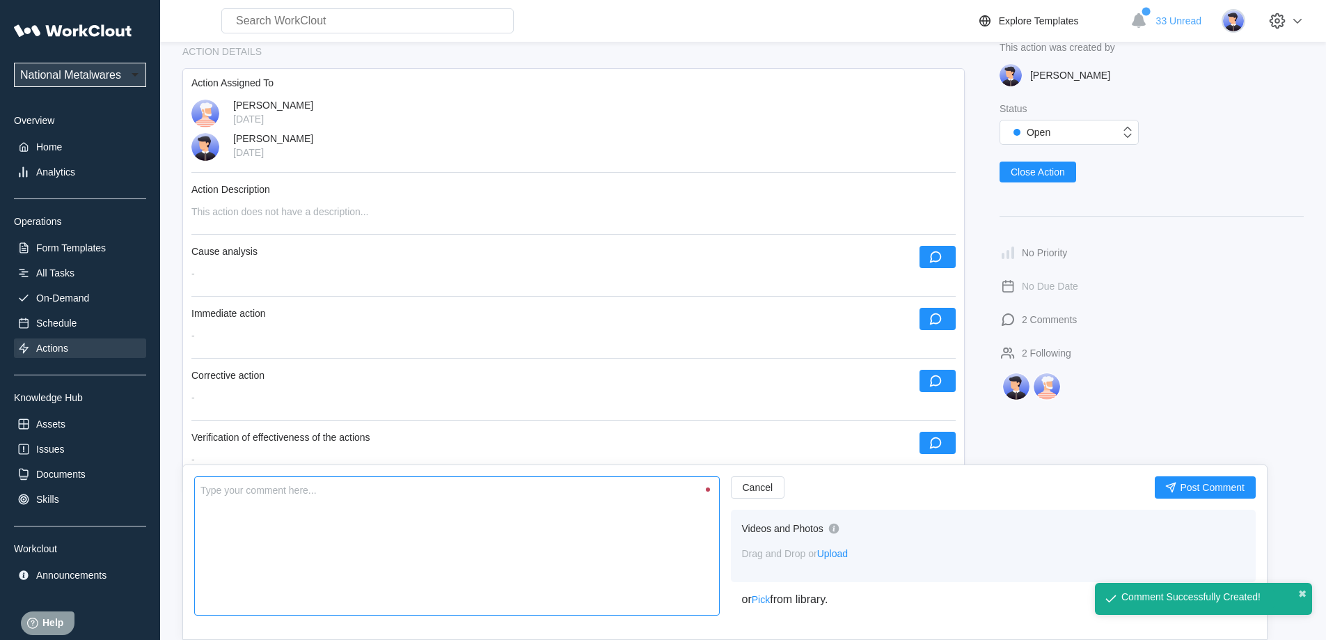
click at [350, 510] on textarea at bounding box center [456, 545] width 525 height 139
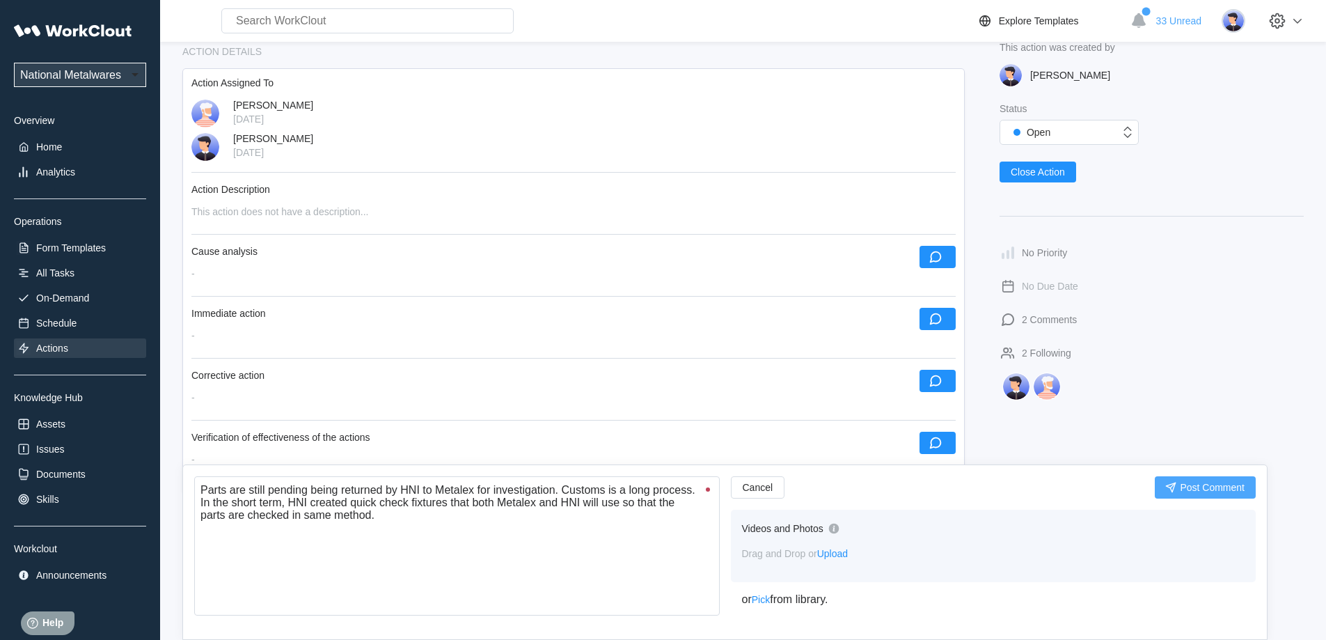
click at [1221, 490] on span "Post Comment" at bounding box center [1212, 487] width 65 height 10
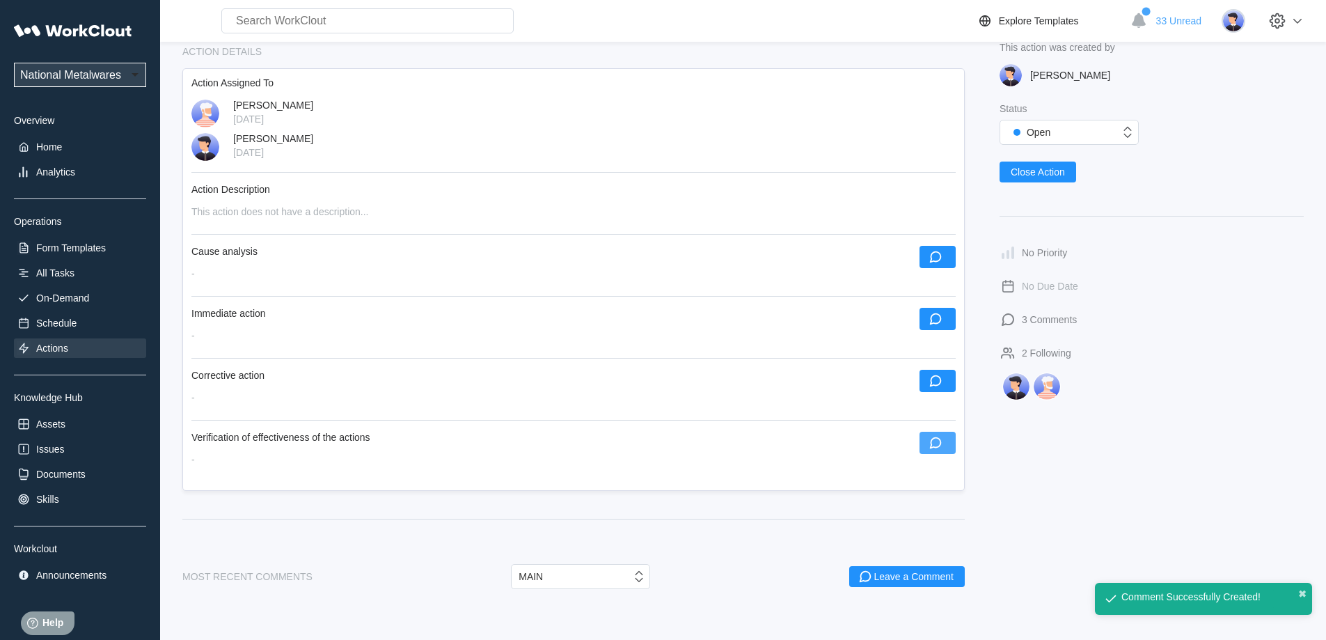
click at [930, 434] on button "button" at bounding box center [937, 442] width 36 height 22
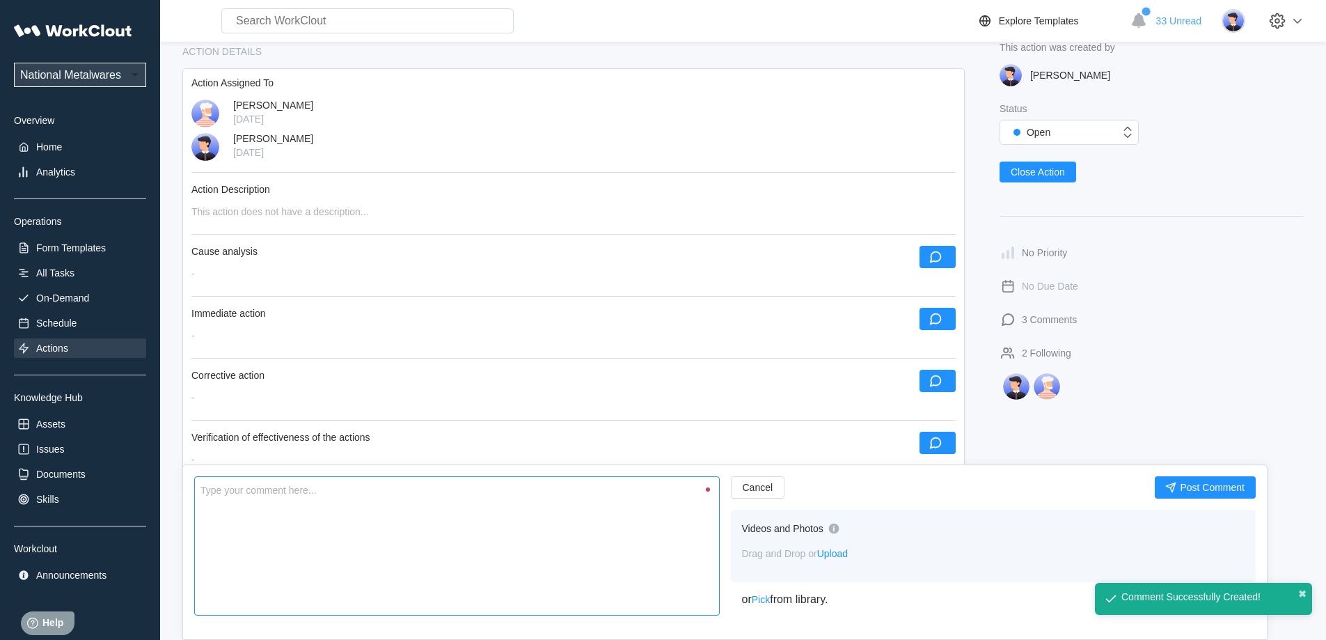
click at [435, 557] on textarea at bounding box center [456, 545] width 525 height 139
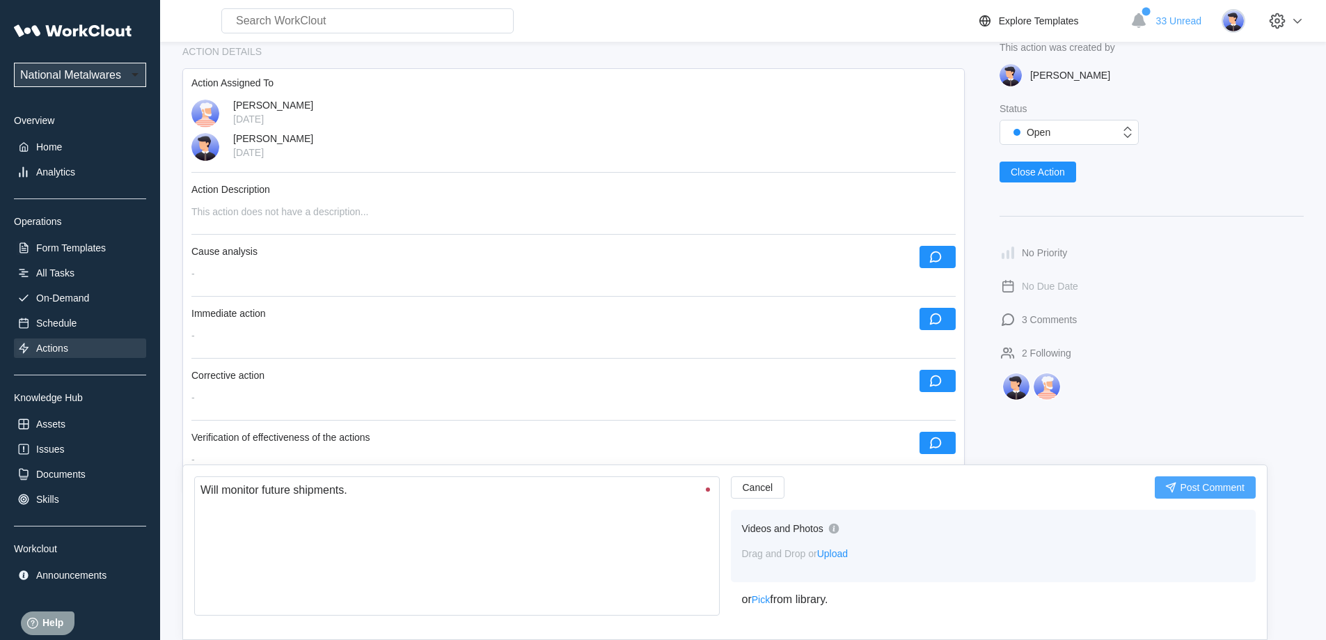
click at [1228, 490] on span "Post Comment" at bounding box center [1212, 487] width 65 height 10
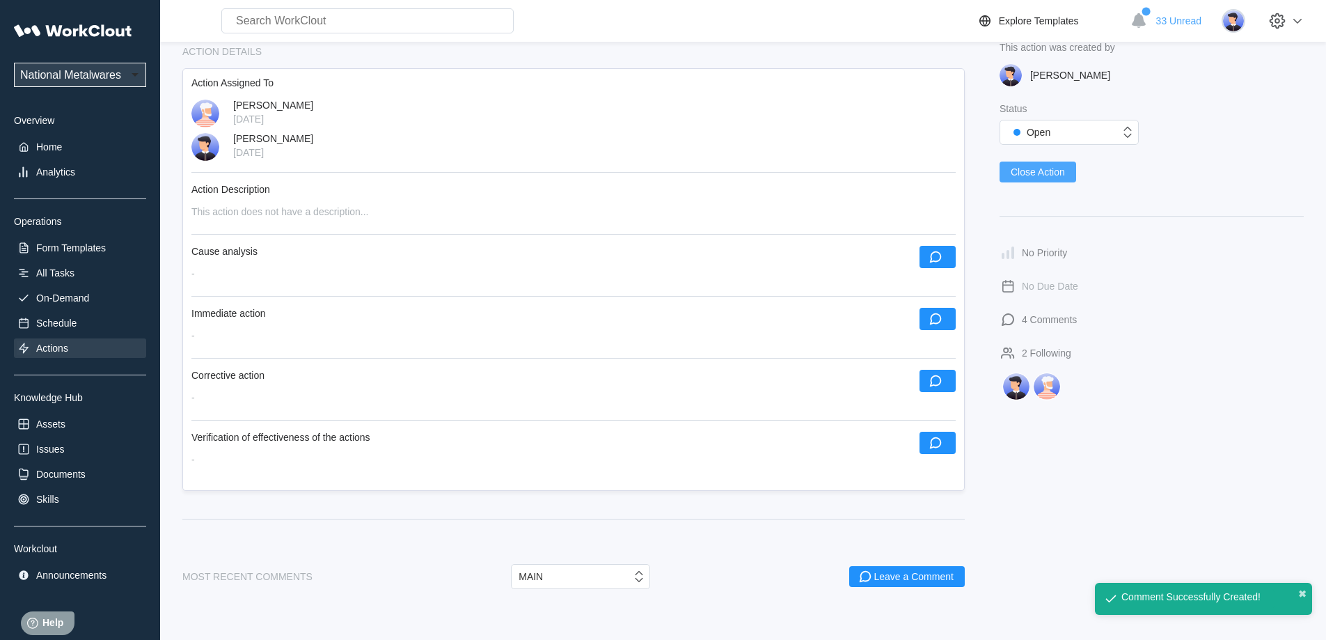
click at [1047, 169] on span "Close Action" at bounding box center [1037, 172] width 54 height 10
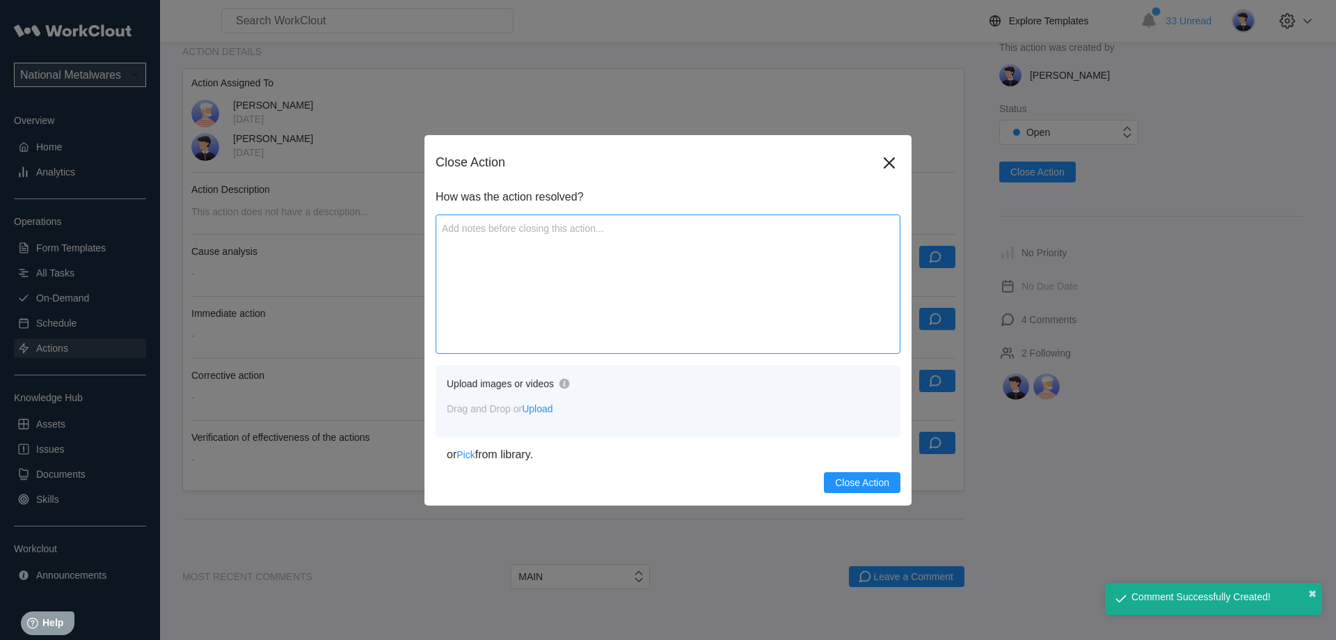
click at [566, 319] on textarea at bounding box center [668, 283] width 465 height 139
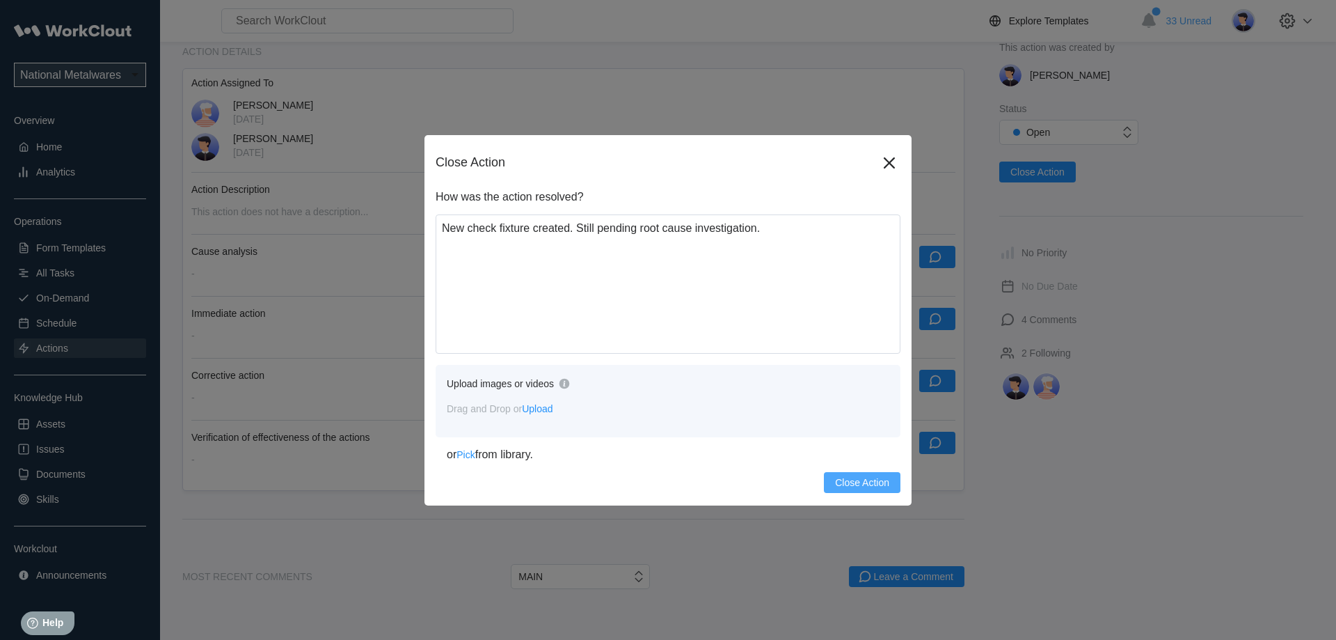
click at [858, 482] on span "Close Action" at bounding box center [862, 482] width 54 height 10
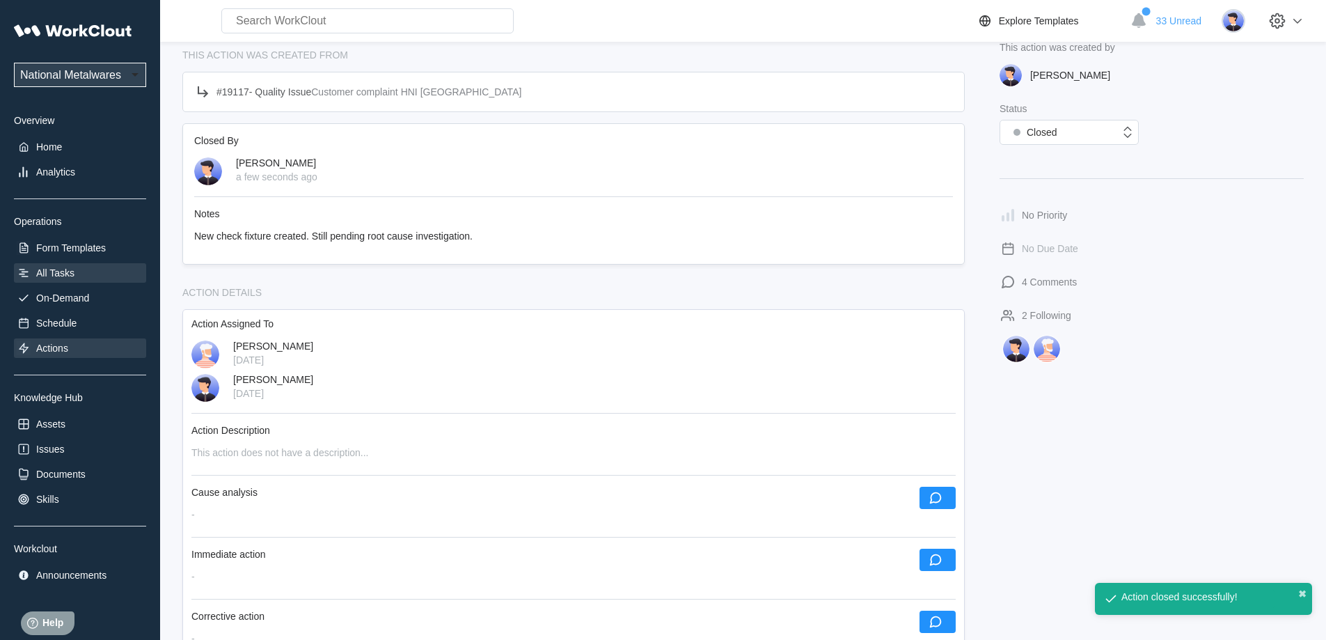
scroll to position [0, 0]
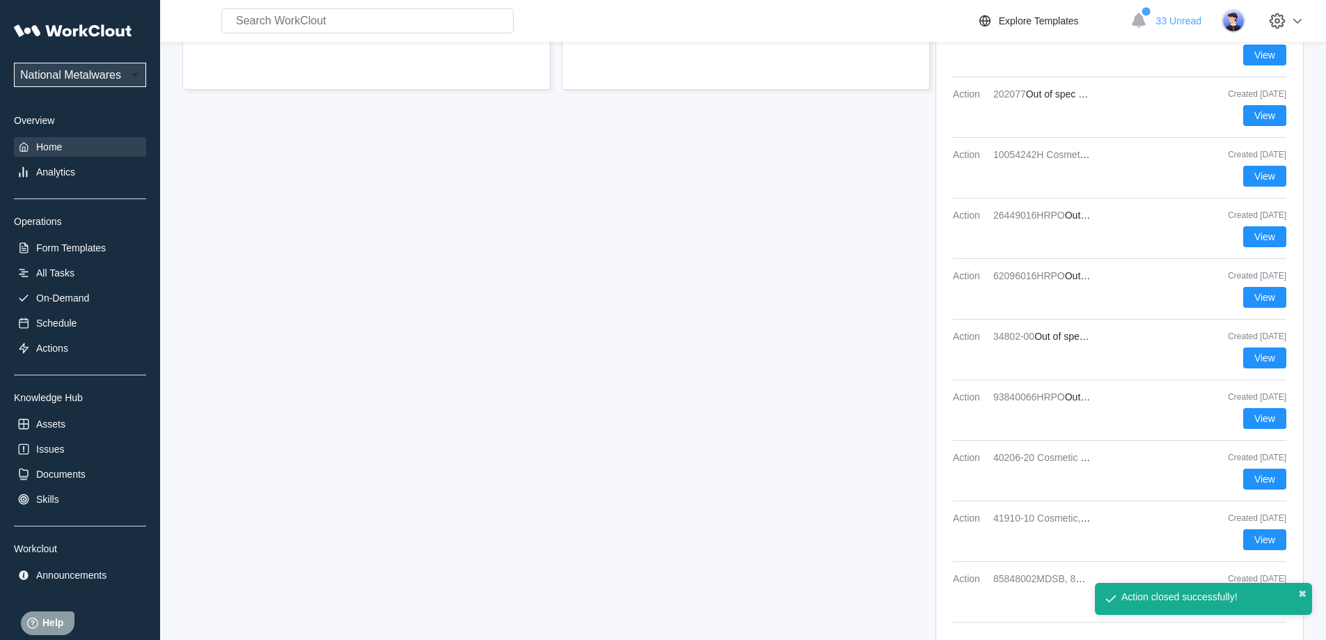
scroll to position [489, 0]
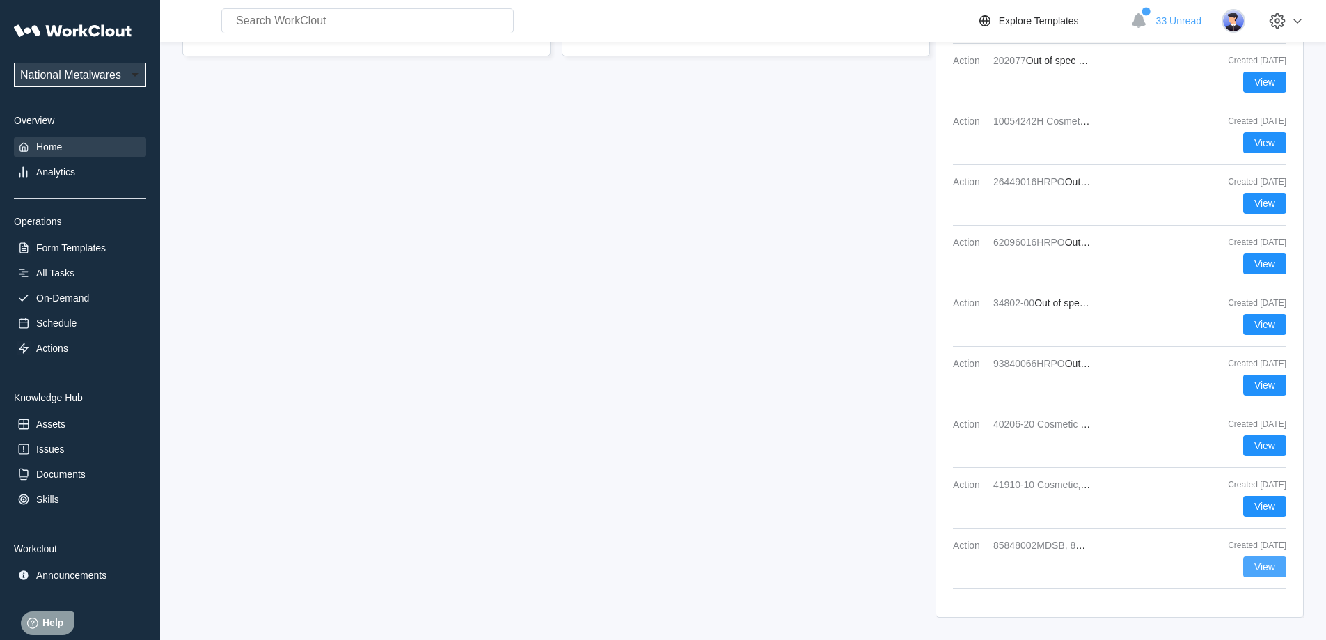
click at [1280, 566] on button "View" at bounding box center [1264, 566] width 43 height 21
